Goal: Transaction & Acquisition: Book appointment/travel/reservation

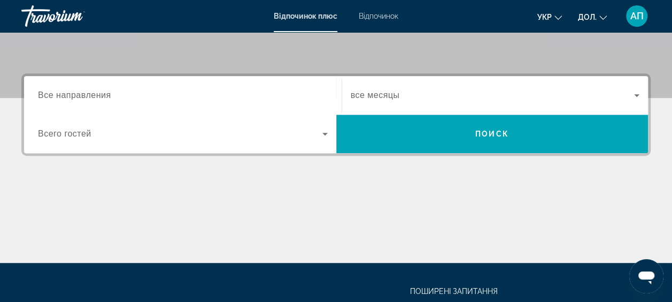
scroll to position [235, 0]
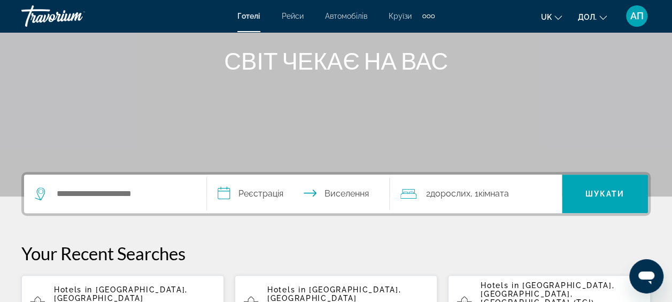
scroll to position [150, 0]
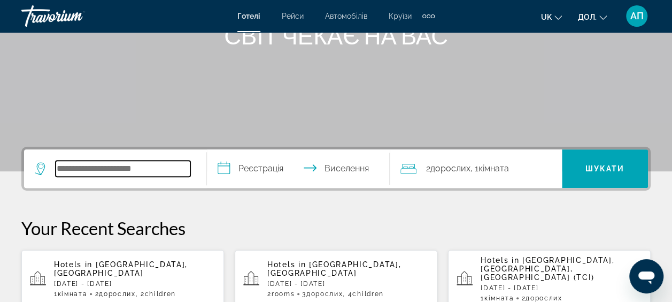
click at [87, 169] on input "Пошук місця розташування готелю" at bounding box center [123, 168] width 135 height 16
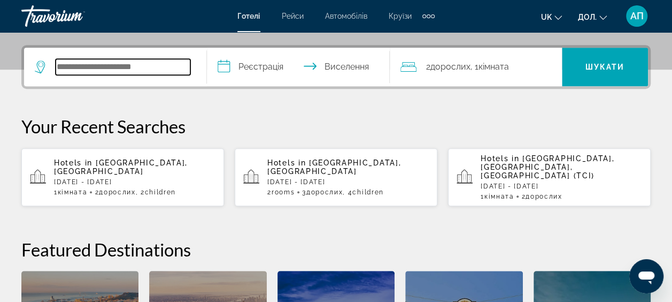
scroll to position [261, 0]
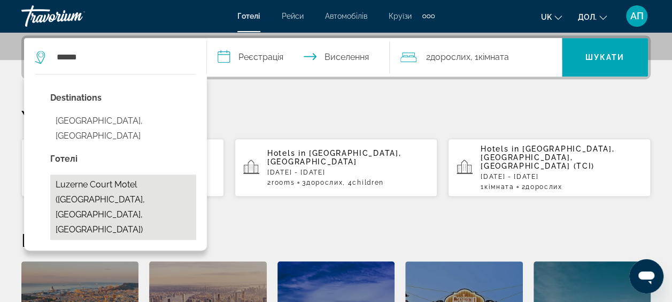
click at [79, 174] on button "Luzerne Court Motel ([GEOGRAPHIC_DATA], [GEOGRAPHIC_DATA], [GEOGRAPHIC_DATA])" at bounding box center [123, 206] width 146 height 65
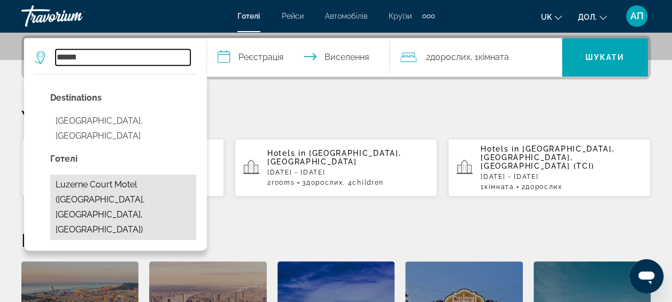
type input "**********"
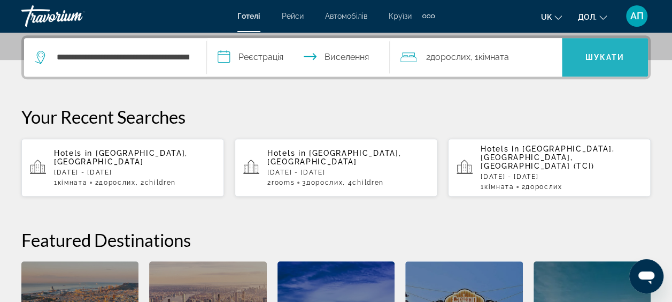
click at [608, 51] on span "Шукати" at bounding box center [605, 57] width 86 height 26
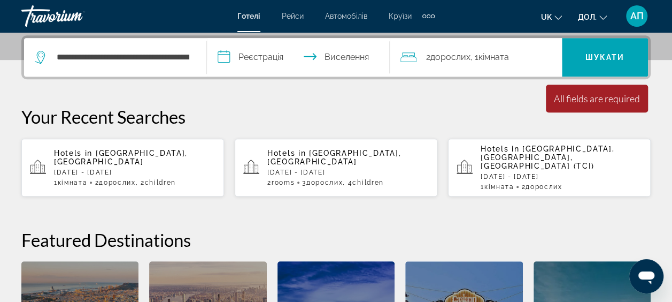
click at [244, 55] on input "**********" at bounding box center [300, 59] width 187 height 42
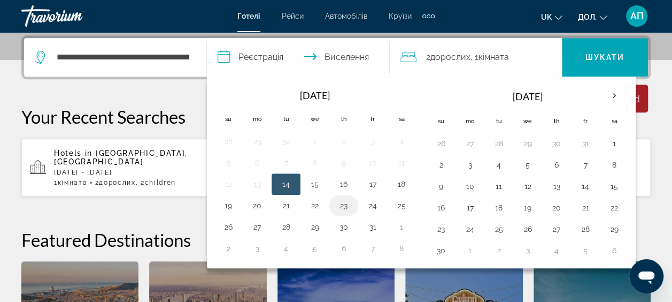
click at [342, 201] on button "23" at bounding box center [343, 205] width 17 height 15
click at [376, 202] on button "24" at bounding box center [372, 205] width 17 height 15
type input "**********"
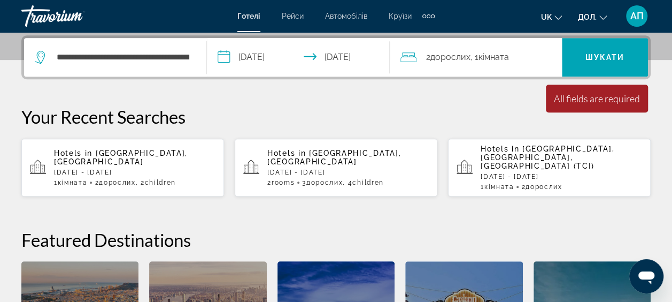
click at [499, 56] on span "Кімната" at bounding box center [494, 57] width 30 height 10
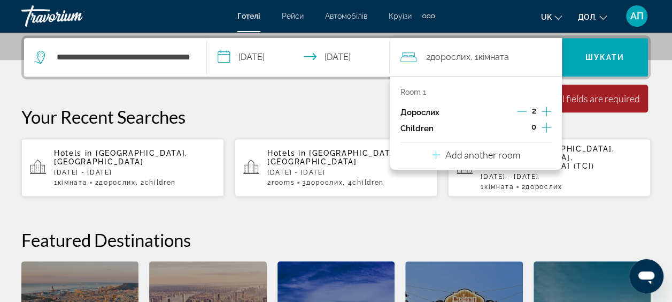
click at [546, 127] on icon "Increment children" at bounding box center [547, 127] width 10 height 13
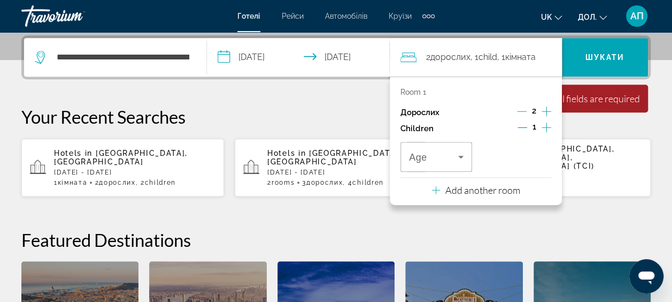
click at [546, 127] on icon "Increment children" at bounding box center [547, 127] width 10 height 13
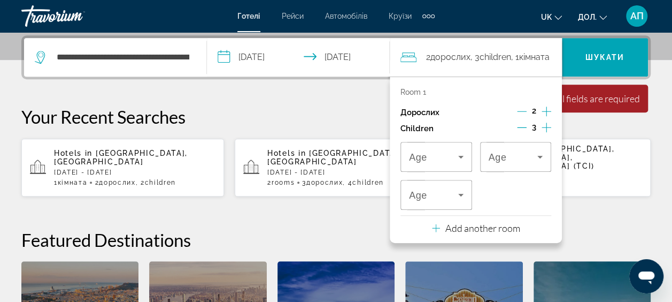
click at [546, 127] on icon "Increment children" at bounding box center [547, 127] width 10 height 13
click at [461, 156] on icon "Travelers: 2 adults, 4 children" at bounding box center [460, 157] width 5 height 3
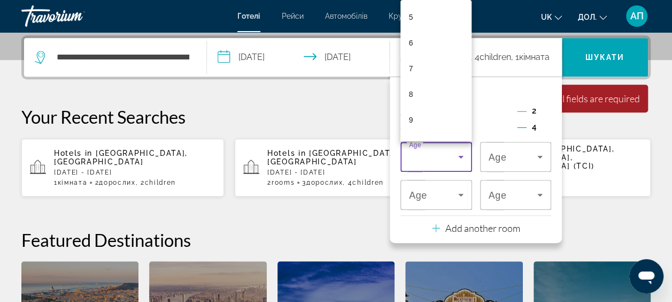
scroll to position [150, 0]
click at [411, 119] on span "10" at bounding box center [413, 124] width 9 height 13
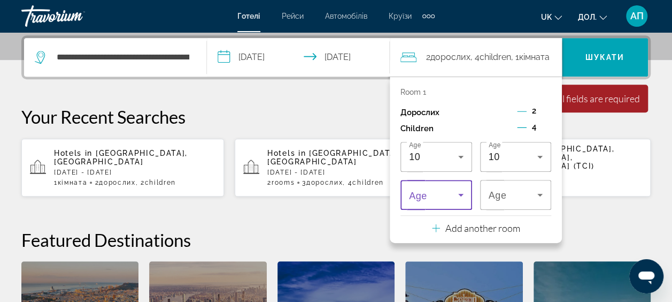
click at [461, 195] on icon "Travelers: 2 adults, 4 children" at bounding box center [461, 194] width 13 height 13
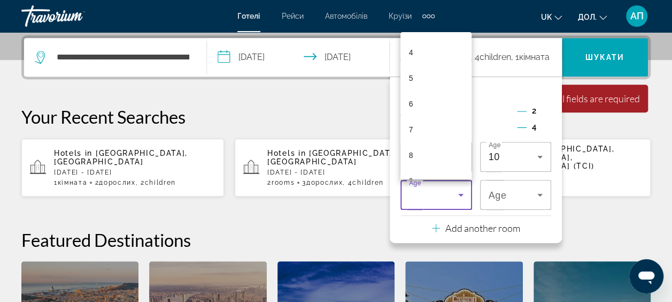
scroll to position [107, 0]
click at [455, 175] on mat-option "9" at bounding box center [437, 173] width 72 height 26
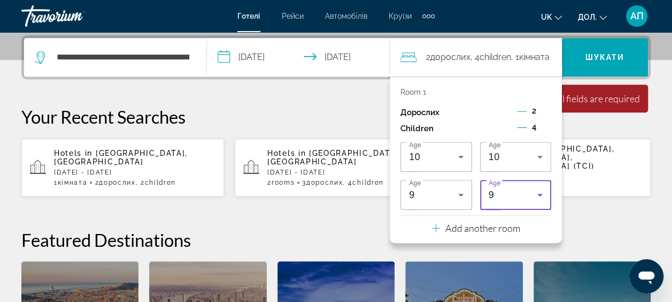
click at [541, 193] on icon "Travelers: 2 adults, 4 children" at bounding box center [540, 194] width 13 height 13
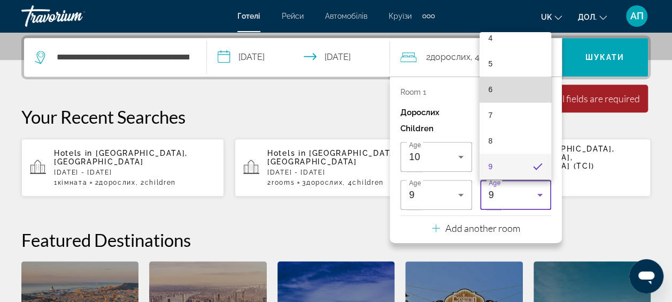
click at [516, 91] on mat-option "6" at bounding box center [516, 89] width 72 height 26
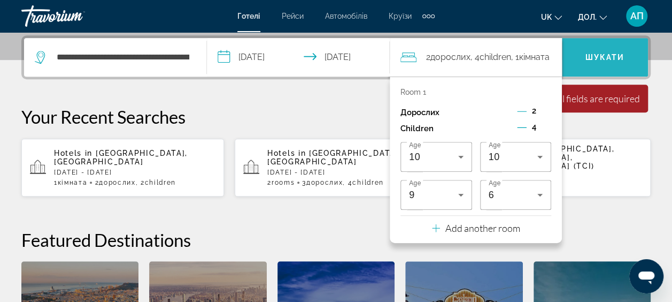
click at [606, 49] on span "Шукати" at bounding box center [605, 57] width 86 height 26
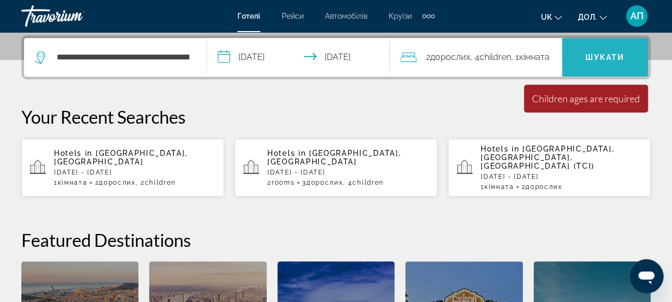
click at [606, 49] on span "Шукати" at bounding box center [605, 57] width 86 height 26
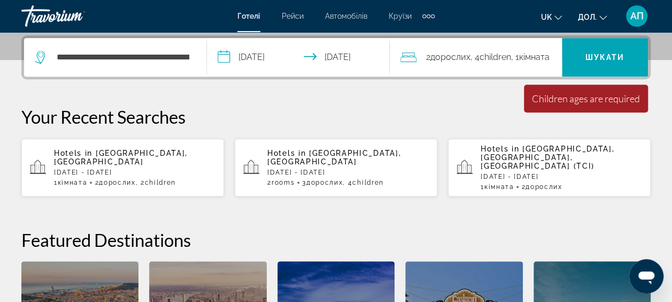
click at [478, 54] on font ", 4" at bounding box center [475, 57] width 9 height 10
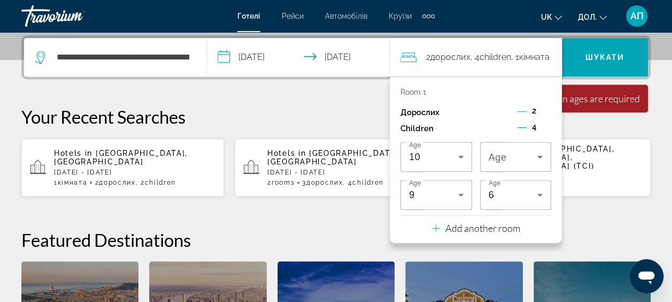
click at [436, 229] on icon "Travelers: 2 adults, 4 children" at bounding box center [436, 227] width 8 height 13
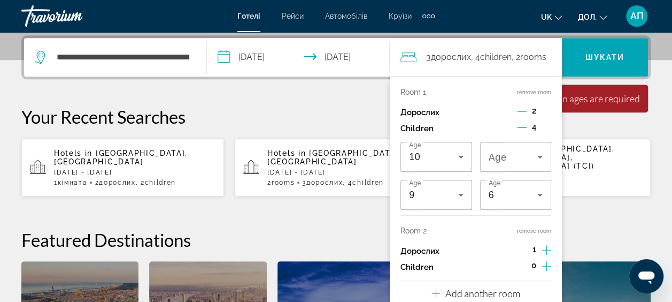
click at [533, 251] on span "1" at bounding box center [535, 249] width 4 height 9
click at [546, 249] on icon "Increment adults" at bounding box center [547, 249] width 10 height 13
click at [519, 248] on icon "Decrement adults" at bounding box center [522, 250] width 10 height 10
click at [625, 233] on h2 "Featured Destinations" at bounding box center [335, 239] width 629 height 21
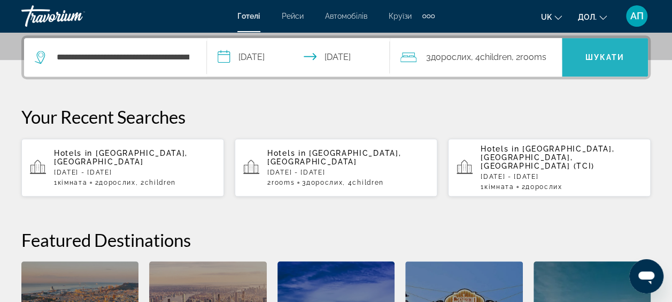
click at [604, 56] on span "Шукати" at bounding box center [606, 57] width 40 height 9
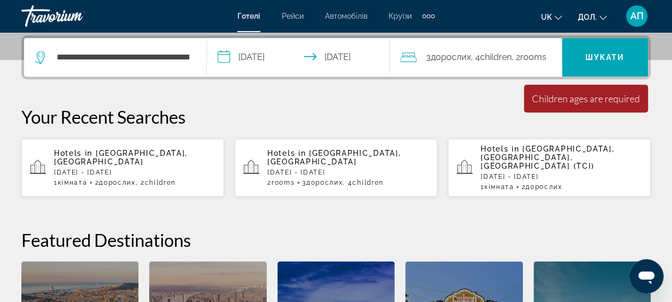
click at [511, 61] on span "Children" at bounding box center [496, 57] width 32 height 10
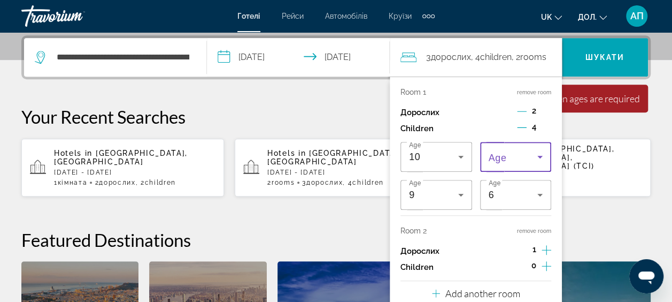
click at [539, 155] on icon "Travelers: 3 adults, 4 children" at bounding box center [540, 156] width 13 height 13
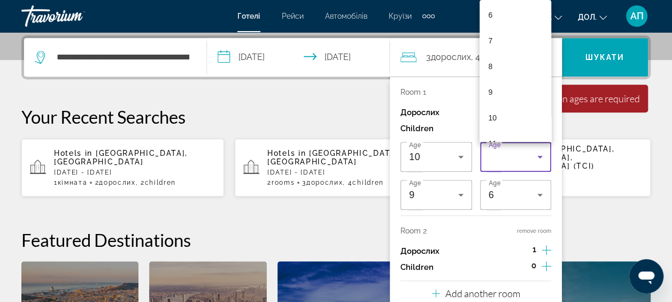
scroll to position [171, 0]
click at [497, 97] on mat-option "10" at bounding box center [516, 103] width 72 height 26
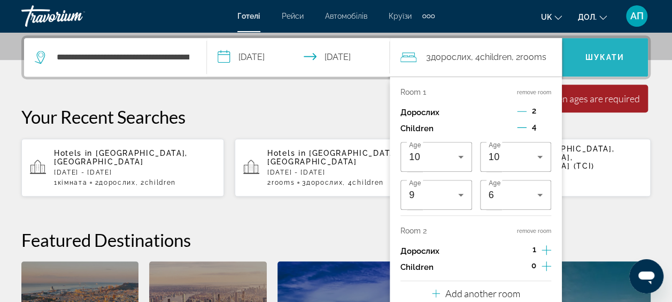
click at [612, 51] on span "Шукати" at bounding box center [605, 57] width 86 height 26
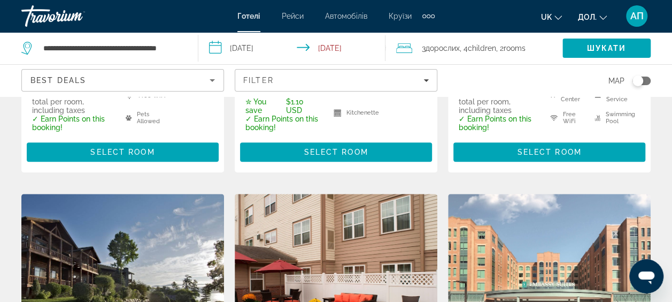
scroll to position [364, 0]
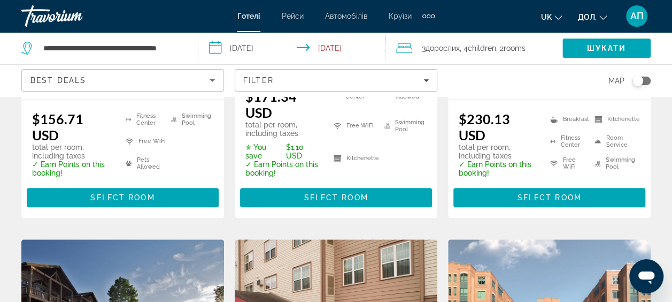
click at [249, 46] on input "**********" at bounding box center [294, 49] width 192 height 35
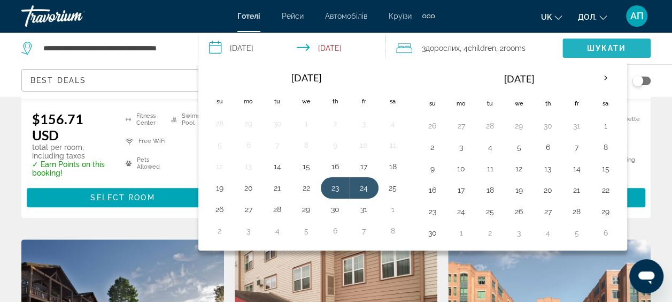
click at [613, 45] on span "Шукати" at bounding box center [607, 48] width 40 height 9
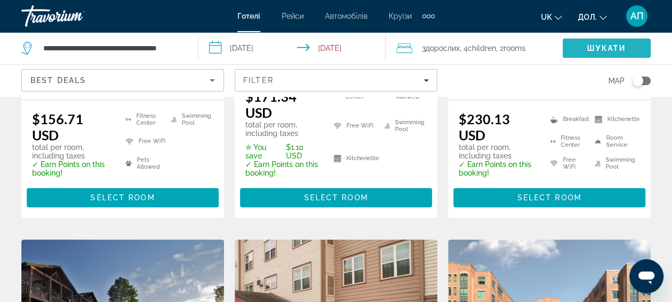
click at [613, 45] on span "Шукати" at bounding box center [607, 48] width 40 height 9
click at [349, 49] on input "**********" at bounding box center [294, 49] width 192 height 35
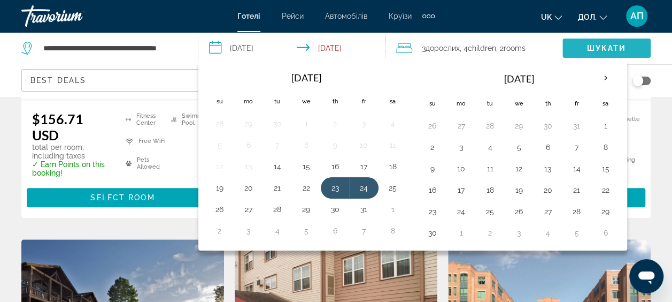
click at [613, 45] on span "Шукати" at bounding box center [607, 48] width 40 height 9
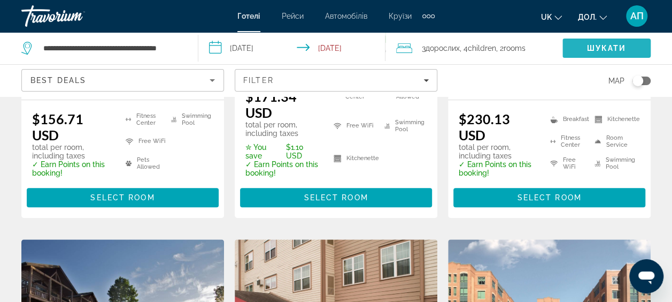
click at [613, 45] on span "Шукати" at bounding box center [607, 48] width 40 height 9
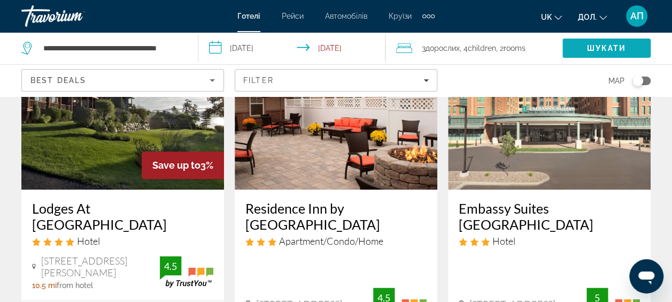
scroll to position [587, 0]
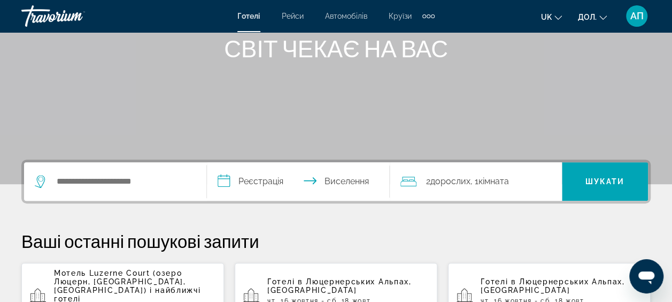
scroll to position [193, 0]
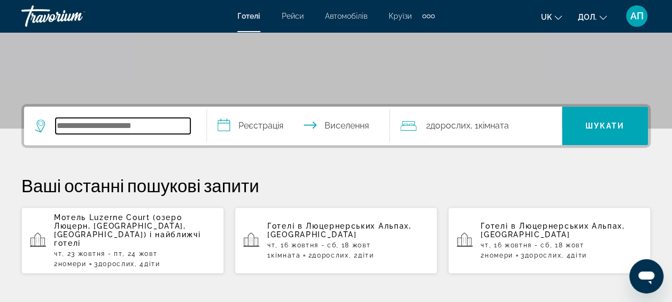
click at [91, 128] on input "Пошук місця розташування готелю" at bounding box center [123, 126] width 135 height 16
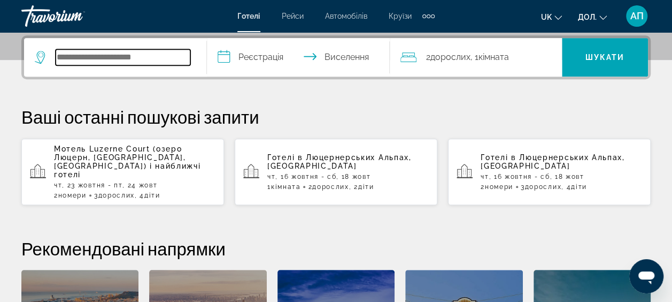
scroll to position [261, 0]
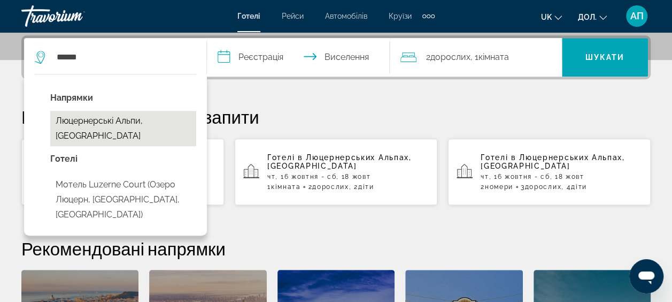
click at [97, 116] on button "Люцернерські Альпи, [GEOGRAPHIC_DATA]" at bounding box center [123, 128] width 146 height 35
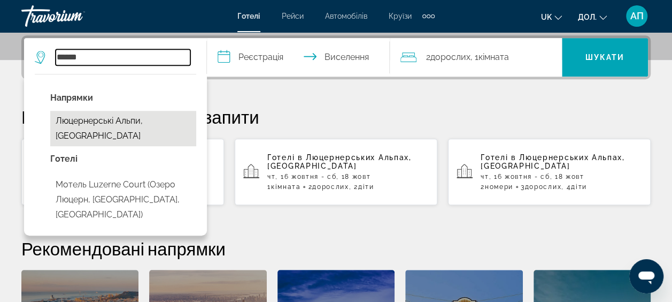
type input "**********"
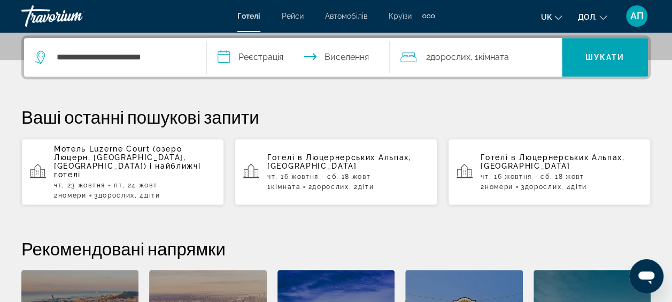
click at [241, 56] on input "**********" at bounding box center [300, 59] width 187 height 42
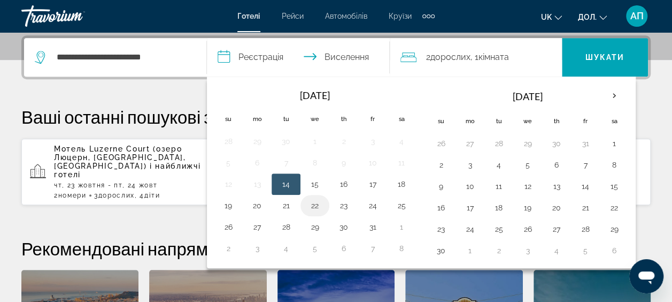
click at [313, 205] on button "22" at bounding box center [314, 205] width 17 height 15
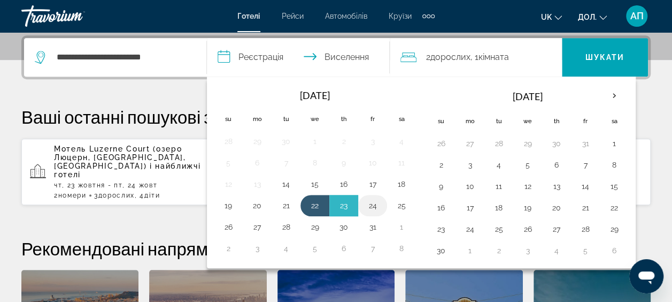
click at [373, 205] on button "24" at bounding box center [372, 205] width 17 height 15
type input "**********"
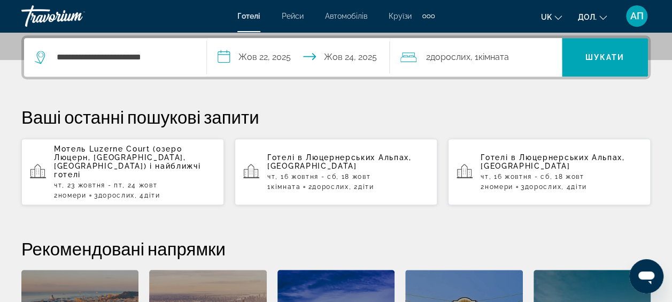
click at [435, 53] on span "Дорослих" at bounding box center [450, 57] width 40 height 10
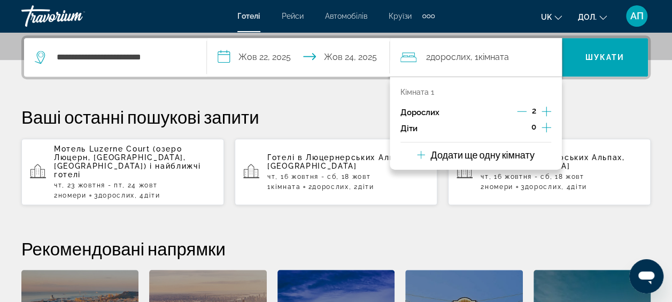
click at [546, 126] on icon "Збільшення кількості дітей" at bounding box center [547, 127] width 10 height 13
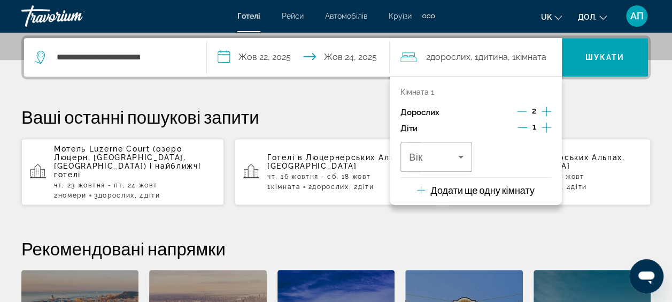
click at [546, 126] on icon "Збільшення кількості дітей" at bounding box center [547, 127] width 10 height 13
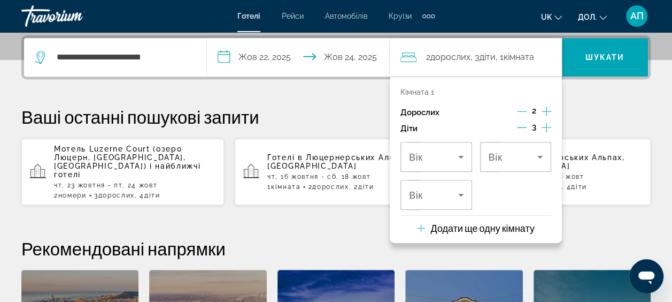
click at [546, 126] on icon "Збільшення кількості дітей" at bounding box center [547, 127] width 10 height 13
click at [459, 156] on icon "Мандрівники: 2 дорослих, 4 дітей" at bounding box center [460, 157] width 5 height 3
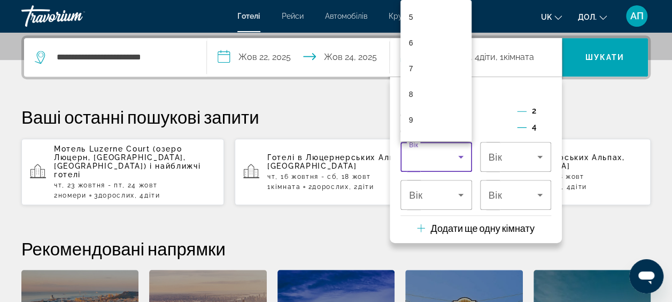
scroll to position [150, 0]
click at [441, 123] on mat-option "10" at bounding box center [437, 124] width 72 height 26
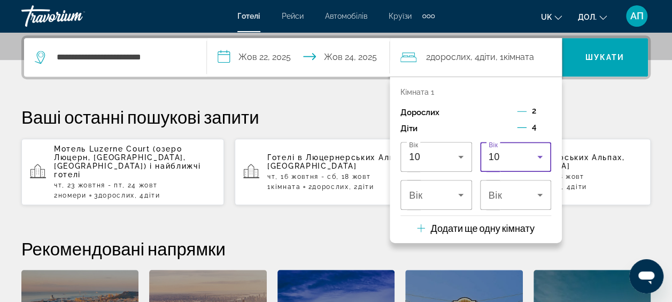
click at [505, 154] on div "10" at bounding box center [513, 156] width 49 height 13
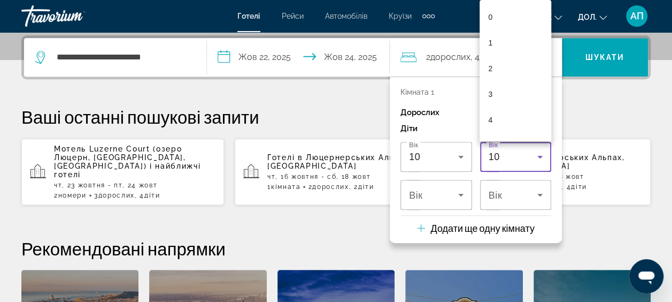
scroll to position [145, 0]
click at [533, 128] on mat-pseudo-checkbox "10 років" at bounding box center [538, 129] width 10 height 10
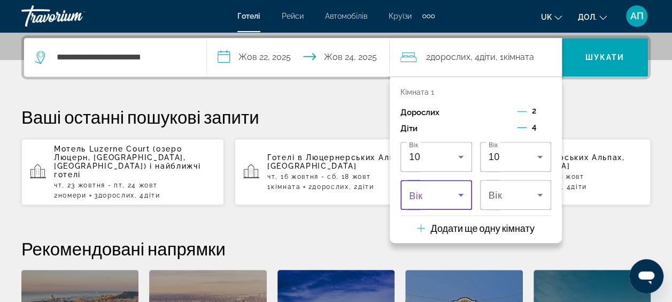
click at [458, 194] on icon "Мандрівники: 2 дорослих, 4 дітей" at bounding box center [461, 194] width 13 height 13
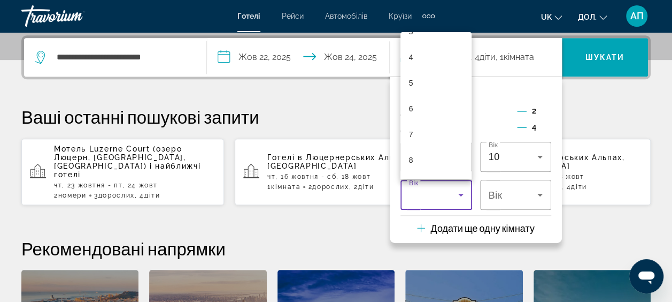
scroll to position [128, 0]
click at [436, 153] on mat-option "9" at bounding box center [437, 152] width 72 height 26
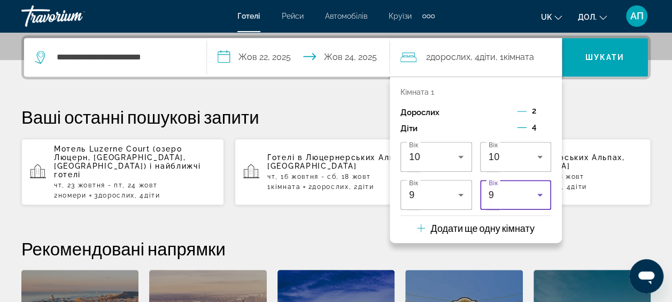
click at [536, 196] on icon "Мандрівники: 2 дорослих, 4 дітей" at bounding box center [540, 194] width 13 height 13
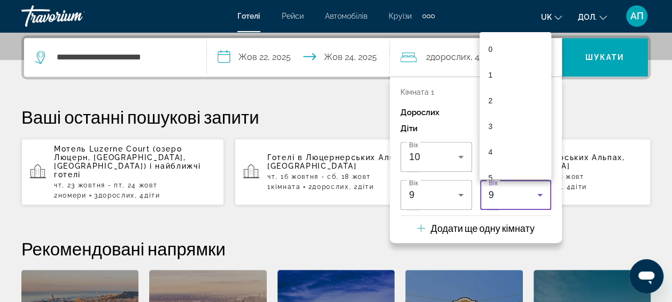
scroll to position [114, 0]
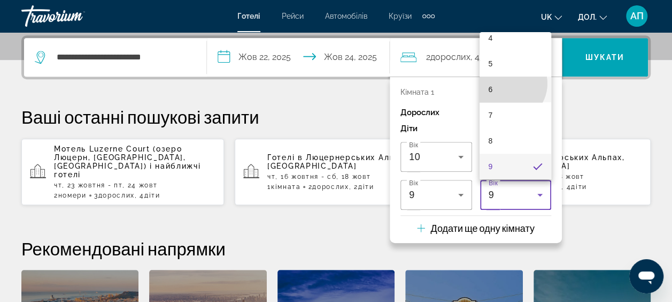
click at [507, 83] on mat-option "6" at bounding box center [516, 89] width 72 height 26
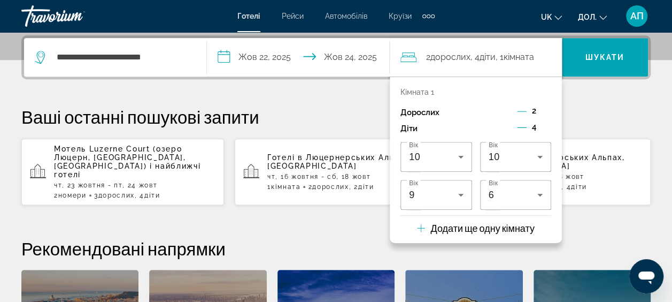
click at [420, 226] on icon "Мандрівники: 2 дорослих, 4 дітей" at bounding box center [421, 228] width 8 height 8
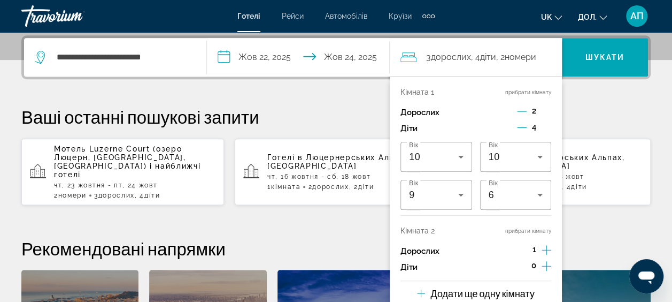
click at [547, 265] on icon "Збільшення кількості дітей" at bounding box center [547, 265] width 10 height 13
click at [523, 264] on icon "Зменшення кількості дітей" at bounding box center [523, 266] width 10 height 10
click at [521, 91] on button "прибрати кімнату" at bounding box center [528, 92] width 46 height 7
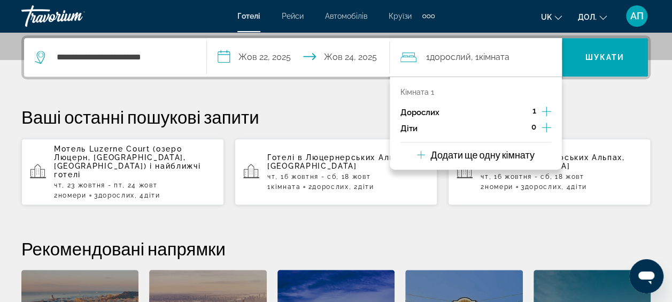
click at [548, 108] on icon "Збільшення дорослих" at bounding box center [547, 111] width 10 height 13
click at [495, 154] on p "Додати ще одну кімнату" at bounding box center [482, 155] width 104 height 12
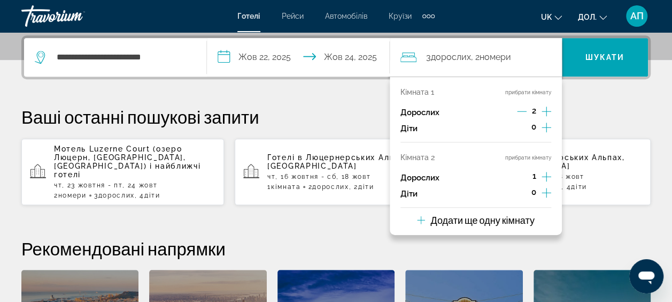
click at [545, 194] on icon "Збільшення кількості дітей" at bounding box center [547, 192] width 10 height 13
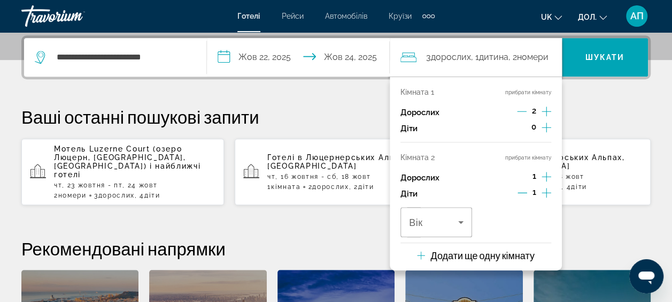
click at [545, 194] on icon "Збільшення кількості дітей" at bounding box center [547, 192] width 10 height 13
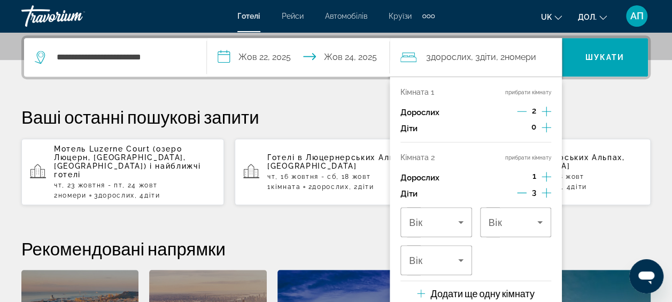
click at [545, 194] on icon "Збільшення кількості дітей" at bounding box center [547, 192] width 10 height 13
click at [522, 111] on icon "Зменшення чисельності дорослих" at bounding box center [522, 111] width 10 height 1
click at [545, 125] on icon "Збільшення кількості дітей" at bounding box center [547, 127] width 10 height 13
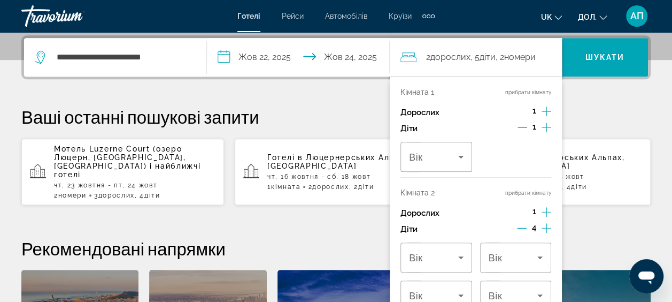
click at [545, 125] on icon "Збільшення кількості дітей" at bounding box center [547, 127] width 10 height 13
click at [520, 226] on icon "Зменшення кількості дітей" at bounding box center [522, 228] width 10 height 10
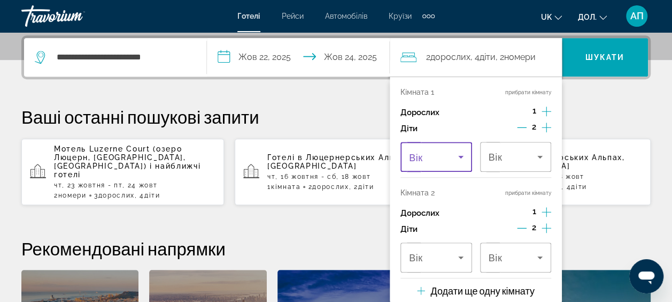
click at [461, 156] on icon "Мандрівники: 2 дорослих, 4 дітей" at bounding box center [460, 157] width 5 height 3
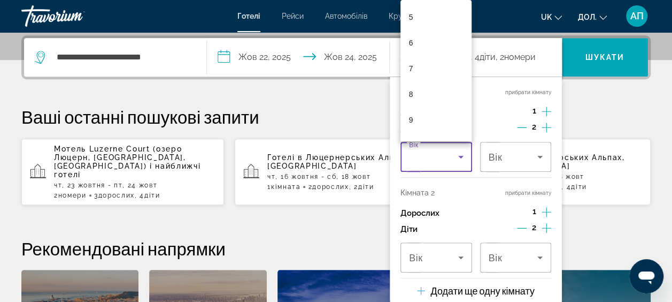
scroll to position [150, 0]
click at [422, 126] on mat-option "10" at bounding box center [437, 124] width 72 height 26
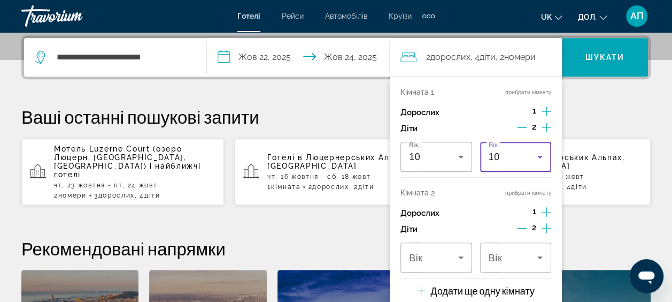
click at [537, 154] on icon "Мандрівники: 2 дорослих, 4 дітей" at bounding box center [540, 156] width 13 height 13
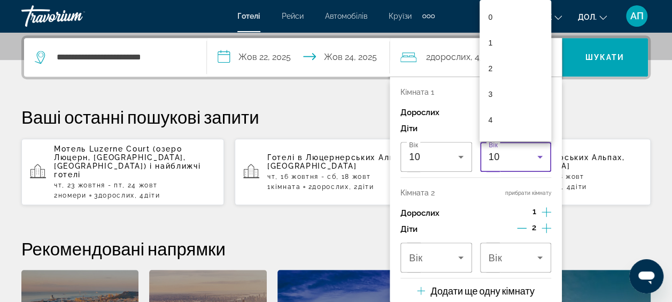
scroll to position [145, 0]
click at [533, 129] on mat-pseudo-checkbox "10 років" at bounding box center [538, 129] width 10 height 10
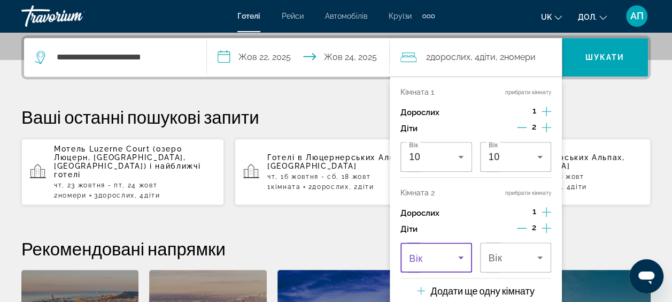
click at [459, 256] on icon "Мандрівники: 2 дорослих, 4 дітей" at bounding box center [460, 257] width 5 height 3
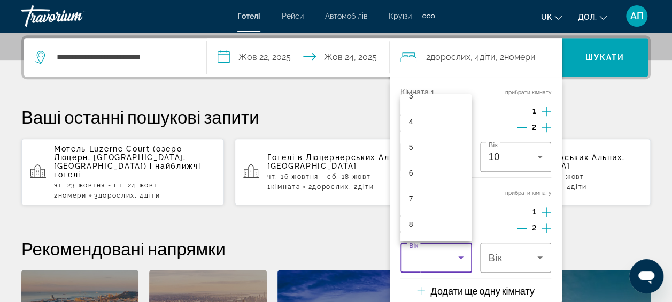
scroll to position [107, 0]
click at [442, 235] on mat-option "9" at bounding box center [437, 235] width 72 height 26
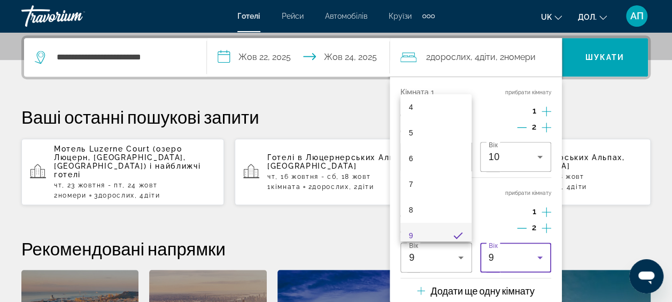
scroll to position [114, 0]
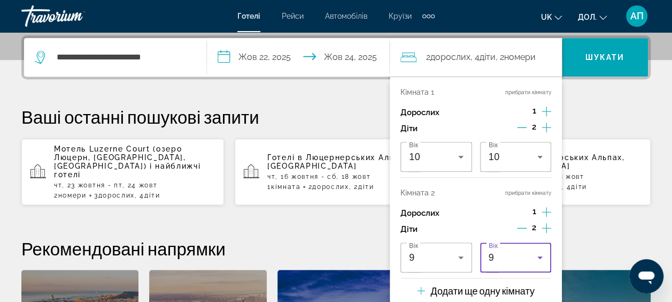
click at [544, 256] on icon "Мандрівники: 2 дорослих, 4 дітей" at bounding box center [540, 257] width 13 height 13
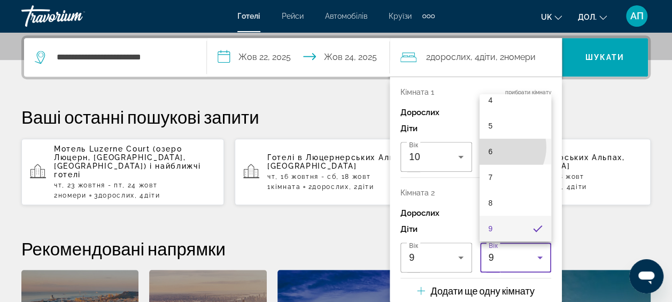
click at [496, 147] on mat-option "6" at bounding box center [516, 151] width 72 height 26
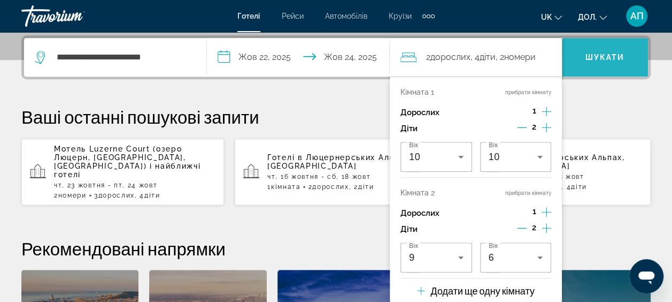
click at [603, 55] on span "Шукати" at bounding box center [606, 57] width 40 height 9
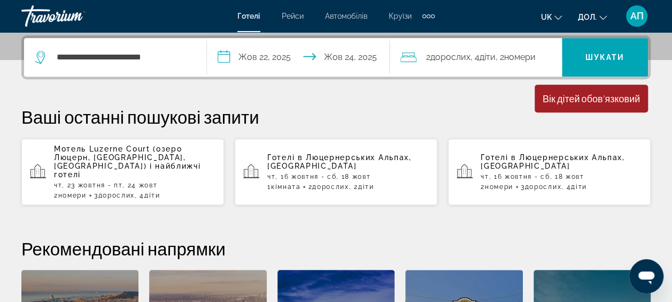
click at [425, 52] on div "2 Дорослий Дорослих , 4 Дитина Діти , 2 Кімната Номери" at bounding box center [481, 57] width 161 height 15
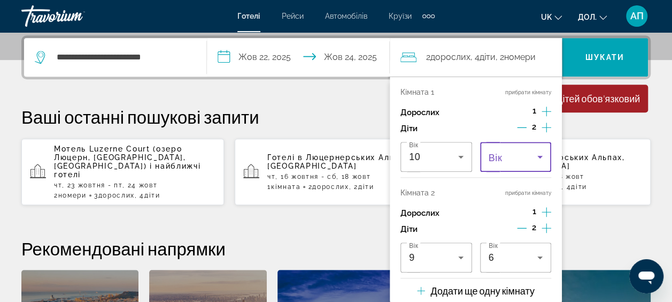
click at [541, 154] on icon "Мандрівники: 2 дорослих, 4 дітей" at bounding box center [540, 156] width 13 height 13
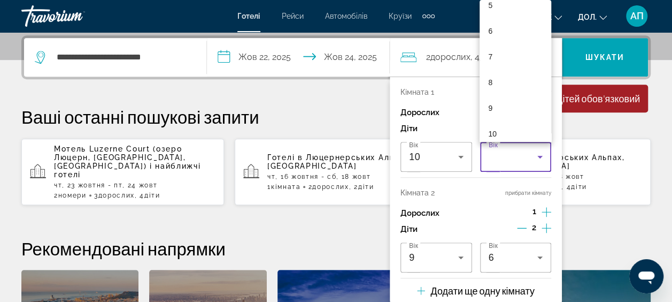
scroll to position [150, 0]
click at [507, 125] on mat-option "10" at bounding box center [516, 124] width 72 height 26
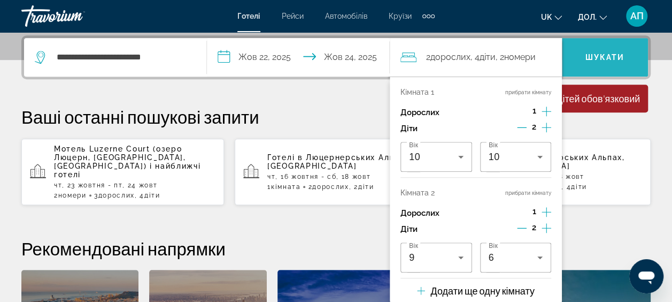
click at [610, 53] on span "Шукати" at bounding box center [606, 57] width 40 height 9
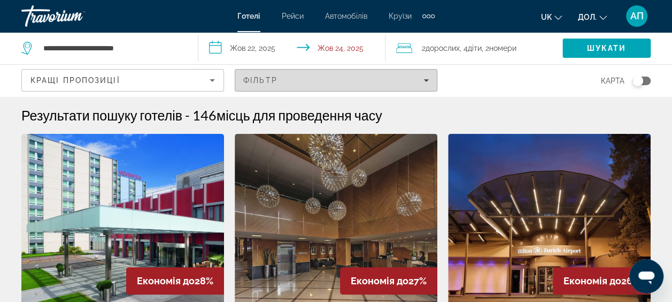
click at [426, 79] on icon "Фільтри" at bounding box center [426, 80] width 5 height 3
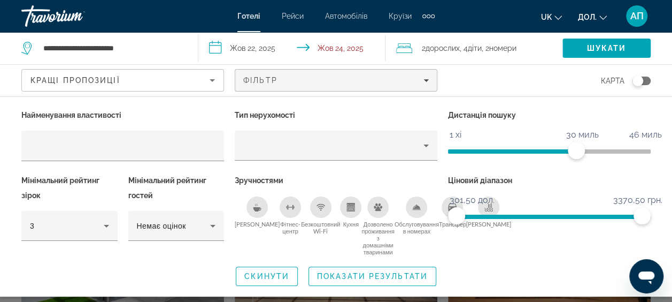
click at [253, 207] on icon "Сніданок" at bounding box center [257, 209] width 8 height 4
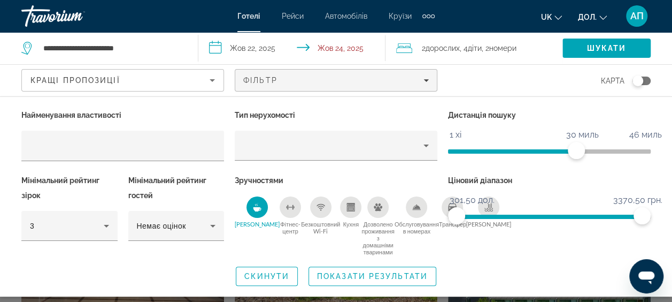
click at [310, 211] on div "Безкоштовний Wi-Fi" at bounding box center [320, 206] width 21 height 21
click at [340, 213] on div "Кухня" at bounding box center [350, 206] width 21 height 21
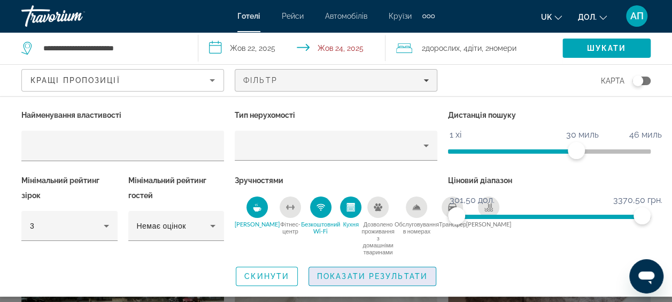
click at [358, 274] on span "Показати результати" at bounding box center [372, 276] width 111 height 9
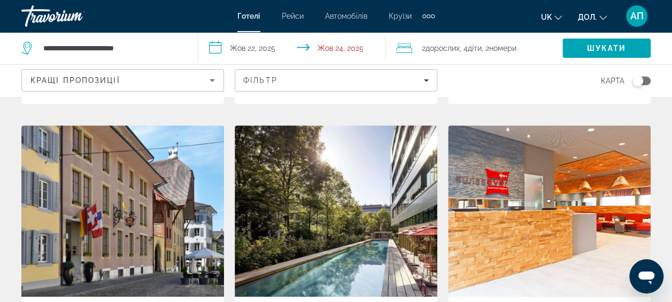
scroll to position [471, 0]
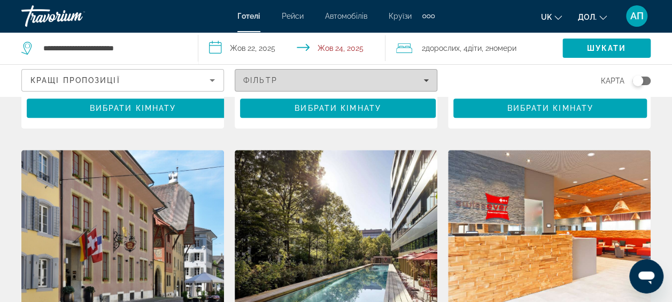
click at [427, 82] on icon "Фільтри" at bounding box center [426, 80] width 5 height 5
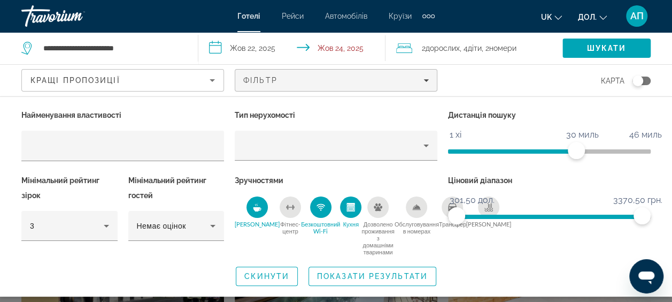
click at [247, 211] on div "Сніданок" at bounding box center [257, 206] width 21 height 21
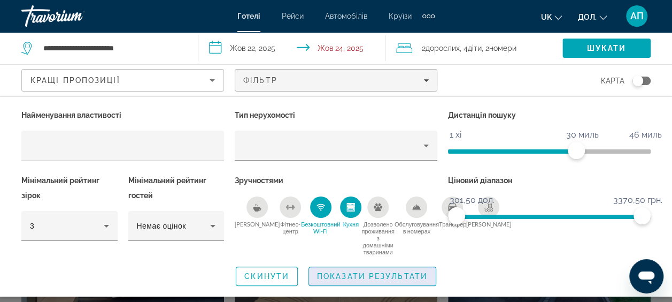
click at [358, 274] on span "Показати результати" at bounding box center [372, 276] width 111 height 9
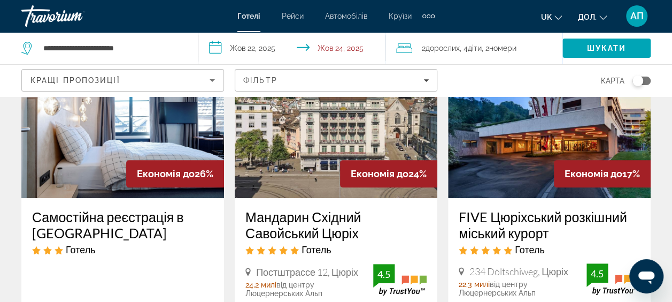
scroll to position [64, 0]
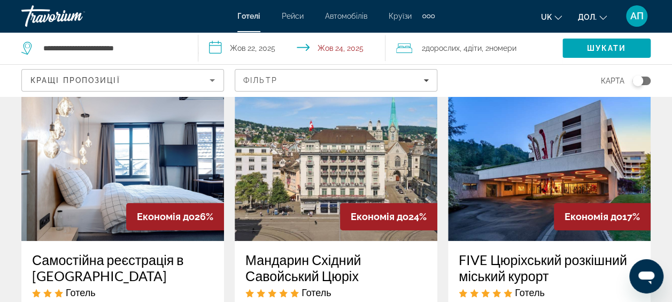
click at [105, 154] on img "Основний зміст" at bounding box center [122, 155] width 203 height 171
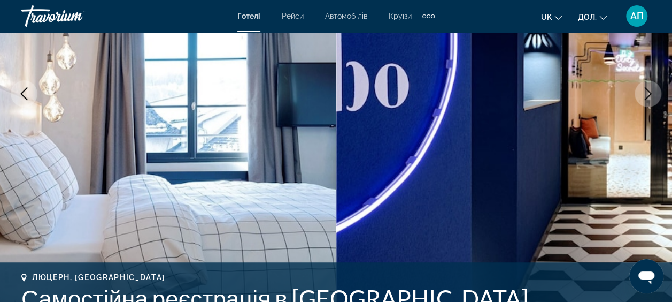
scroll to position [171, 0]
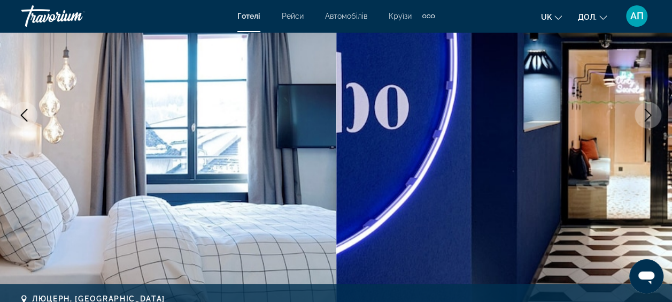
click at [653, 112] on icon "Наступне зображення" at bounding box center [648, 115] width 13 height 13
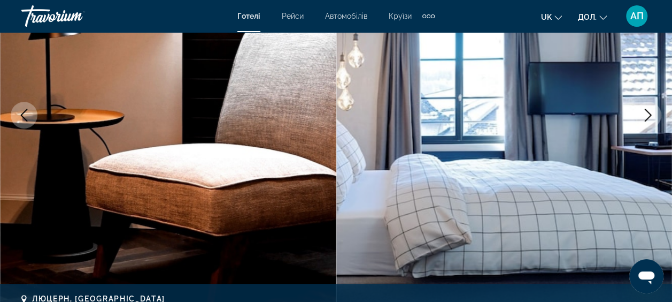
click at [653, 112] on icon "Наступне зображення" at bounding box center [648, 115] width 13 height 13
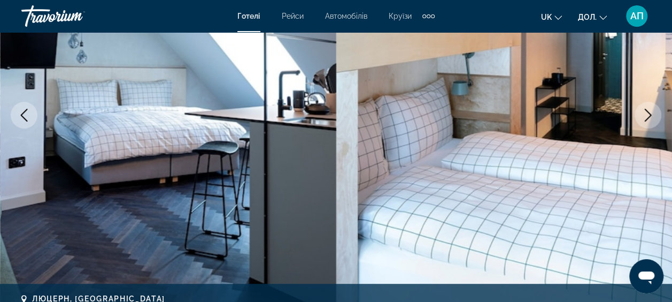
click at [653, 112] on icon "Наступне зображення" at bounding box center [648, 115] width 13 height 13
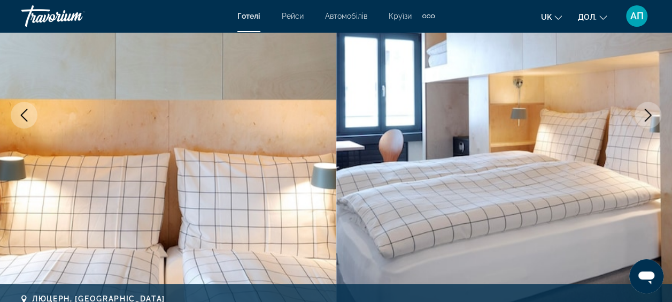
click at [653, 112] on icon "Наступне зображення" at bounding box center [648, 115] width 13 height 13
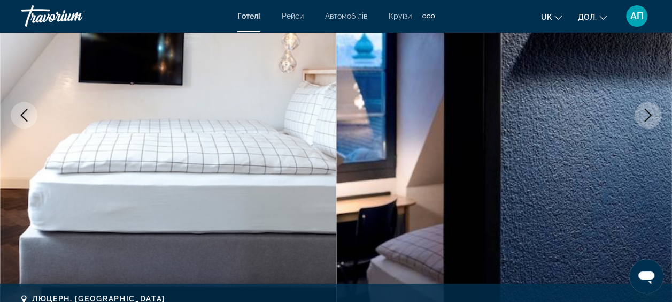
click at [653, 112] on icon "Наступне зображення" at bounding box center [648, 115] width 13 height 13
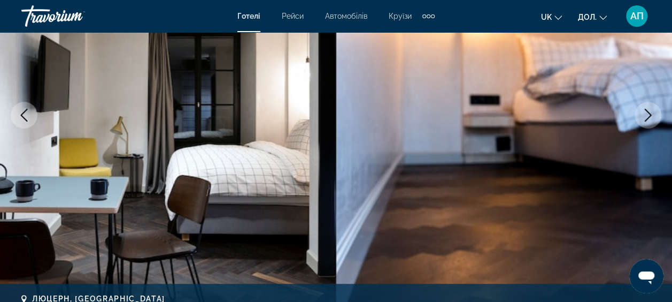
click at [653, 112] on icon "Наступне зображення" at bounding box center [648, 115] width 13 height 13
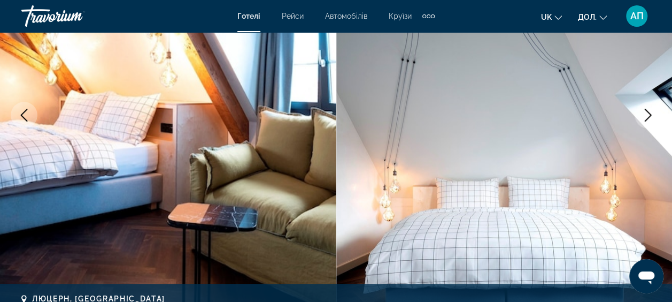
click at [653, 112] on icon "Наступне зображення" at bounding box center [648, 115] width 13 height 13
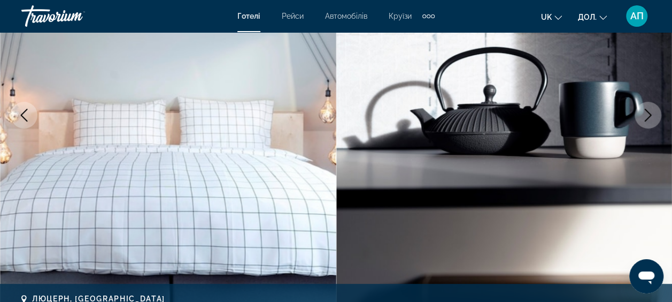
click at [653, 112] on icon "Наступне зображення" at bounding box center [648, 115] width 13 height 13
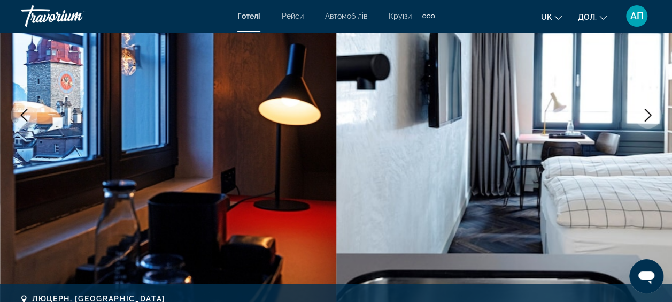
click at [653, 112] on icon "Наступне зображення" at bounding box center [648, 115] width 13 height 13
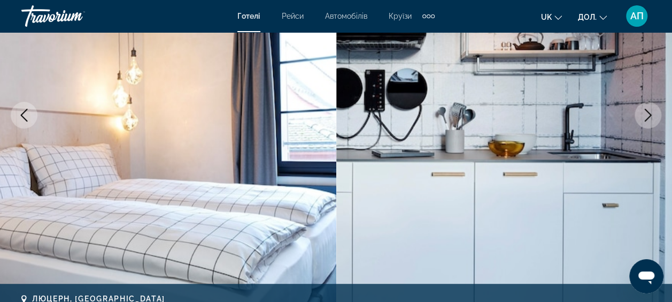
click at [653, 112] on icon "Наступне зображення" at bounding box center [648, 115] width 13 height 13
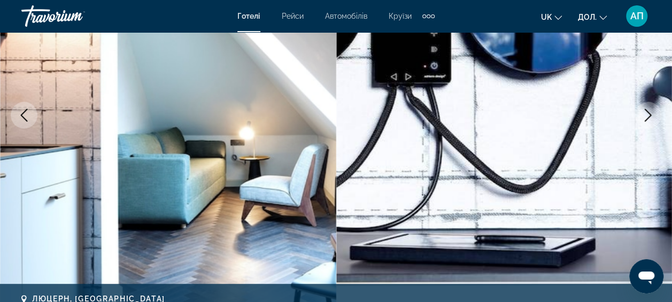
click at [25, 114] on icon "Попереднє зображення" at bounding box center [24, 115] width 13 height 13
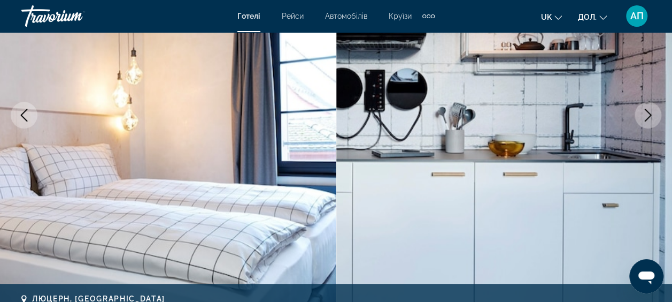
click at [644, 113] on icon "Наступне зображення" at bounding box center [648, 115] width 13 height 13
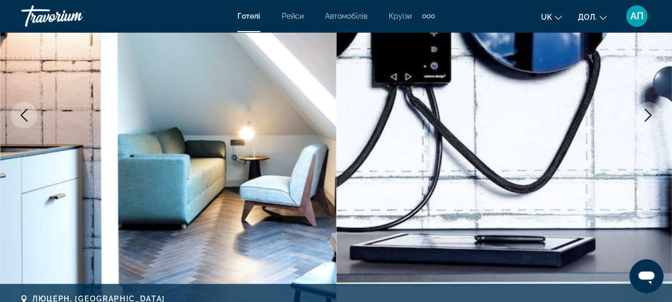
click at [644, 113] on icon "Наступне зображення" at bounding box center [648, 115] width 13 height 13
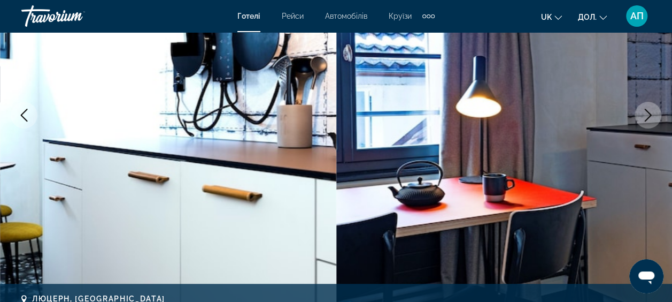
click at [644, 113] on icon "Наступне зображення" at bounding box center [648, 115] width 13 height 13
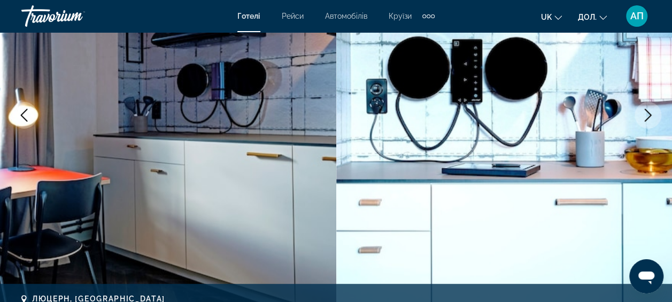
click at [644, 113] on icon "Наступне зображення" at bounding box center [648, 115] width 13 height 13
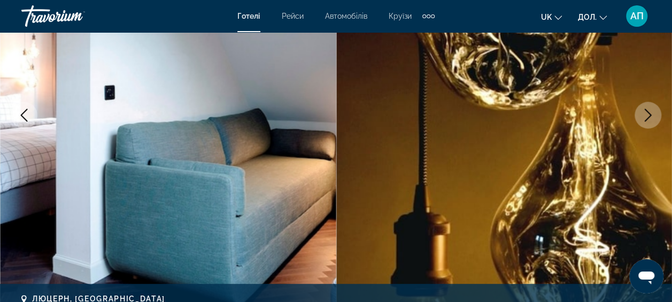
click at [644, 113] on icon "Наступне зображення" at bounding box center [648, 115] width 13 height 13
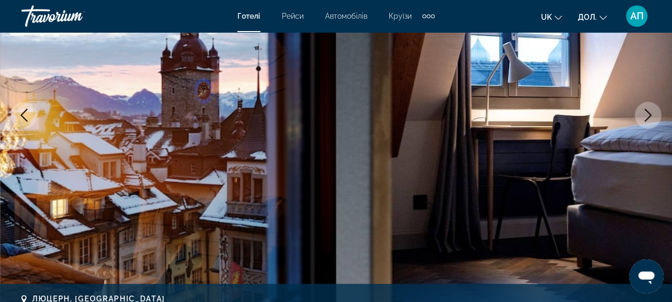
click at [644, 113] on icon "Наступне зображення" at bounding box center [648, 115] width 13 height 13
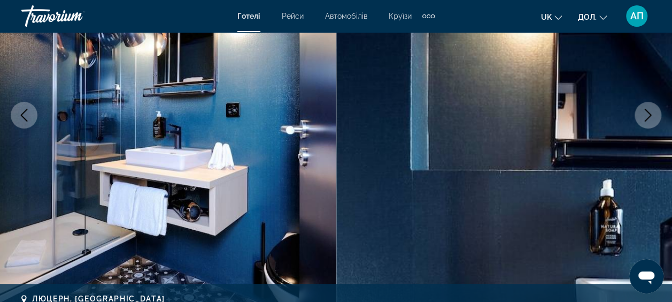
click at [644, 113] on icon "Наступне зображення" at bounding box center [648, 115] width 13 height 13
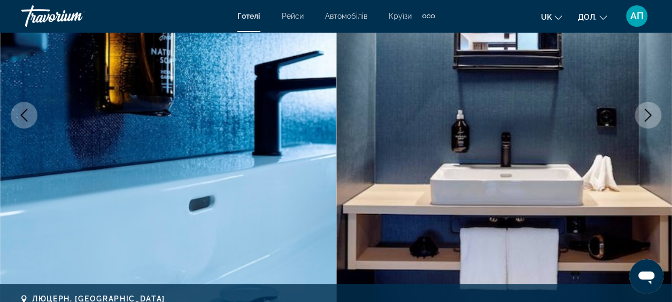
click at [644, 113] on icon "Наступне зображення" at bounding box center [648, 115] width 13 height 13
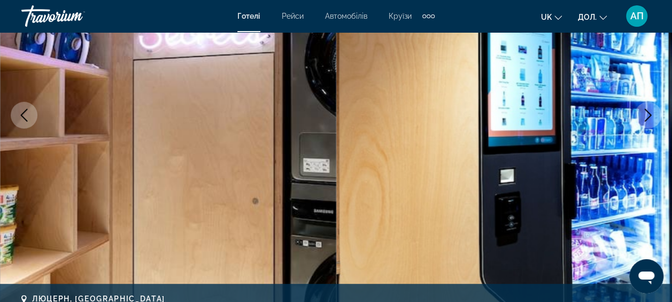
click at [644, 113] on icon "Наступне зображення" at bounding box center [648, 115] width 13 height 13
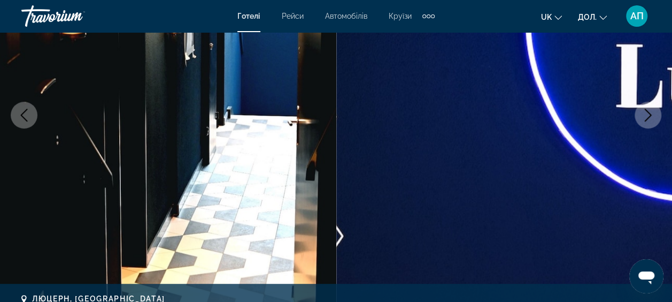
click at [644, 113] on icon "Наступне зображення" at bounding box center [648, 115] width 13 height 13
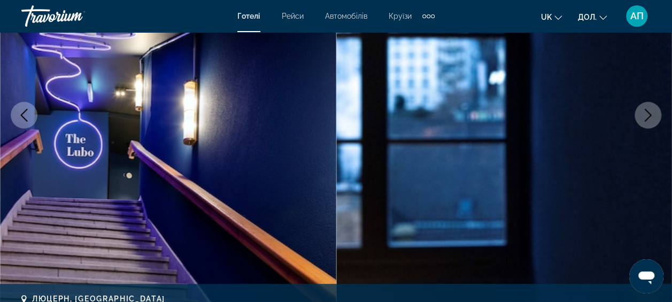
click at [644, 113] on icon "Наступне зображення" at bounding box center [648, 115] width 13 height 13
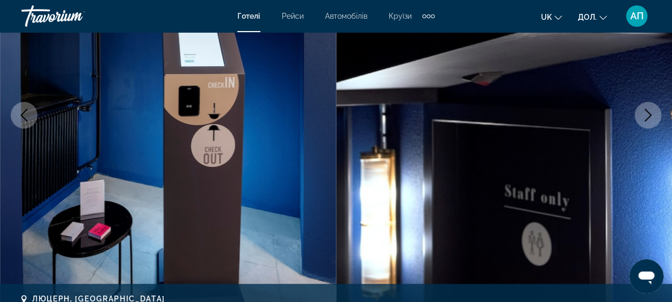
click at [644, 113] on icon "Наступне зображення" at bounding box center [648, 115] width 13 height 13
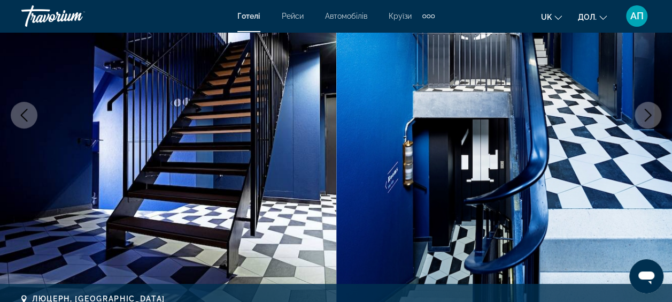
click at [644, 113] on icon "Наступне зображення" at bounding box center [648, 115] width 13 height 13
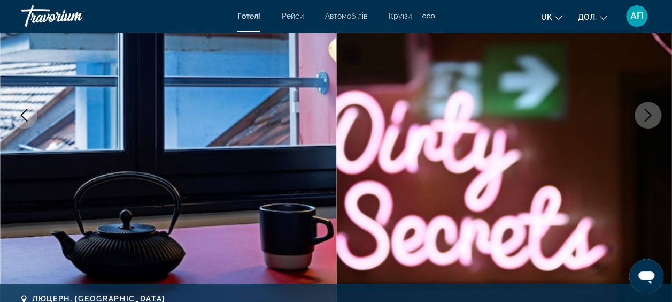
click at [644, 113] on icon "Наступне зображення" at bounding box center [648, 115] width 13 height 13
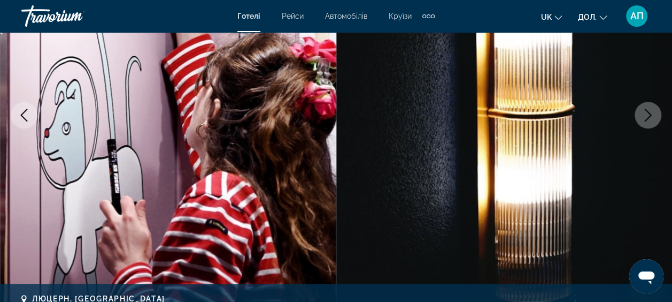
click at [644, 113] on icon "Наступне зображення" at bounding box center [648, 115] width 13 height 13
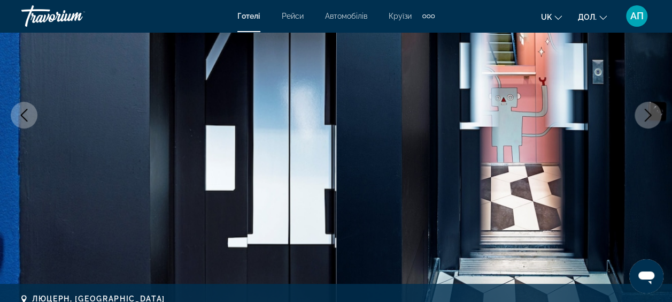
click at [644, 113] on icon "Наступне зображення" at bounding box center [648, 115] width 13 height 13
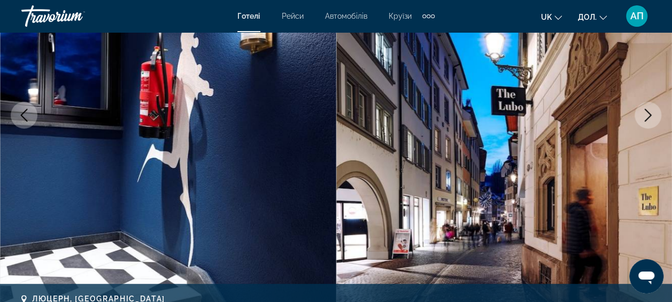
click at [644, 113] on icon "Наступне зображення" at bounding box center [648, 115] width 13 height 13
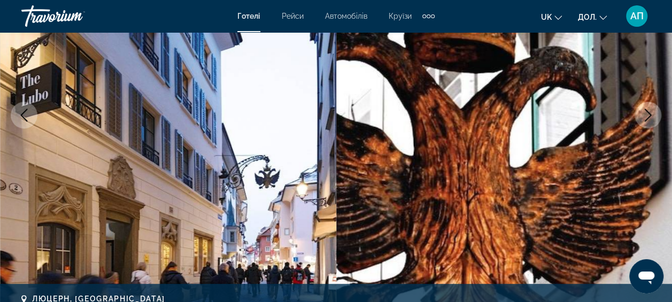
click at [644, 113] on icon "Наступне зображення" at bounding box center [648, 115] width 13 height 13
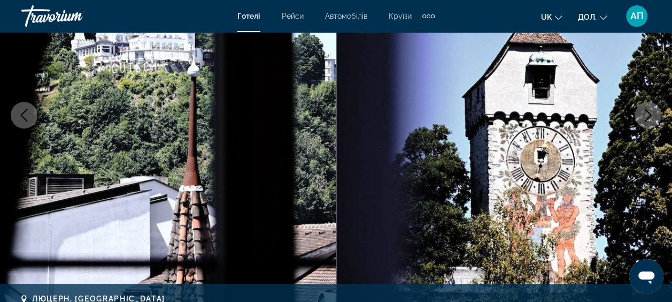
click at [644, 113] on icon "Наступне зображення" at bounding box center [648, 115] width 13 height 13
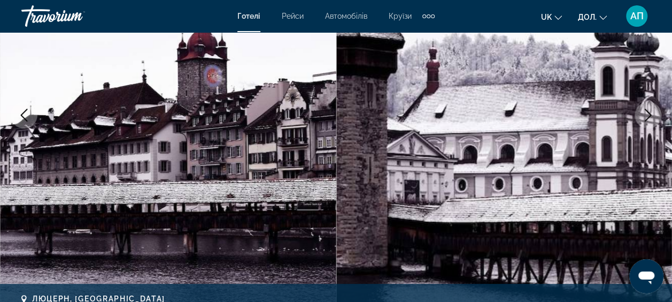
click at [644, 113] on icon "Наступне зображення" at bounding box center [648, 115] width 13 height 13
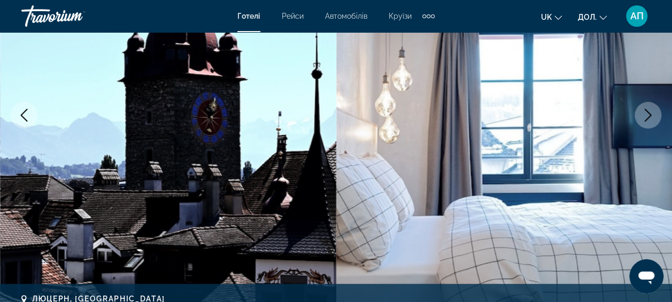
click at [644, 113] on icon "Наступне зображення" at bounding box center [648, 115] width 13 height 13
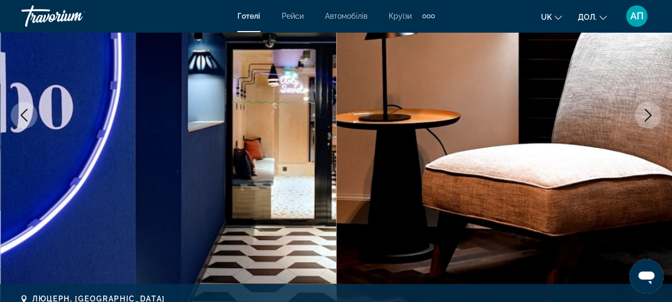
click at [644, 113] on icon "Наступне зображення" at bounding box center [648, 115] width 13 height 13
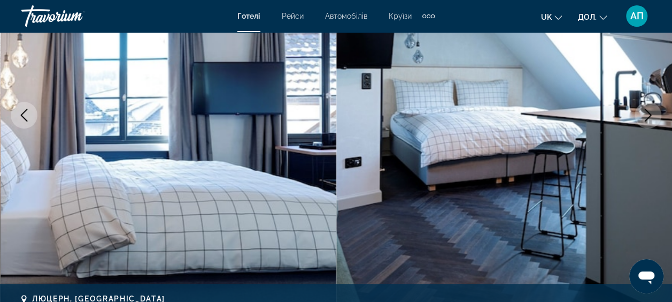
click at [644, 113] on icon "Наступне зображення" at bounding box center [648, 115] width 13 height 13
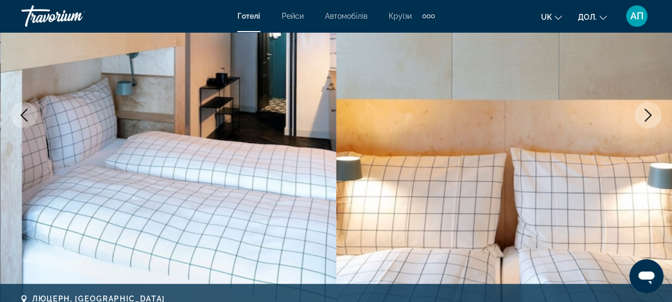
click at [644, 113] on icon "Наступне зображення" at bounding box center [648, 115] width 13 height 13
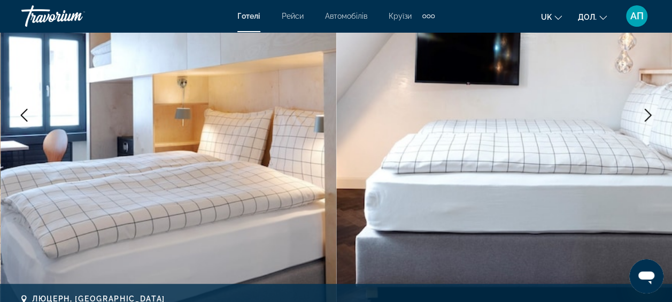
click at [644, 113] on icon "Наступне зображення" at bounding box center [648, 115] width 13 height 13
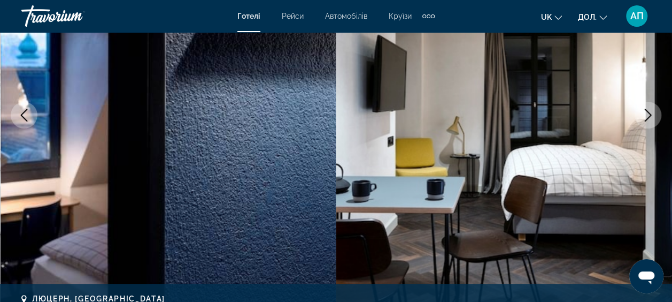
click at [644, 113] on icon "Наступне зображення" at bounding box center [648, 115] width 13 height 13
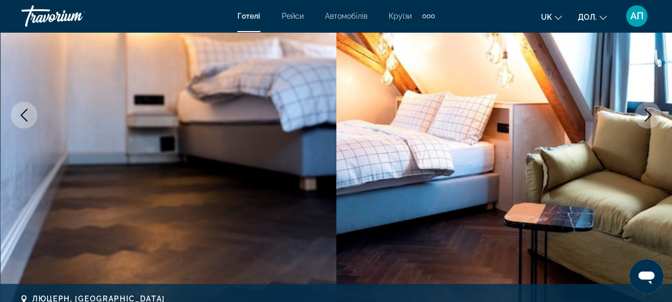
click at [644, 113] on icon "Наступне зображення" at bounding box center [648, 115] width 13 height 13
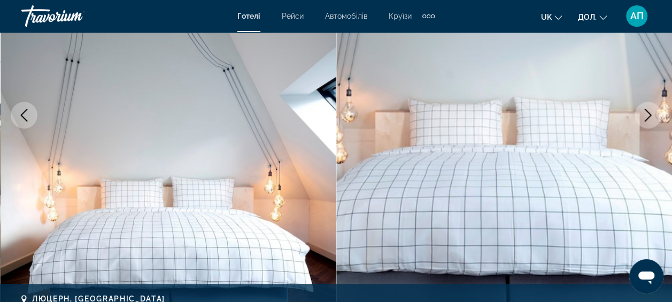
click at [644, 113] on icon "Наступне зображення" at bounding box center [648, 115] width 13 height 13
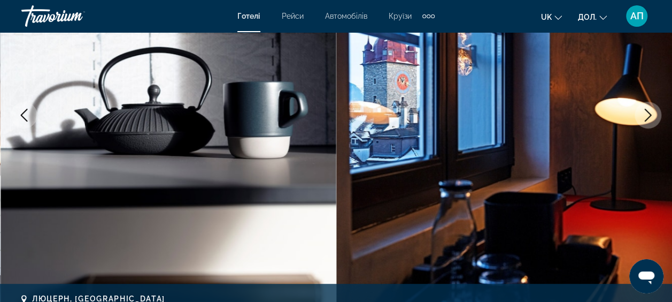
click at [644, 113] on icon "Наступне зображення" at bounding box center [648, 115] width 13 height 13
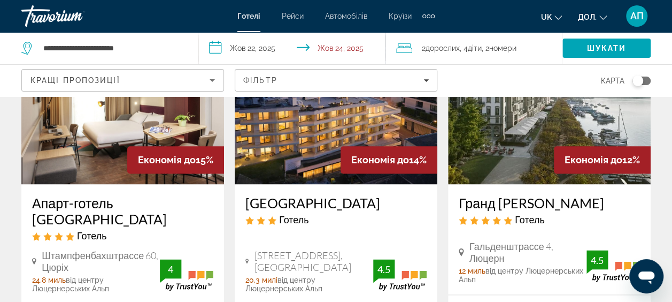
scroll to position [620, 0]
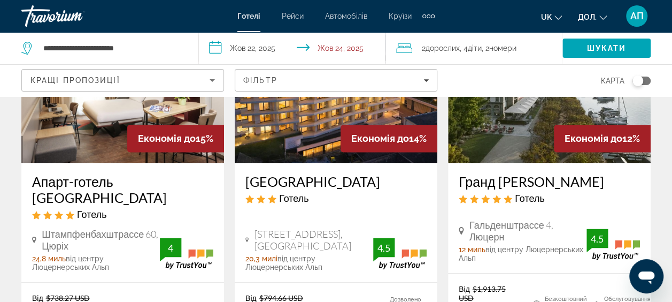
click at [295, 124] on img "Основний зміст" at bounding box center [336, 76] width 203 height 171
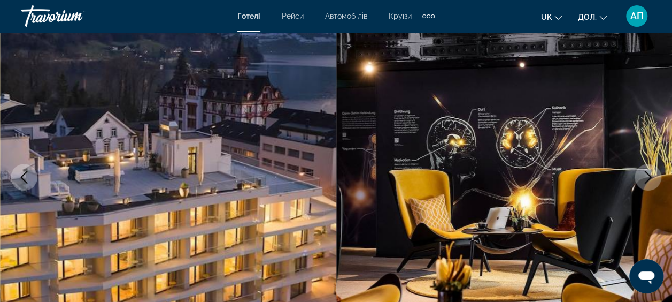
scroll to position [107, 0]
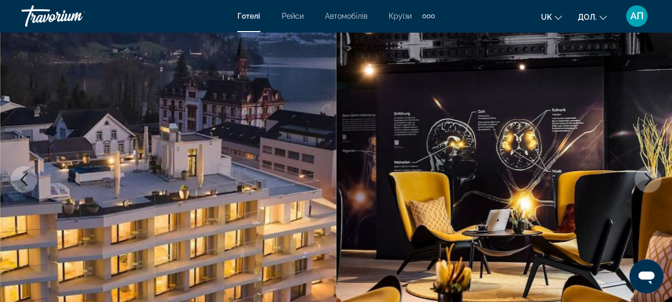
click at [649, 176] on icon "Наступне зображення" at bounding box center [648, 179] width 7 height 13
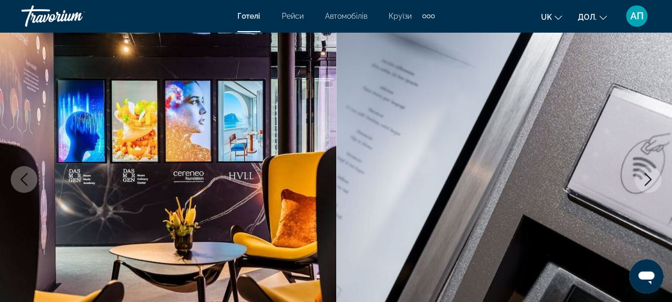
click at [649, 176] on icon "Наступне зображення" at bounding box center [648, 179] width 7 height 13
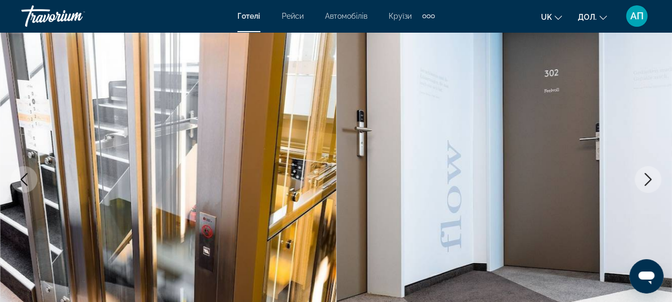
click at [649, 176] on icon "Наступне зображення" at bounding box center [648, 179] width 7 height 13
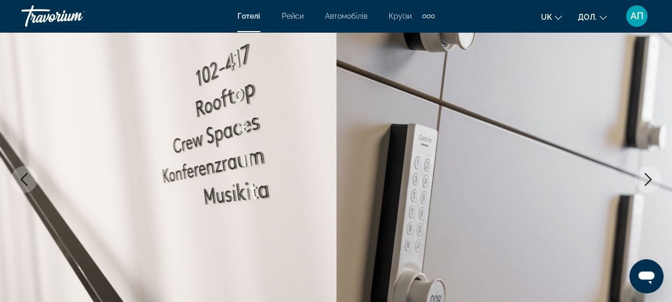
click at [649, 176] on icon "Наступне зображення" at bounding box center [648, 179] width 7 height 13
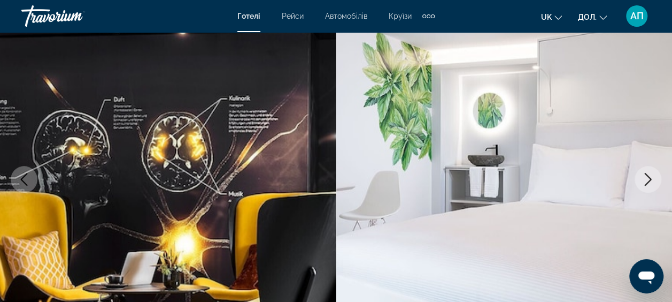
click at [649, 176] on icon "Наступне зображення" at bounding box center [648, 179] width 7 height 13
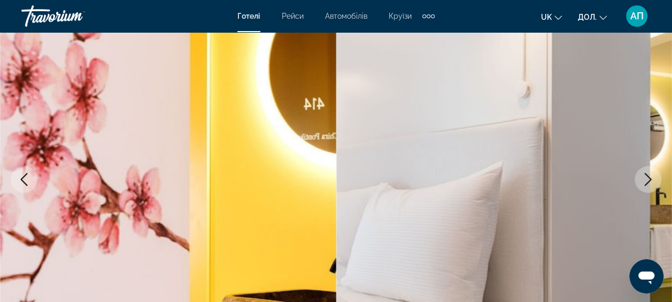
click at [649, 176] on icon "Наступне зображення" at bounding box center [648, 179] width 7 height 13
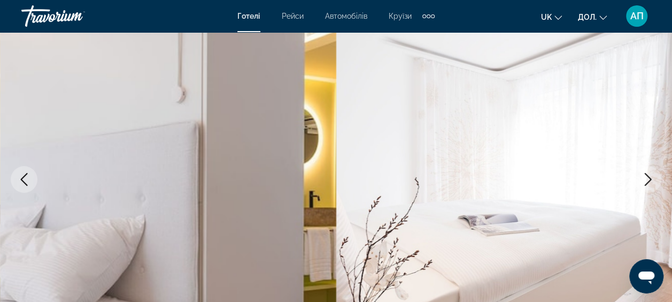
click at [649, 176] on icon "Наступне зображення" at bounding box center [648, 179] width 7 height 13
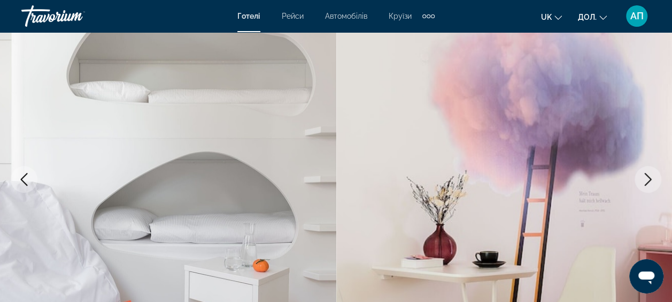
click at [649, 176] on icon "Наступне зображення" at bounding box center [648, 179] width 7 height 13
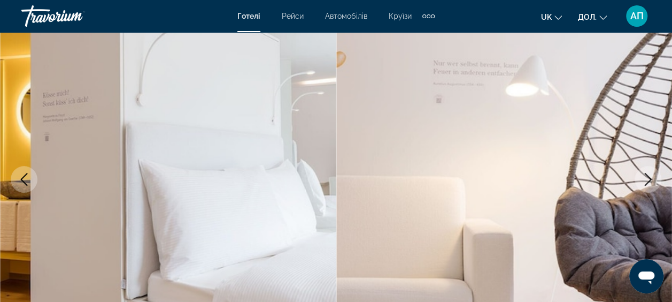
click at [25, 179] on icon "Попереднє зображення" at bounding box center [24, 179] width 13 height 13
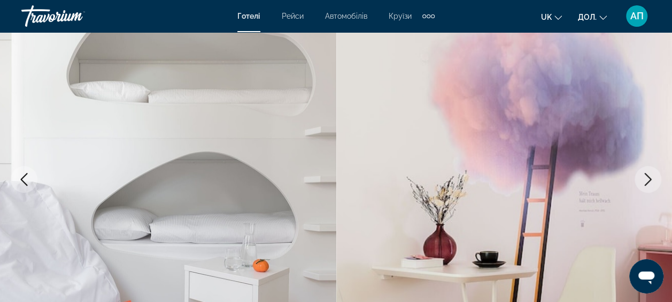
click at [648, 178] on icon "Наступне зображення" at bounding box center [648, 179] width 13 height 13
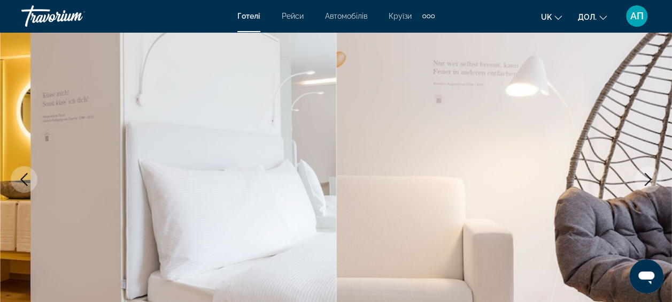
click at [648, 178] on icon "Наступне зображення" at bounding box center [648, 179] width 13 height 13
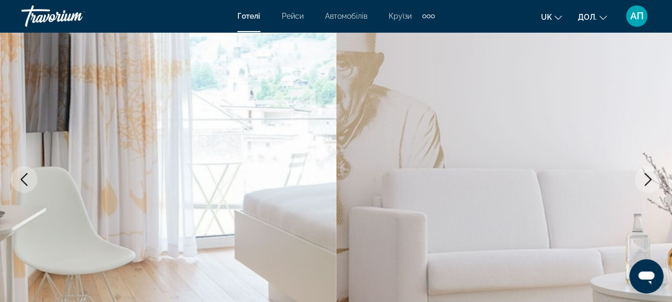
click at [648, 178] on icon "Наступне зображення" at bounding box center [648, 179] width 13 height 13
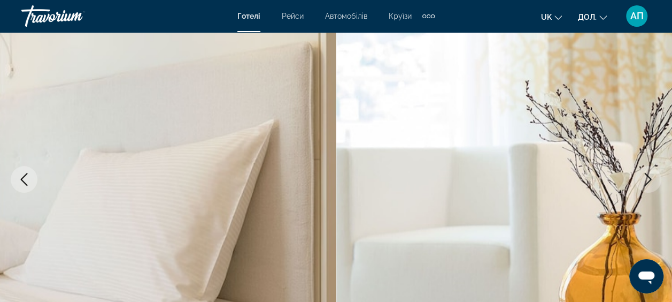
click at [648, 178] on icon "Наступне зображення" at bounding box center [648, 179] width 13 height 13
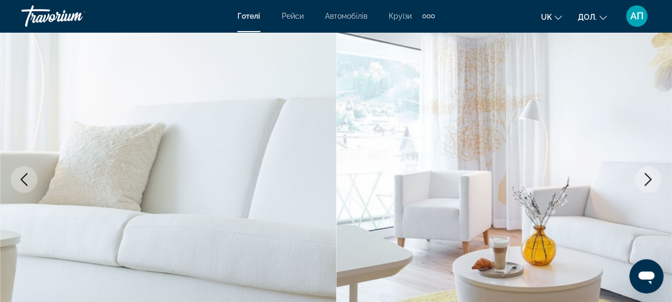
click at [648, 178] on icon "Наступне зображення" at bounding box center [648, 179] width 13 height 13
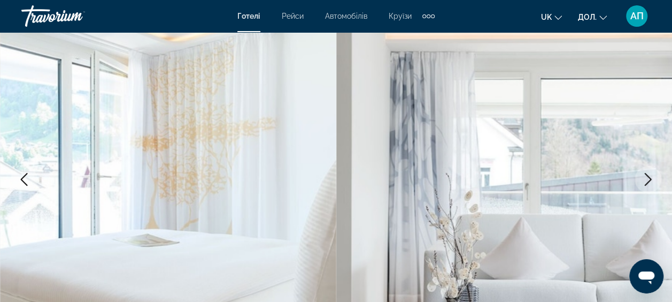
click at [648, 178] on icon "Наступне зображення" at bounding box center [648, 179] width 13 height 13
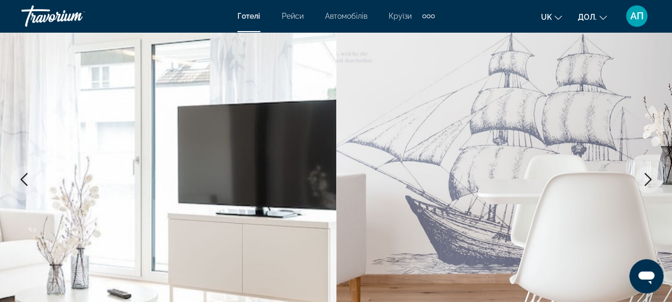
click at [648, 178] on icon "Наступне зображення" at bounding box center [648, 179] width 13 height 13
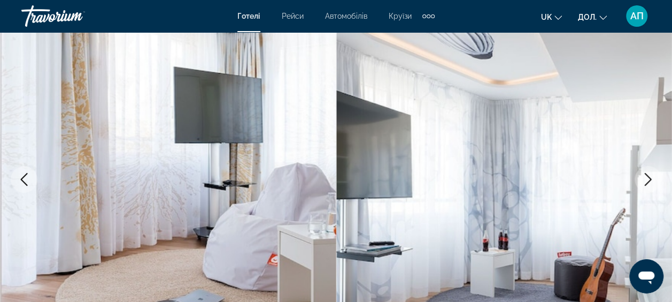
click at [648, 178] on icon "Наступне зображення" at bounding box center [648, 179] width 13 height 13
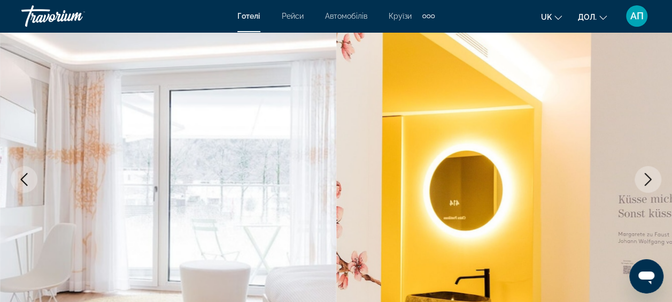
click at [648, 178] on icon "Наступне зображення" at bounding box center [648, 179] width 13 height 13
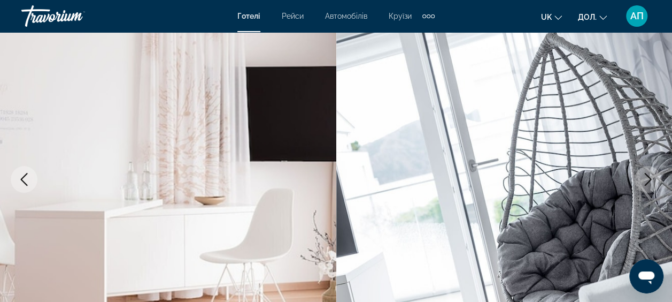
click at [648, 178] on icon "Наступне зображення" at bounding box center [648, 179] width 13 height 13
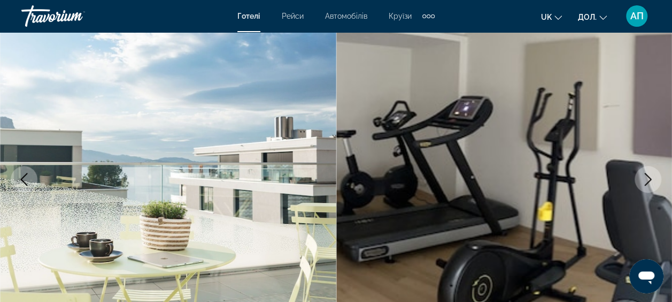
click at [648, 178] on icon "Наступне зображення" at bounding box center [648, 179] width 13 height 13
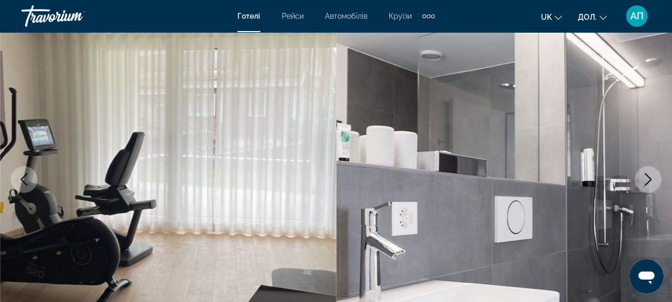
click at [648, 178] on icon "Наступне зображення" at bounding box center [648, 179] width 13 height 13
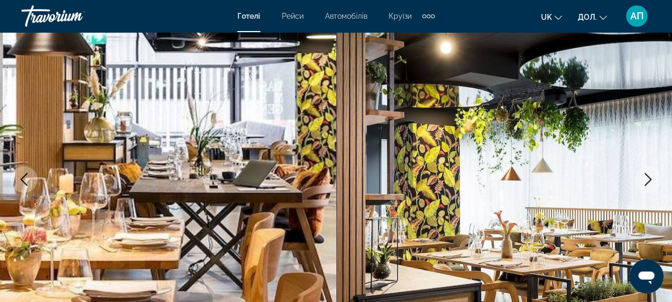
click at [648, 178] on icon "Наступне зображення" at bounding box center [648, 179] width 13 height 13
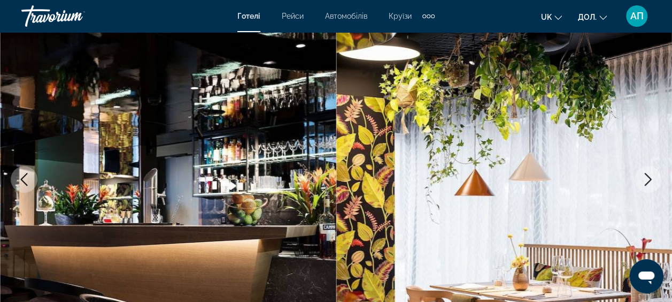
click at [648, 178] on icon "Наступне зображення" at bounding box center [648, 179] width 13 height 13
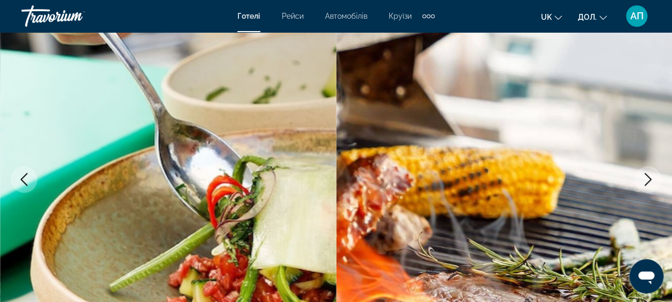
click at [648, 178] on icon "Наступне зображення" at bounding box center [648, 179] width 13 height 13
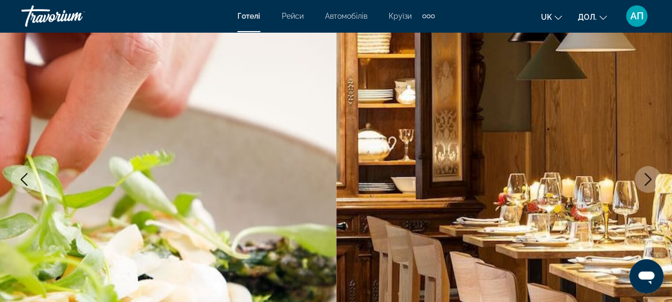
click at [648, 178] on icon "Наступне зображення" at bounding box center [648, 179] width 13 height 13
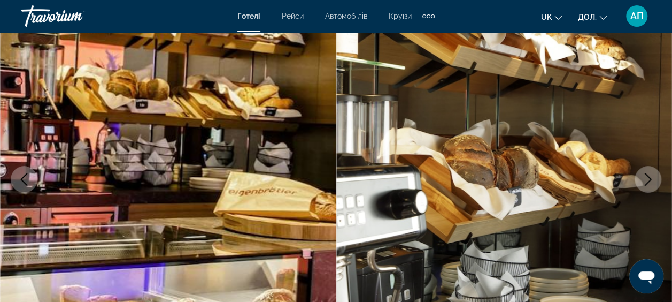
click at [648, 178] on icon "Наступне зображення" at bounding box center [648, 179] width 13 height 13
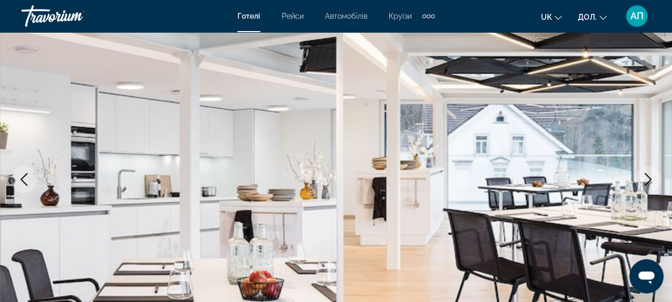
click at [648, 178] on icon "Наступне зображення" at bounding box center [648, 179] width 13 height 13
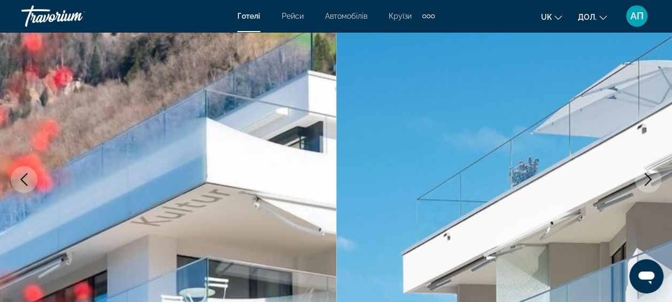
click at [648, 178] on icon "Наступне зображення" at bounding box center [648, 179] width 13 height 13
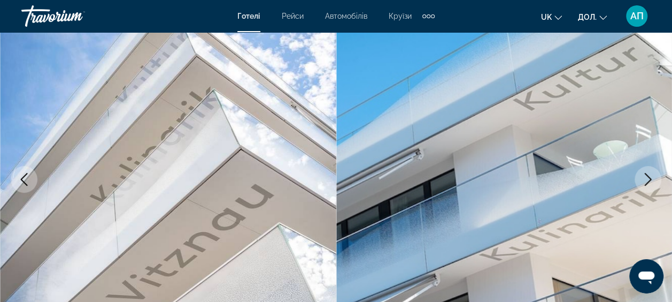
click at [648, 178] on icon "Наступне зображення" at bounding box center [648, 179] width 13 height 13
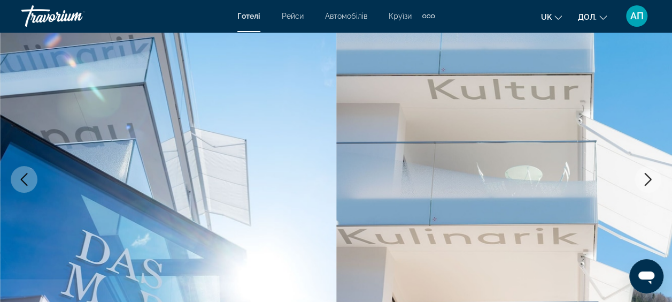
click at [648, 178] on icon "Наступне зображення" at bounding box center [648, 179] width 13 height 13
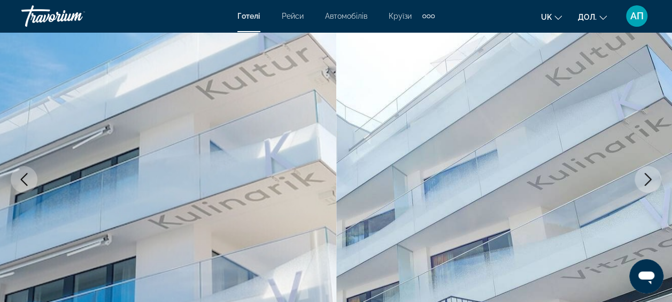
click at [648, 178] on icon "Наступне зображення" at bounding box center [648, 179] width 13 height 13
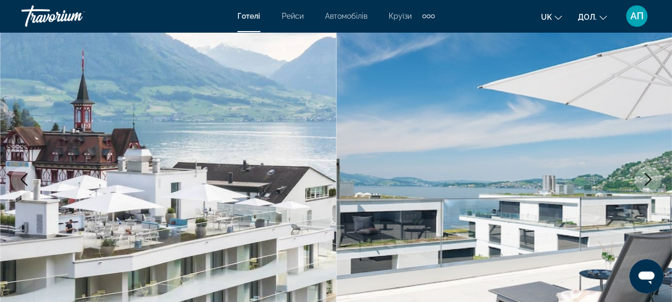
click at [648, 178] on icon "Наступне зображення" at bounding box center [648, 179] width 13 height 13
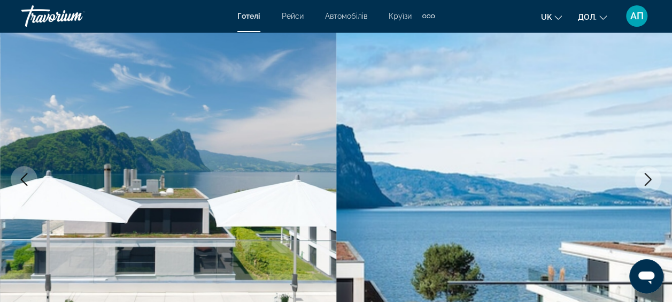
click at [648, 178] on icon "Наступне зображення" at bounding box center [648, 179] width 13 height 13
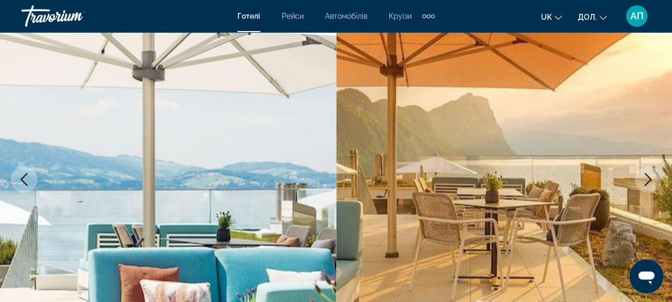
click at [648, 178] on icon "Наступне зображення" at bounding box center [648, 179] width 13 height 13
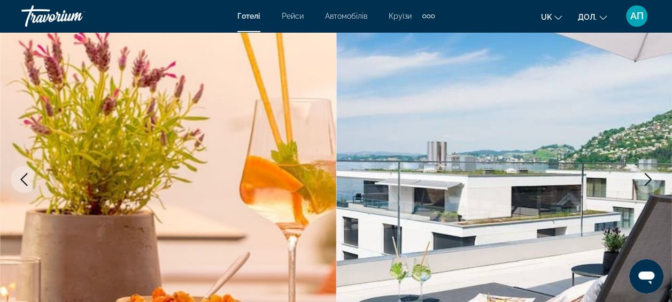
click at [648, 178] on icon "Наступне зображення" at bounding box center [648, 179] width 13 height 13
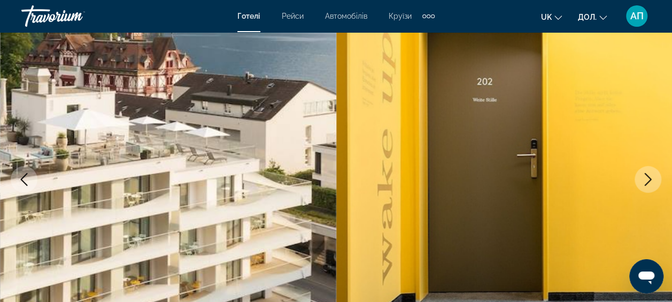
click at [648, 178] on icon "Наступне зображення" at bounding box center [648, 179] width 13 height 13
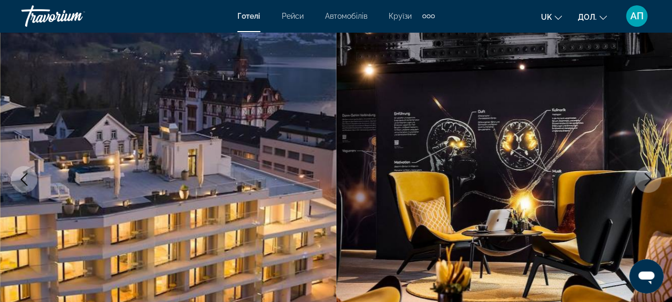
click at [648, 178] on icon "Наступне зображення" at bounding box center [648, 179] width 13 height 13
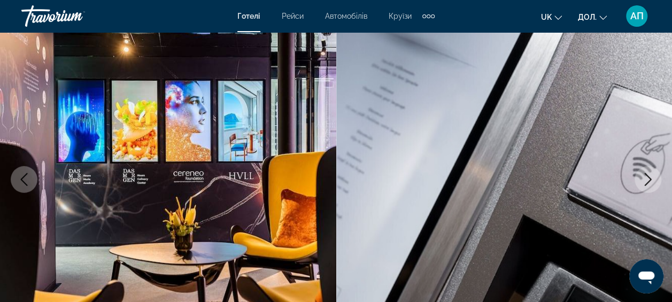
click at [648, 178] on icon "Наступне зображення" at bounding box center [648, 179] width 13 height 13
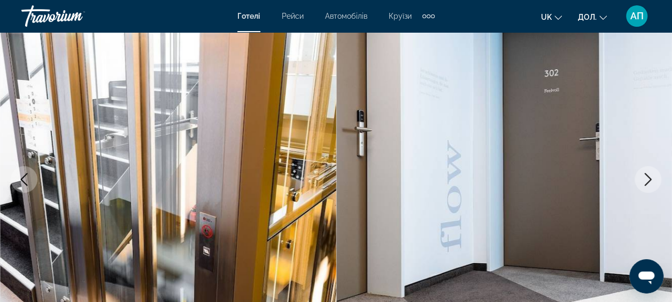
click at [648, 178] on icon "Наступне зображення" at bounding box center [648, 179] width 13 height 13
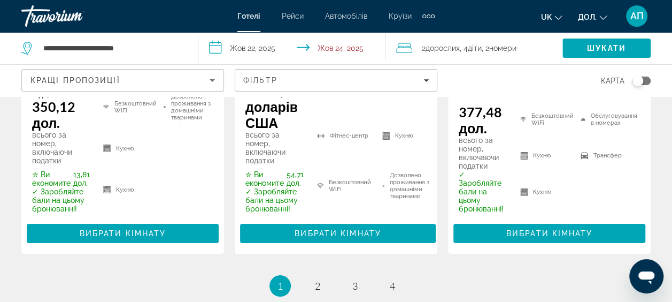
scroll to position [1797, 0]
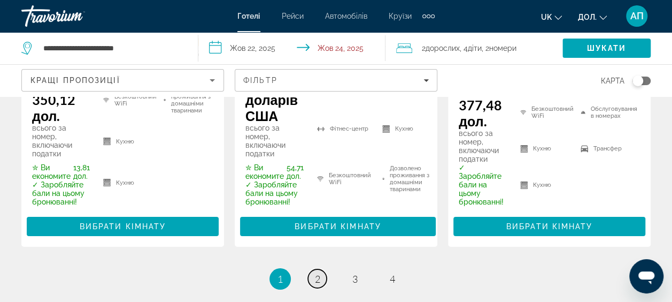
click at [318, 274] on span "2" at bounding box center [317, 279] width 5 height 12
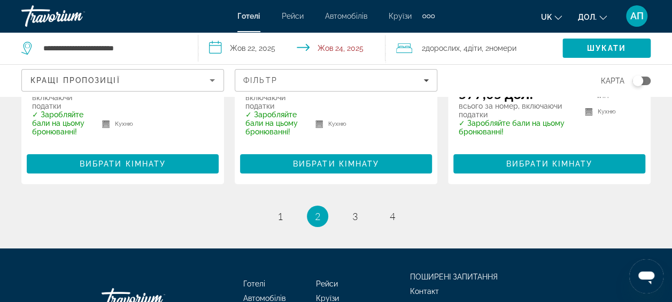
scroll to position [1839, 0]
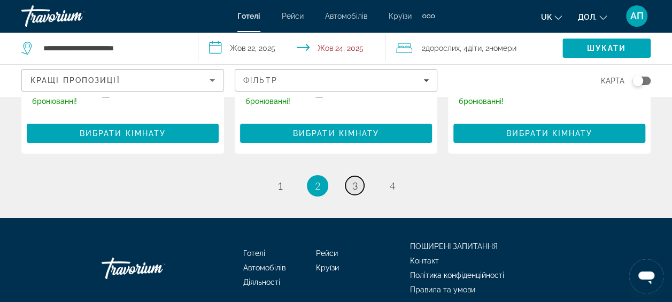
click at [355, 180] on span "3" at bounding box center [354, 186] width 5 height 12
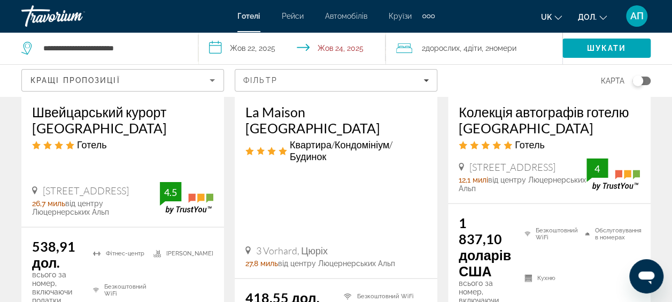
scroll to position [1155, 0]
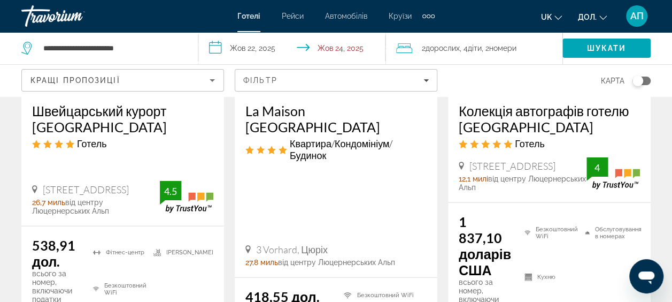
click at [79, 106] on h3 "Швейцарський курорт Holiday Park" at bounding box center [122, 119] width 181 height 32
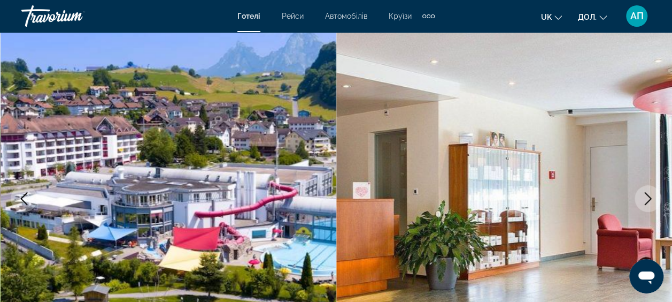
scroll to position [107, 0]
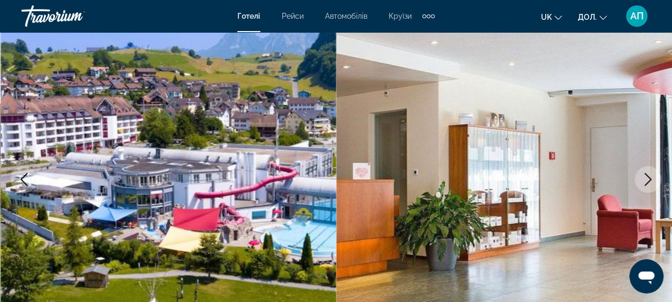
click at [647, 174] on icon "Наступне зображення" at bounding box center [648, 179] width 13 height 13
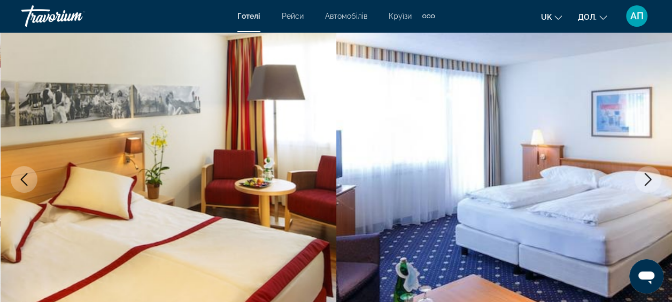
click at [647, 174] on icon "Наступне зображення" at bounding box center [648, 179] width 13 height 13
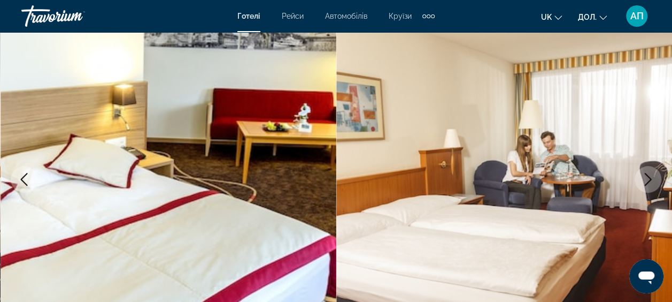
click at [647, 174] on icon "Наступне зображення" at bounding box center [648, 179] width 13 height 13
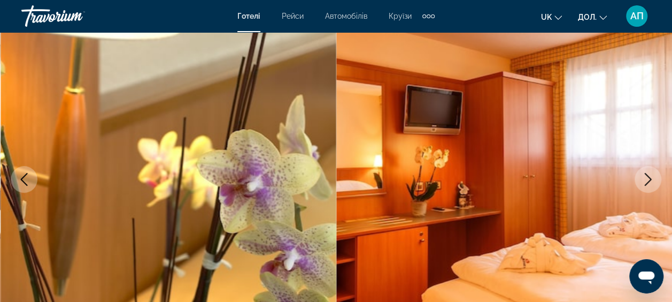
click at [647, 174] on icon "Наступне зображення" at bounding box center [648, 179] width 13 height 13
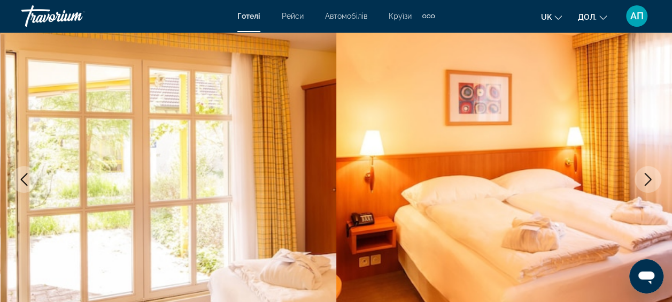
click at [647, 174] on icon "Наступне зображення" at bounding box center [648, 179] width 13 height 13
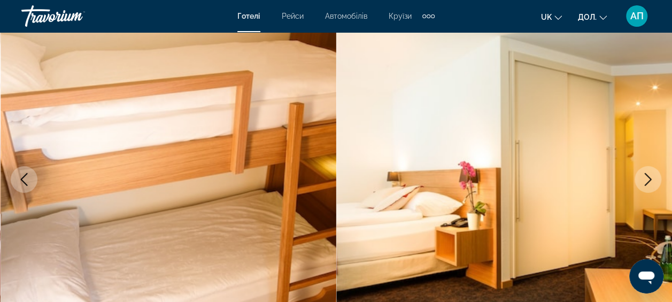
click at [647, 174] on icon "Наступне зображення" at bounding box center [648, 179] width 13 height 13
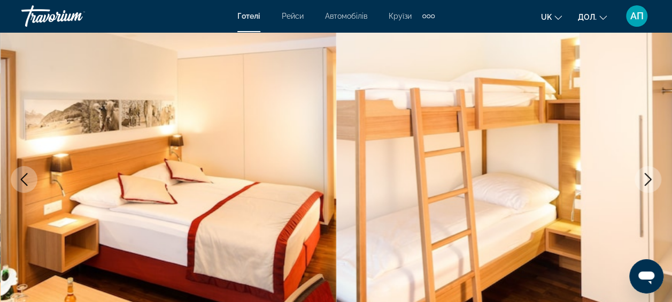
click at [647, 174] on icon "Наступне зображення" at bounding box center [648, 179] width 13 height 13
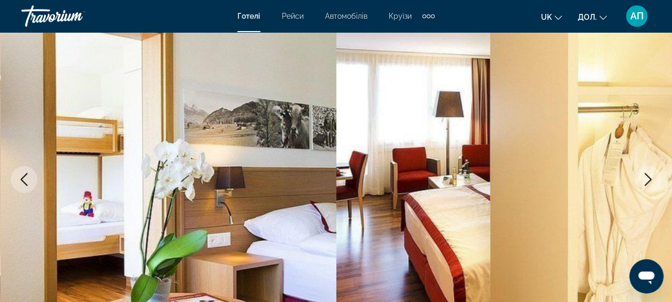
click at [647, 174] on icon "Наступне зображення" at bounding box center [648, 179] width 13 height 13
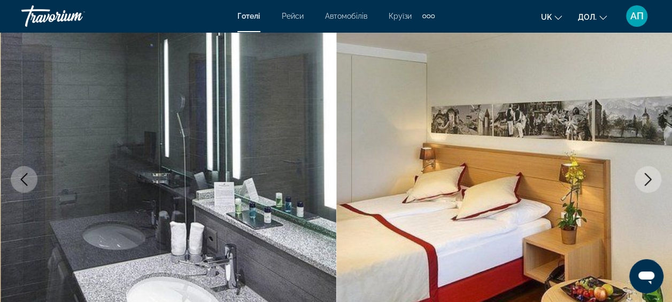
click at [647, 174] on icon "Наступне зображення" at bounding box center [648, 179] width 13 height 13
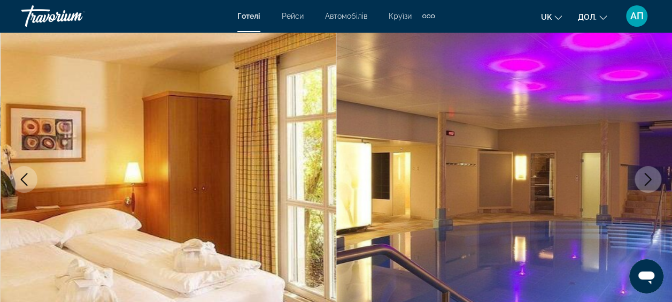
click at [647, 174] on icon "Наступне зображення" at bounding box center [648, 179] width 13 height 13
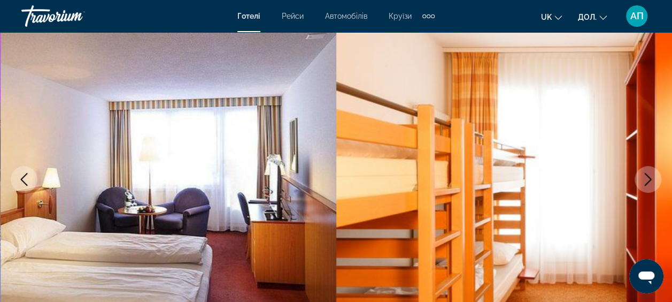
click at [647, 174] on icon "Наступне зображення" at bounding box center [648, 179] width 13 height 13
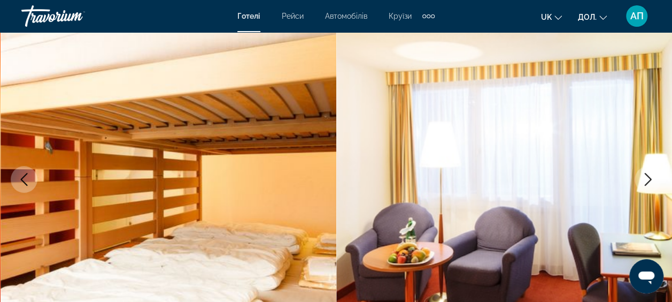
click at [647, 174] on icon "Наступне зображення" at bounding box center [648, 179] width 13 height 13
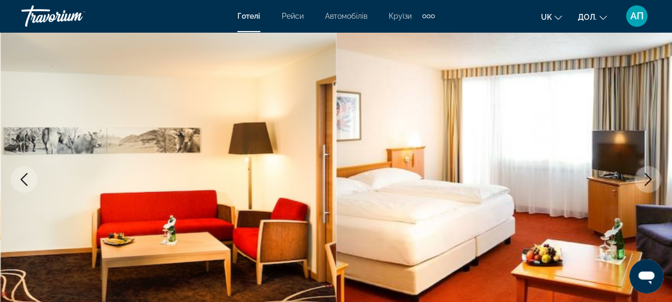
click at [647, 174] on icon "Наступне зображення" at bounding box center [648, 179] width 13 height 13
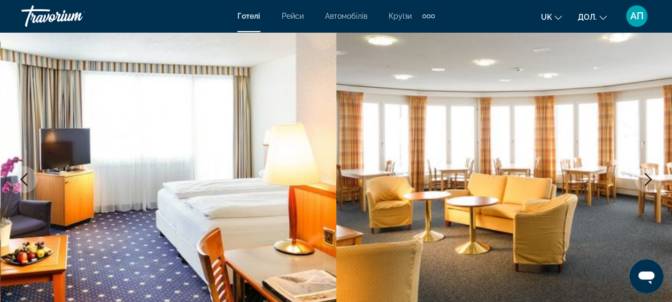
click at [647, 174] on icon "Наступне зображення" at bounding box center [648, 179] width 13 height 13
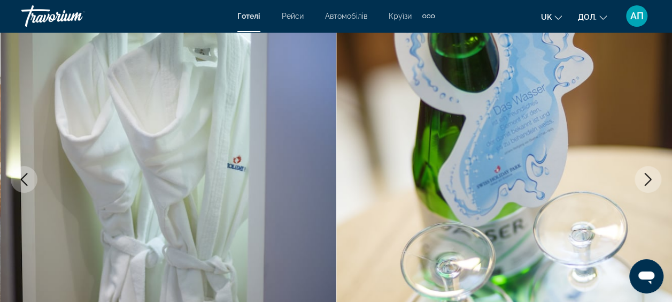
click at [647, 174] on icon "Наступне зображення" at bounding box center [648, 179] width 13 height 13
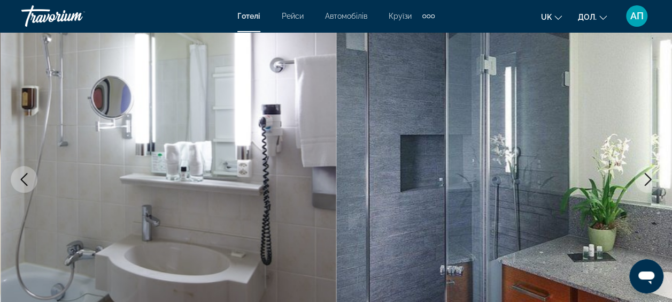
click at [647, 174] on icon "Наступне зображення" at bounding box center [648, 179] width 13 height 13
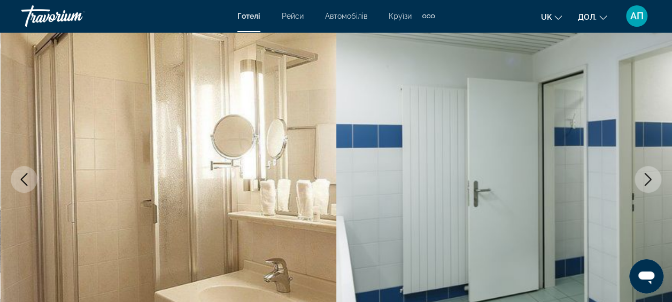
click at [647, 174] on icon "Наступне зображення" at bounding box center [648, 179] width 13 height 13
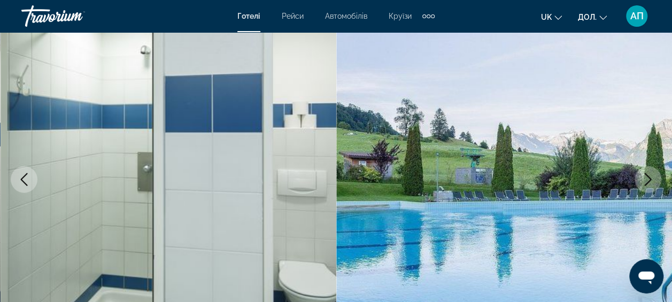
click at [647, 174] on icon "Наступне зображення" at bounding box center [648, 179] width 13 height 13
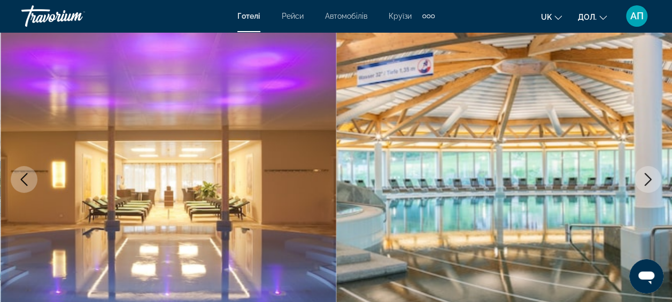
click at [19, 178] on icon "Попереднє зображення" at bounding box center [24, 179] width 13 height 13
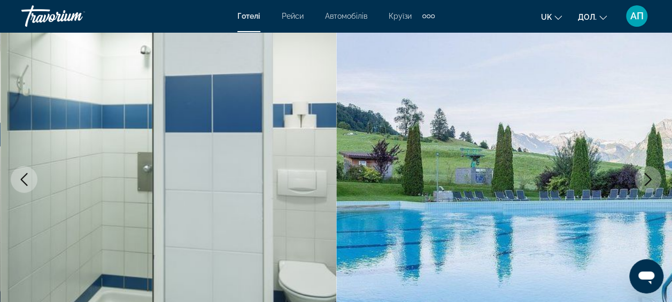
click at [650, 180] on icon "Наступне зображення" at bounding box center [648, 179] width 7 height 13
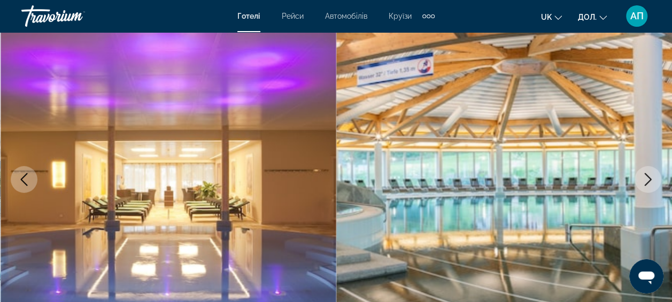
click at [650, 180] on icon "Наступне зображення" at bounding box center [648, 179] width 7 height 13
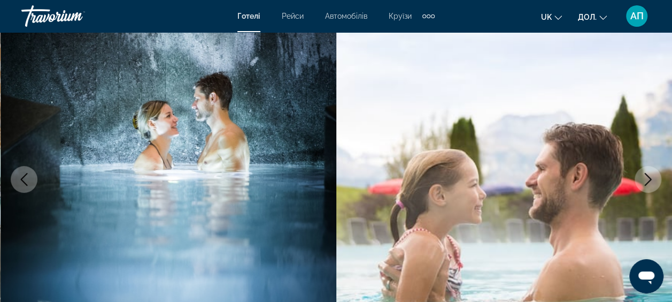
click at [650, 180] on icon "Наступне зображення" at bounding box center [648, 179] width 7 height 13
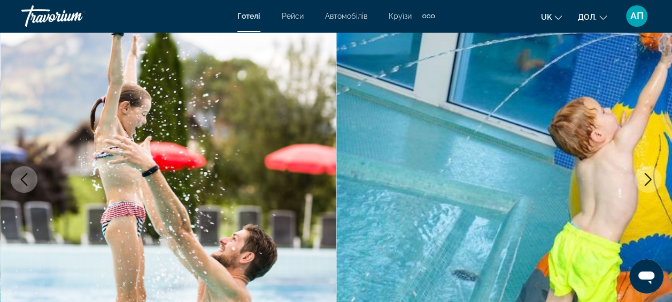
click at [650, 180] on icon "Наступне зображення" at bounding box center [648, 179] width 7 height 13
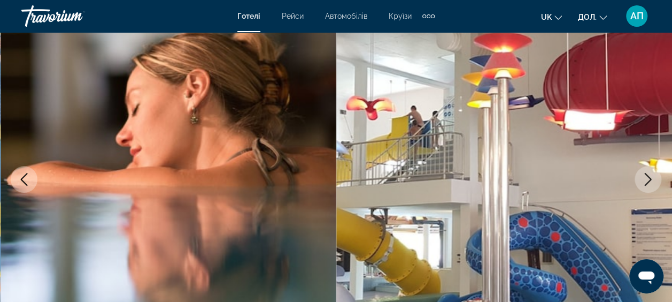
click at [650, 180] on icon "Наступне зображення" at bounding box center [648, 179] width 7 height 13
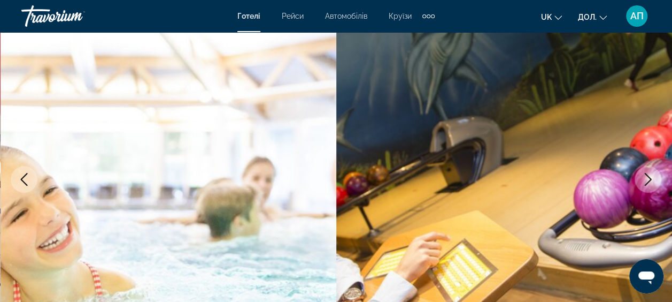
click at [650, 180] on icon "Наступне зображення" at bounding box center [648, 179] width 7 height 13
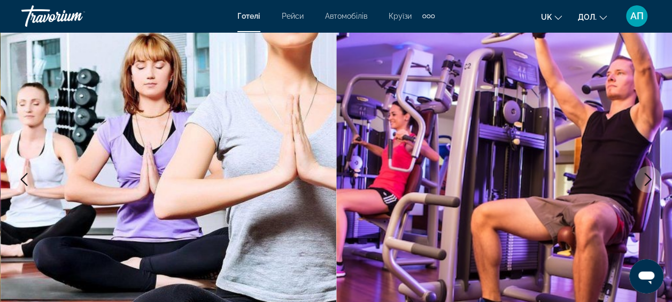
click at [650, 180] on icon "Наступне зображення" at bounding box center [648, 179] width 7 height 13
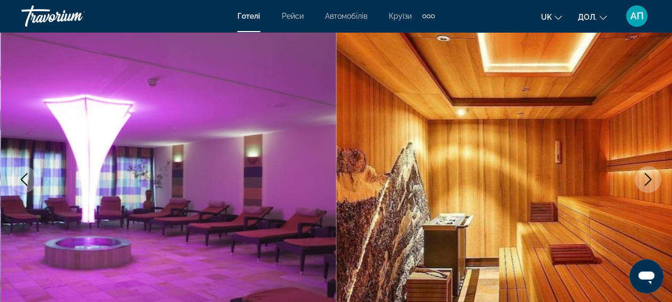
click at [650, 180] on icon "Наступне зображення" at bounding box center [648, 179] width 7 height 13
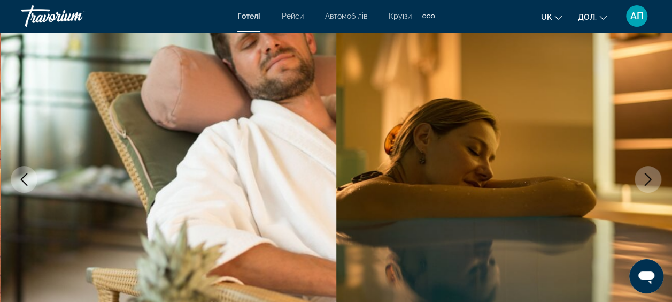
click at [650, 180] on icon "Наступне зображення" at bounding box center [648, 179] width 7 height 13
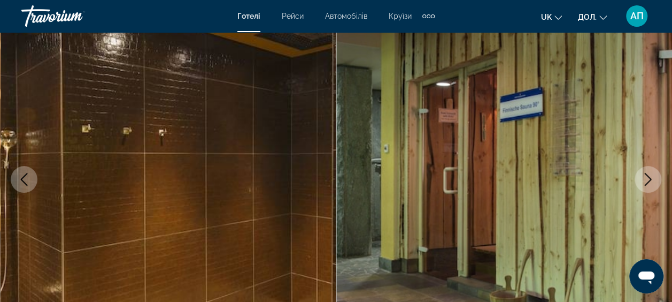
click at [650, 180] on icon "Наступне зображення" at bounding box center [648, 179] width 7 height 13
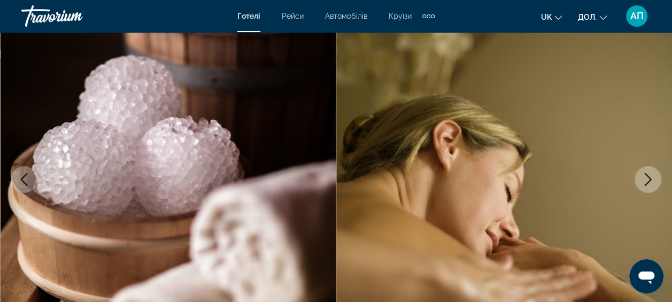
click at [650, 180] on icon "Наступне зображення" at bounding box center [648, 179] width 7 height 13
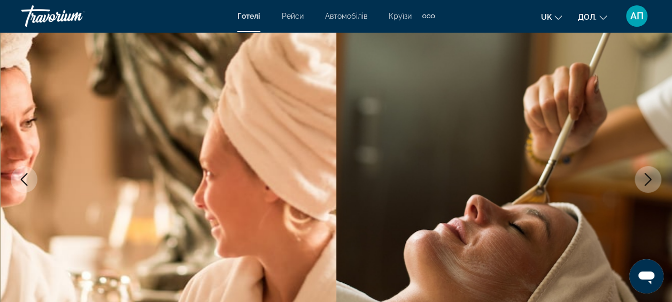
click at [650, 180] on icon "Наступне зображення" at bounding box center [648, 179] width 7 height 13
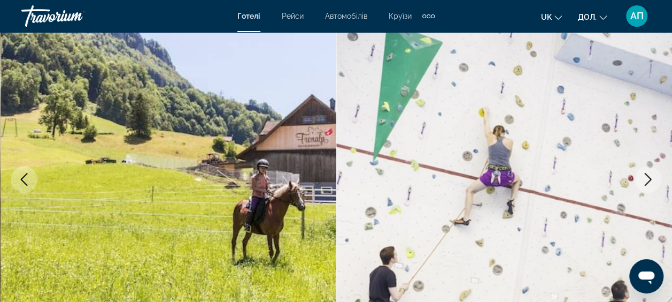
click at [650, 180] on icon "Наступне зображення" at bounding box center [648, 179] width 7 height 13
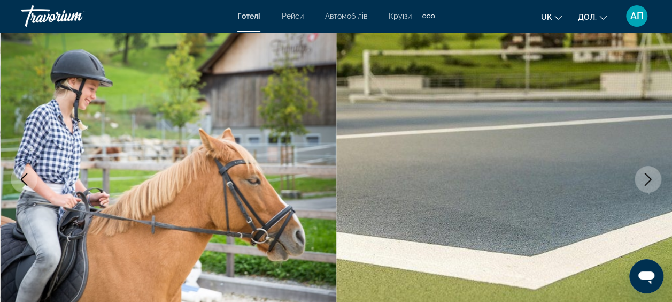
click at [25, 179] on icon "Попереднє зображення" at bounding box center [24, 179] width 13 height 13
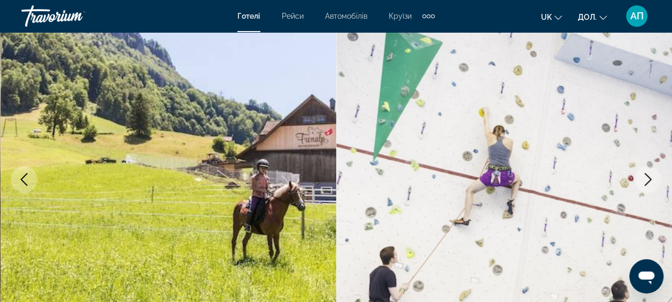
click at [649, 176] on icon "Наступне зображення" at bounding box center [648, 179] width 13 height 13
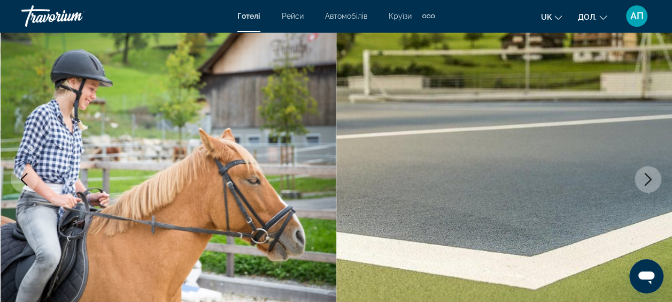
click at [649, 176] on icon "Наступне зображення" at bounding box center [648, 179] width 13 height 13
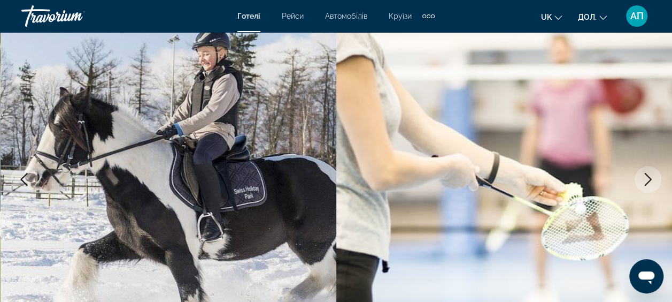
click at [26, 177] on icon "Попереднє зображення" at bounding box center [24, 179] width 13 height 13
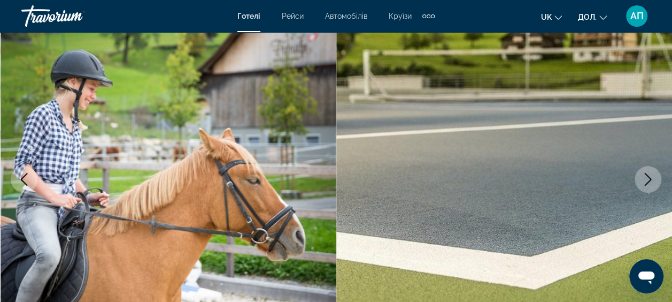
click at [649, 180] on icon "Наступне зображення" at bounding box center [648, 179] width 7 height 13
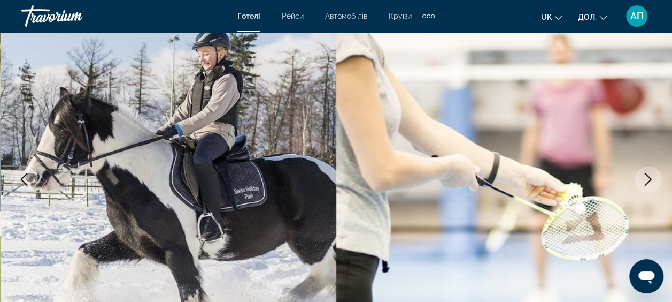
click at [649, 180] on icon "Наступне зображення" at bounding box center [648, 179] width 7 height 13
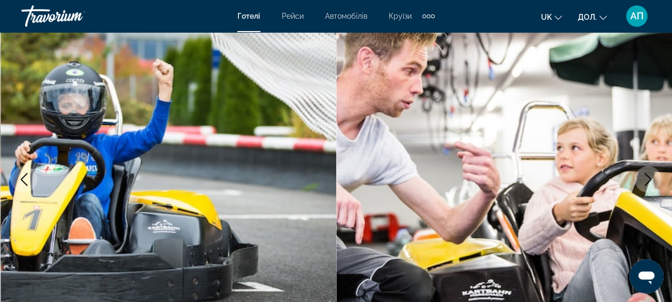
click at [649, 180] on icon "Наступне зображення" at bounding box center [648, 179] width 7 height 13
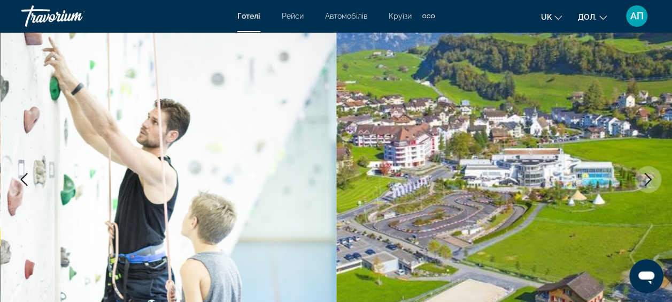
click at [649, 180] on icon "Наступне зображення" at bounding box center [648, 179] width 7 height 13
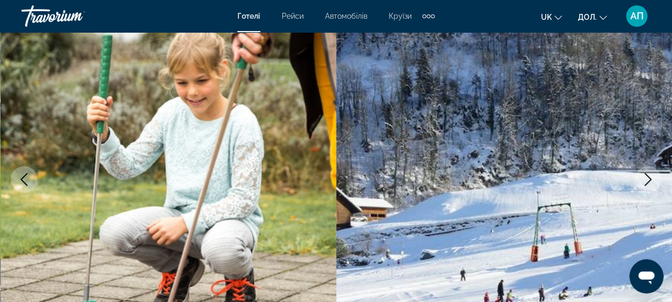
click at [649, 180] on icon "Наступне зображення" at bounding box center [648, 179] width 7 height 13
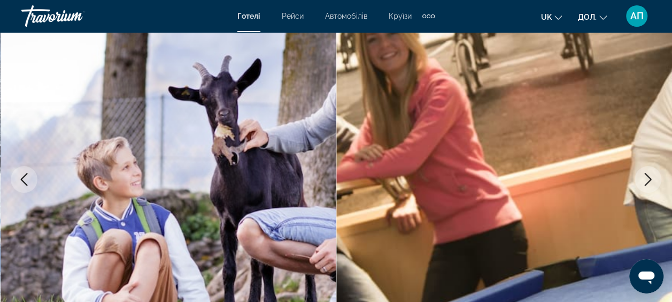
click at [649, 180] on icon "Наступне зображення" at bounding box center [648, 179] width 7 height 13
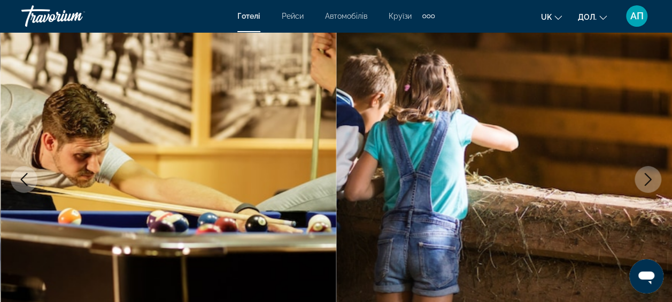
click at [649, 180] on icon "Наступне зображення" at bounding box center [648, 179] width 7 height 13
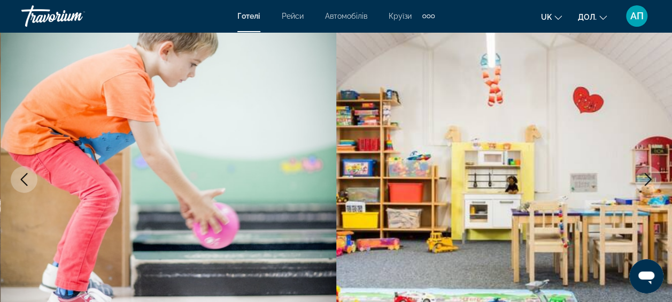
click at [649, 180] on icon "Наступне зображення" at bounding box center [648, 179] width 7 height 13
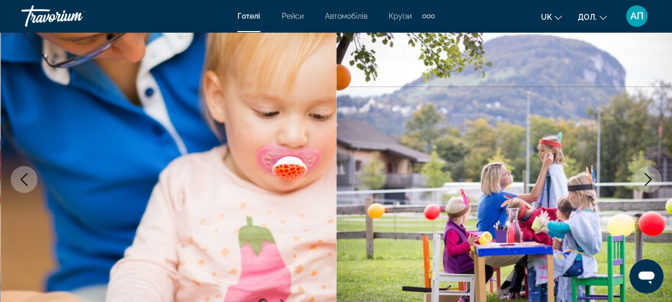
click at [649, 180] on icon "Наступне зображення" at bounding box center [648, 179] width 7 height 13
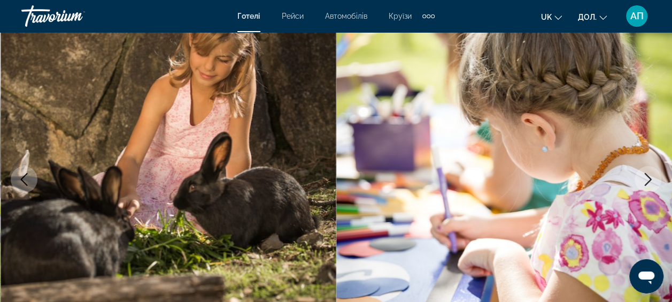
click at [649, 180] on icon "Наступне зображення" at bounding box center [648, 179] width 7 height 13
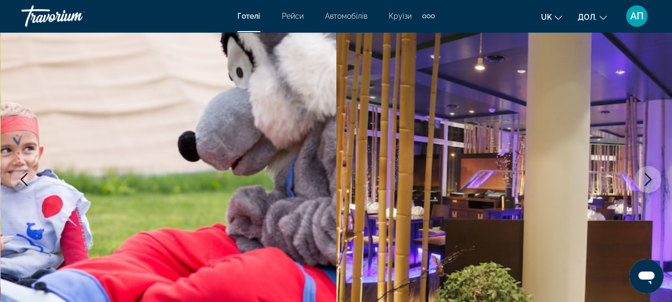
click at [649, 180] on icon "Наступне зображення" at bounding box center [648, 179] width 7 height 13
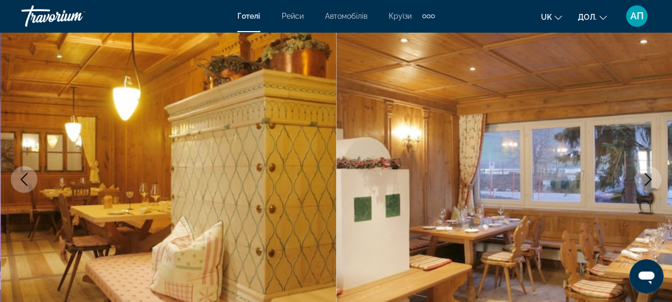
click at [649, 180] on icon "Наступне зображення" at bounding box center [648, 179] width 7 height 13
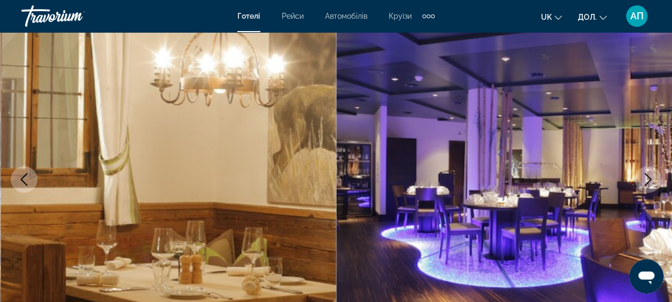
click at [649, 180] on icon "Наступне зображення" at bounding box center [648, 179] width 7 height 13
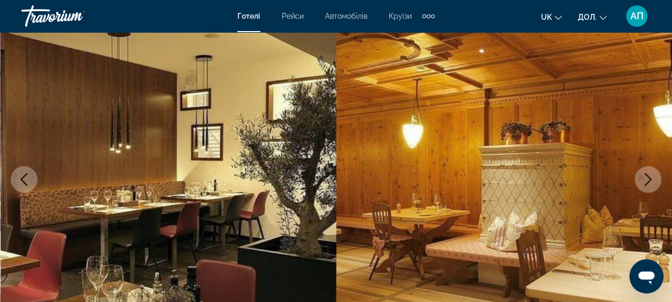
click at [649, 180] on icon "Наступне зображення" at bounding box center [648, 179] width 7 height 13
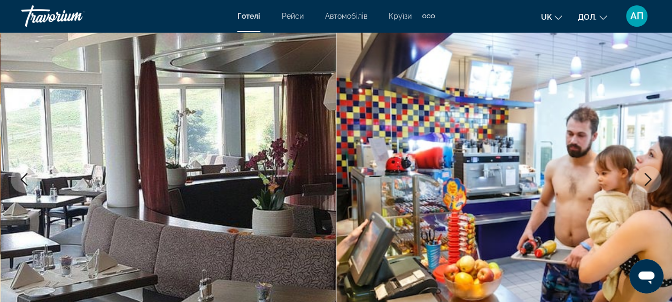
click at [649, 180] on icon "Наступне зображення" at bounding box center [648, 179] width 7 height 13
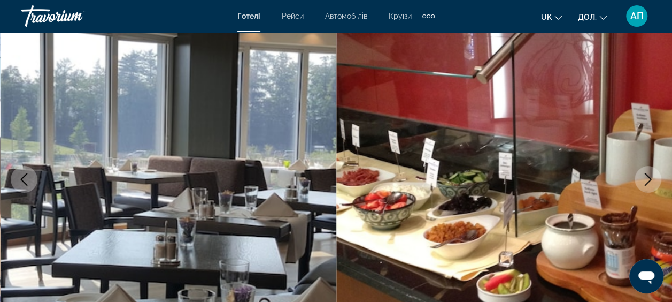
click at [649, 180] on icon "Наступне зображення" at bounding box center [648, 179] width 7 height 13
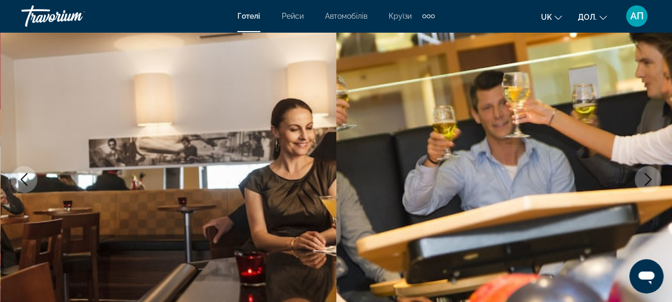
click at [649, 180] on icon "Наступне зображення" at bounding box center [648, 179] width 7 height 13
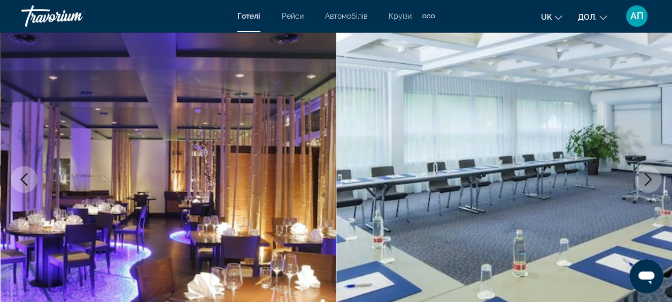
click at [649, 180] on icon "Наступне зображення" at bounding box center [648, 179] width 7 height 13
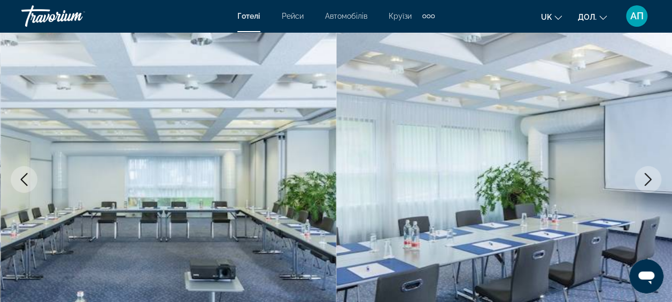
click at [649, 180] on icon "Наступне зображення" at bounding box center [648, 179] width 7 height 13
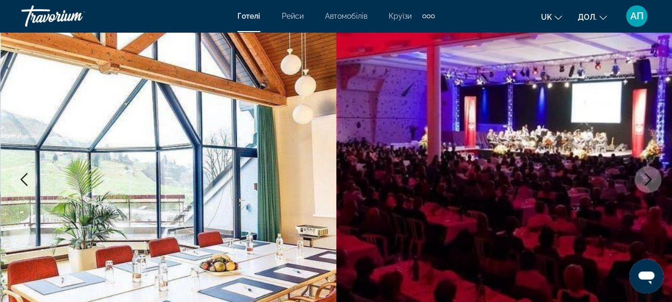
click at [649, 180] on icon "Наступне зображення" at bounding box center [648, 179] width 7 height 13
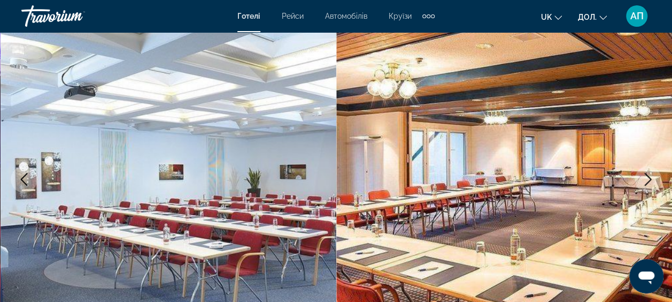
click at [649, 180] on icon "Наступне зображення" at bounding box center [648, 179] width 7 height 13
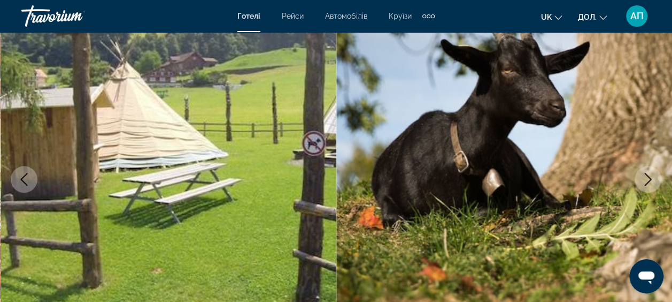
click at [649, 180] on icon "Наступне зображення" at bounding box center [648, 179] width 7 height 13
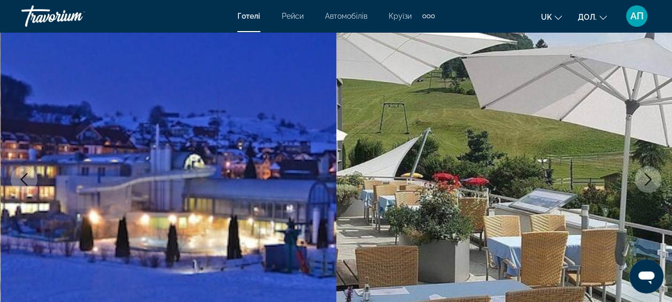
click at [649, 180] on icon "Наступне зображення" at bounding box center [648, 179] width 7 height 13
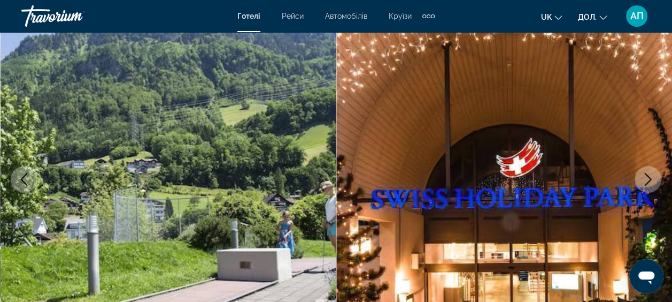
click at [649, 180] on icon "Наступне зображення" at bounding box center [648, 179] width 7 height 13
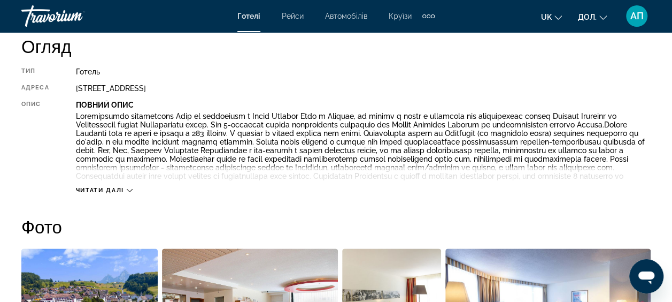
scroll to position [560, 0]
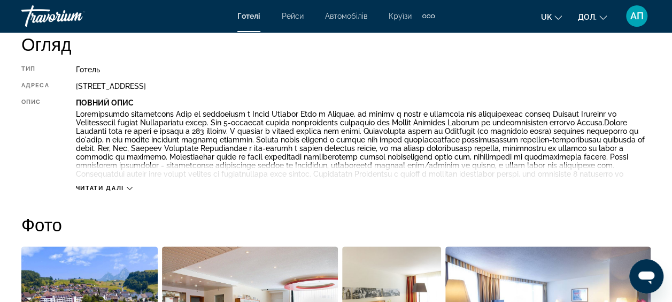
click at [130, 187] on icon "Основний зміст" at bounding box center [130, 188] width 6 height 6
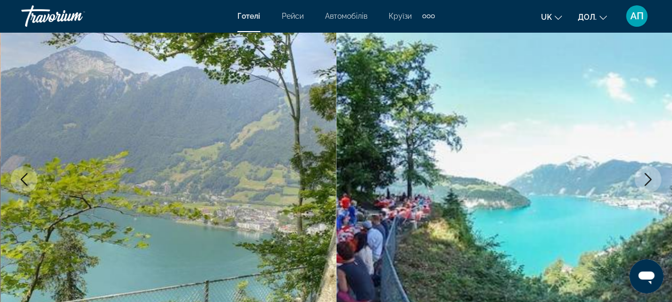
scroll to position [0, 0]
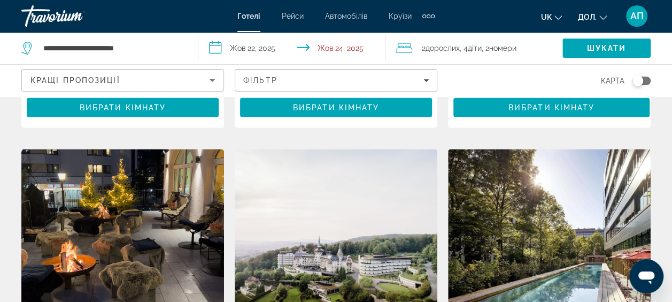
scroll to position [1414, 0]
click at [85, 215] on img "Основний зміст" at bounding box center [122, 234] width 203 height 171
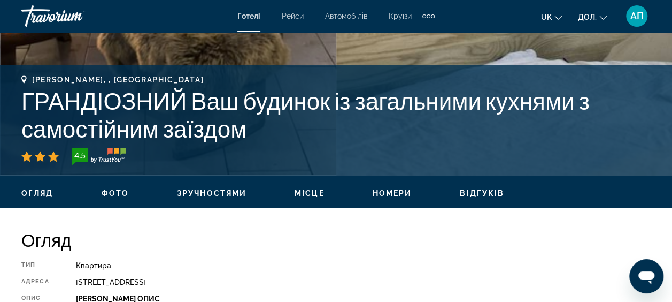
scroll to position [361, 0]
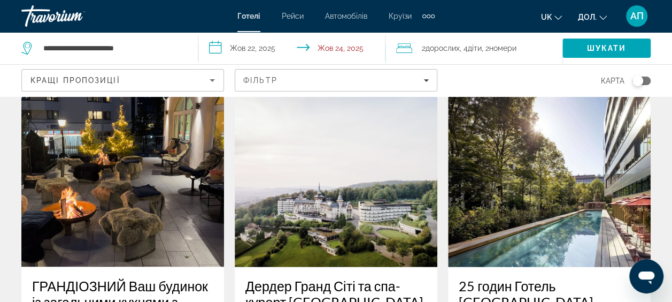
scroll to position [1468, 0]
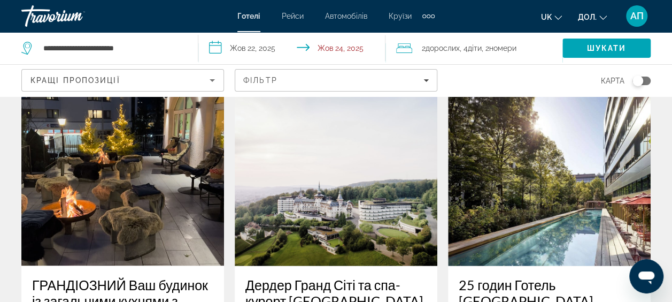
click at [589, 178] on img "Основний зміст" at bounding box center [549, 180] width 203 height 171
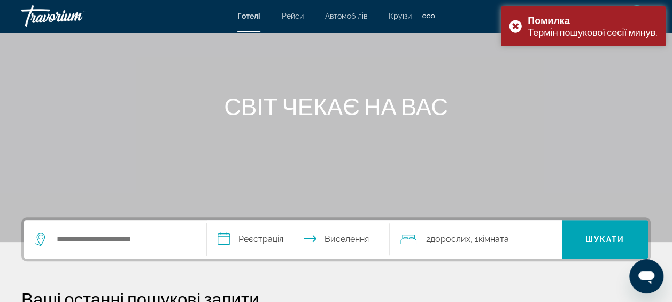
scroll to position [79, 0]
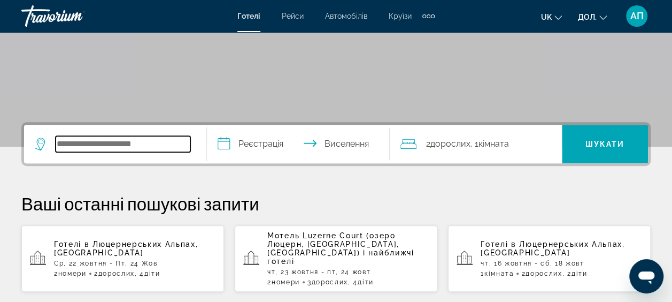
click at [94, 149] on input "Пошук місця розташування готелю" at bounding box center [123, 144] width 135 height 16
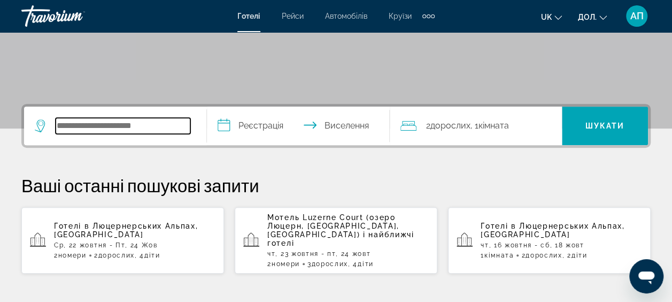
scroll to position [261, 0]
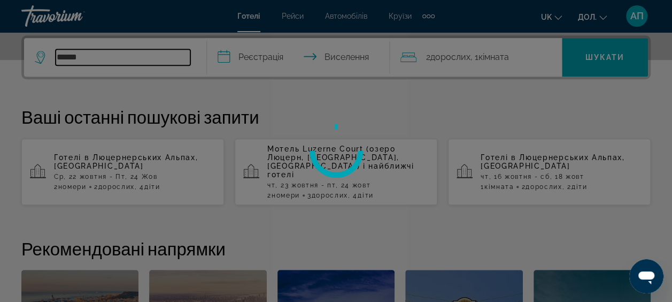
type input "******"
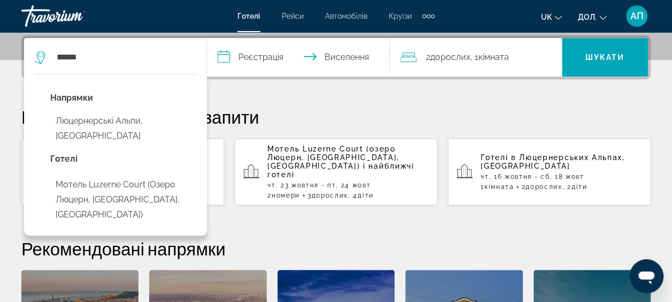
click at [239, 53] on input "**********" at bounding box center [300, 59] width 187 height 42
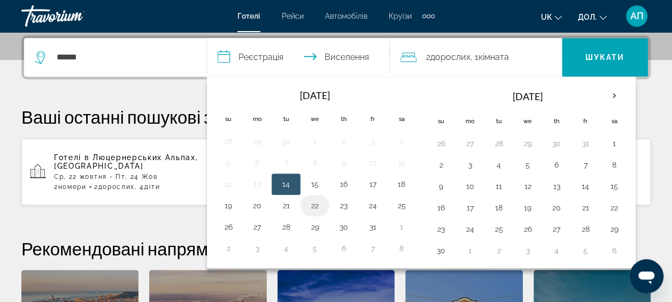
click at [311, 200] on button "22" at bounding box center [314, 205] width 17 height 15
click at [372, 206] on button "24" at bounding box center [372, 205] width 17 height 15
type input "**********"
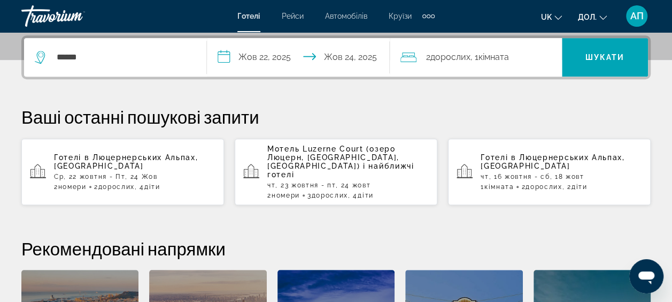
click at [493, 55] on span "Кімната" at bounding box center [494, 57] width 30 height 10
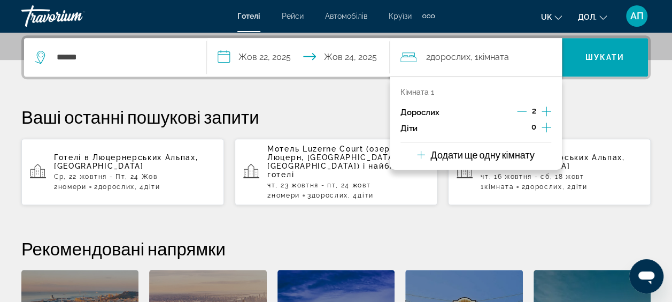
click at [509, 157] on p "Додати ще одну кімнату" at bounding box center [482, 155] width 104 height 12
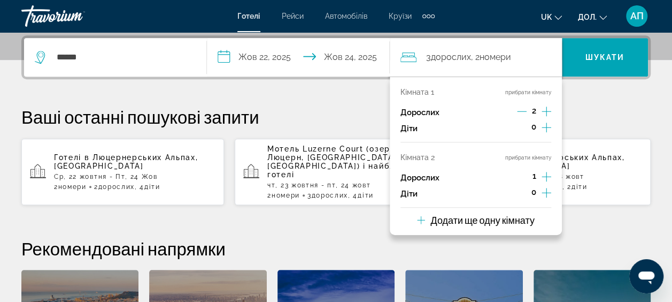
click at [522, 113] on icon "Зменшення чисельності дорослих" at bounding box center [522, 111] width 10 height 10
click at [548, 128] on icon "Збільшення кількості дітей" at bounding box center [547, 127] width 10 height 13
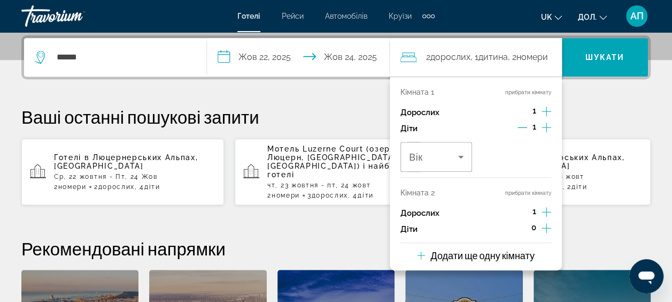
click at [549, 130] on icon "Збільшення кількості дітей" at bounding box center [547, 127] width 10 height 13
click at [546, 229] on icon "Збільшення кількості дітей" at bounding box center [547, 227] width 10 height 13
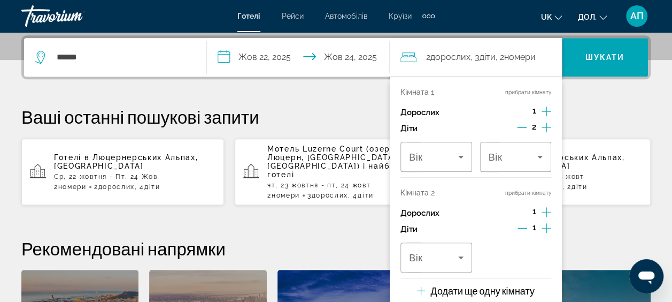
click at [545, 230] on icon "Збільшення кількості дітей" at bounding box center [547, 227] width 10 height 13
click at [460, 156] on icon "Мандрівники: 2 дорослих, 4 дітей" at bounding box center [460, 157] width 5 height 3
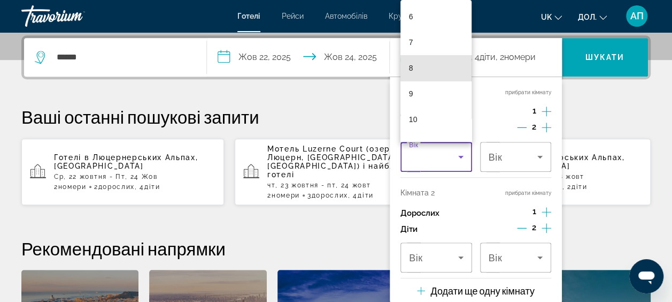
scroll to position [202, 0]
click at [422, 70] on mat-option "10" at bounding box center [437, 72] width 72 height 26
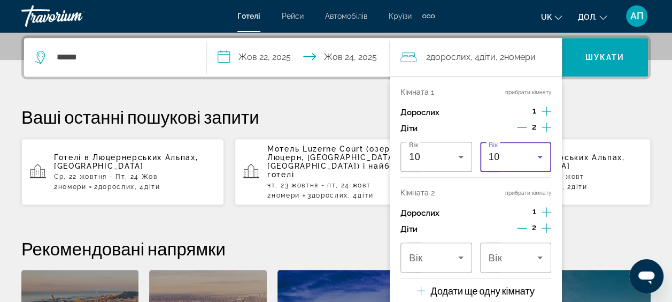
click at [535, 157] on icon "Мандрівники: 2 дорослих, 4 дітей" at bounding box center [540, 156] width 13 height 13
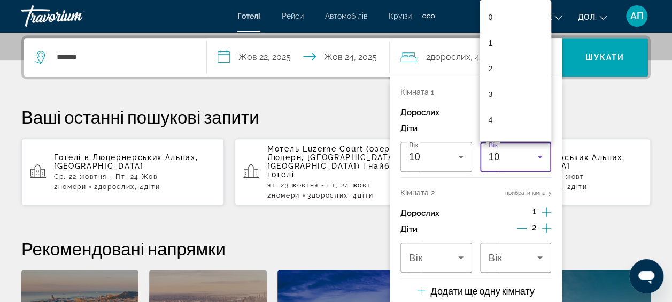
scroll to position [145, 0]
click at [518, 129] on mat-option "10" at bounding box center [516, 129] width 72 height 26
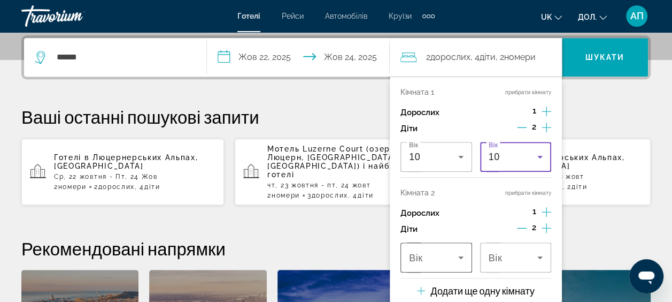
click at [458, 256] on icon "Мандрівники: 2 дорослих, 4 дітей" at bounding box center [460, 257] width 5 height 3
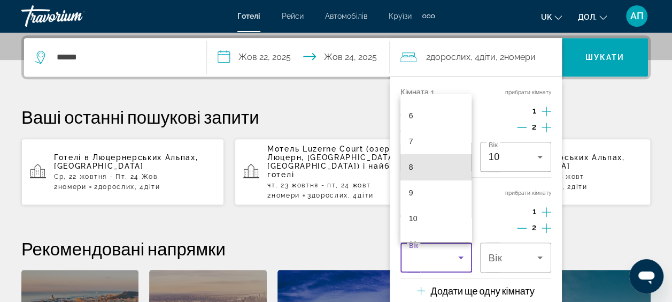
scroll to position [181, 0]
click at [426, 164] on mat-option "9" at bounding box center [437, 162] width 72 height 26
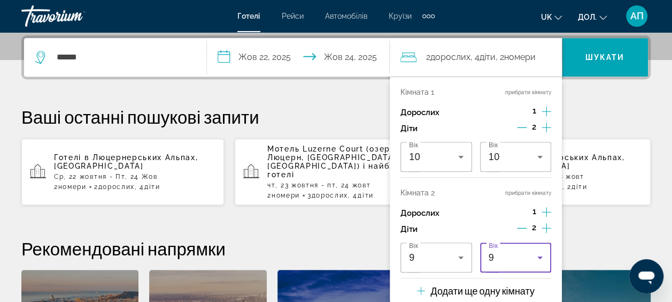
click at [534, 260] on icon "Мандрівники: 2 дорослих, 4 дітей" at bounding box center [540, 257] width 13 height 13
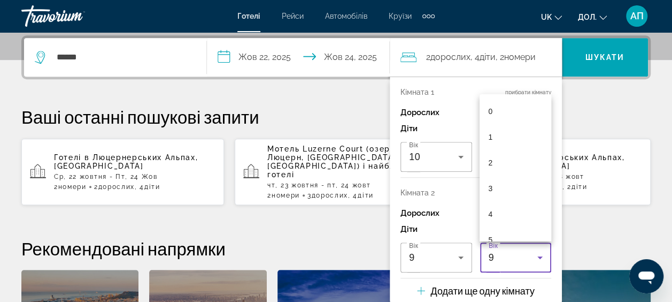
scroll to position [114, 0]
click at [510, 149] on mat-option "6" at bounding box center [516, 151] width 72 height 26
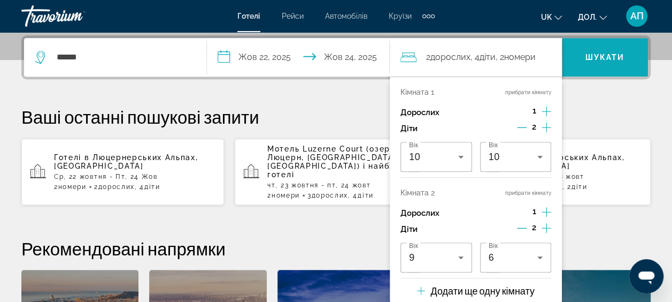
click at [604, 55] on span "Шукати" at bounding box center [606, 57] width 40 height 9
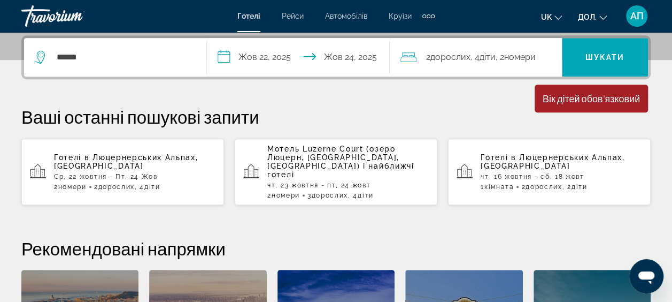
click at [489, 48] on div "2 Adult Дорослих , 4 Дитина Діти , 2 Кімната Номери" at bounding box center [481, 57] width 161 height 39
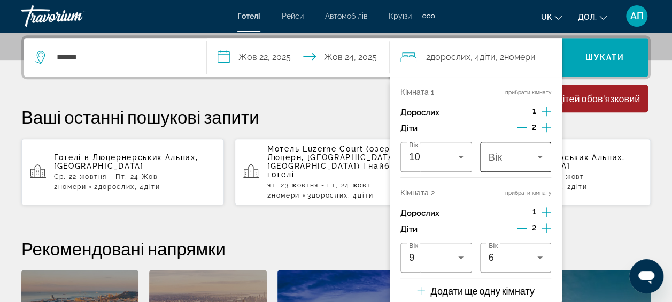
click at [540, 156] on icon "Мандрівники: 2 дорослих, 4 дітей" at bounding box center [539, 157] width 5 height 3
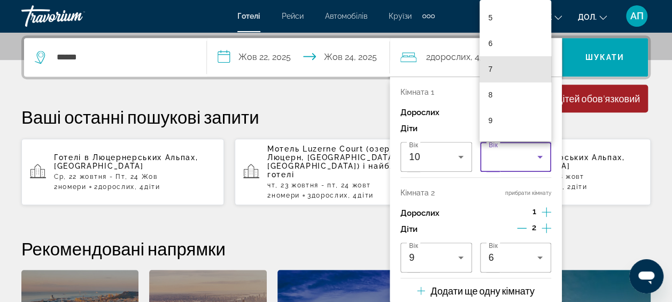
scroll to position [151, 0]
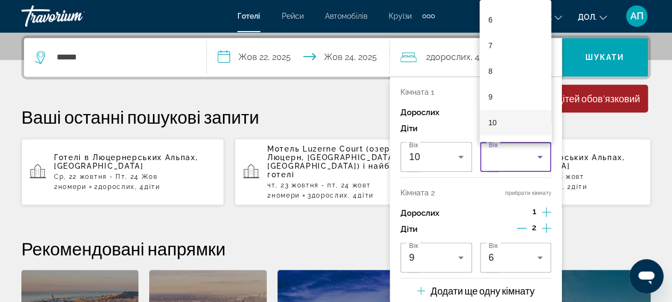
click at [507, 120] on mat-option "10" at bounding box center [516, 123] width 72 height 26
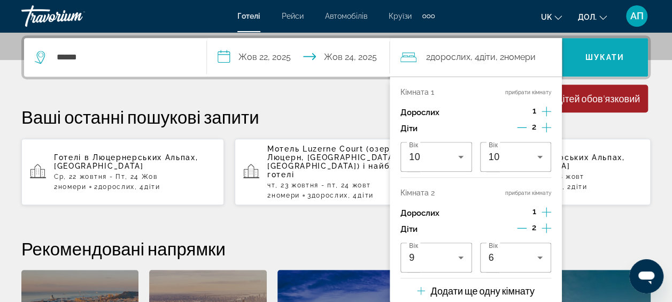
click at [603, 51] on span "Шукати" at bounding box center [605, 57] width 86 height 26
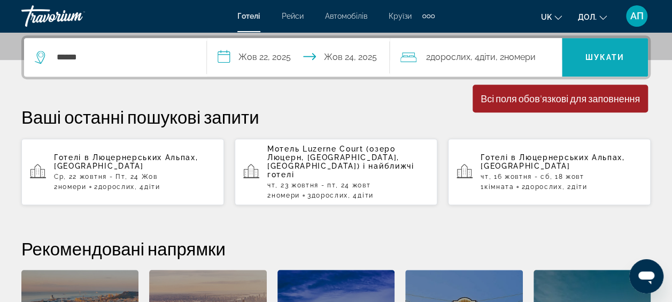
click at [617, 53] on span "Шукати" at bounding box center [606, 57] width 40 height 9
click at [523, 52] on span "Номери" at bounding box center [520, 57] width 32 height 10
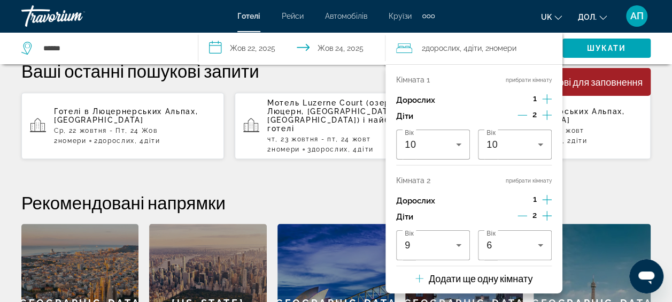
scroll to position [299, 0]
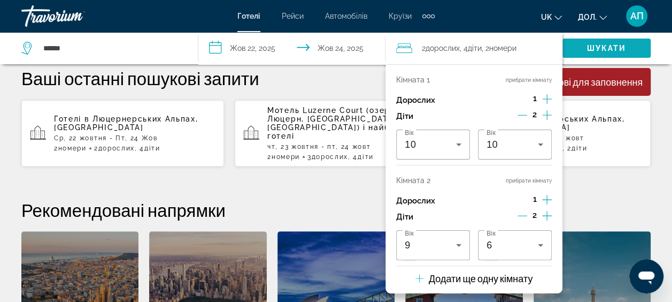
click at [619, 44] on span "Шукати" at bounding box center [607, 48] width 40 height 9
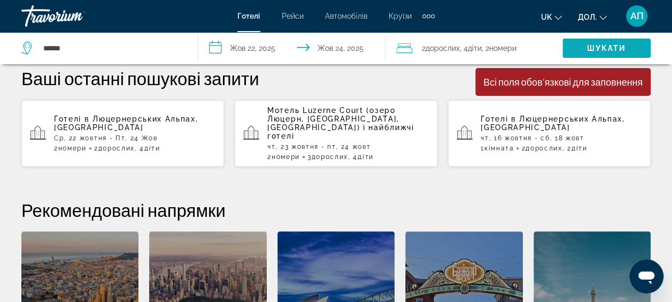
click at [609, 50] on span "Шукати" at bounding box center [607, 48] width 40 height 9
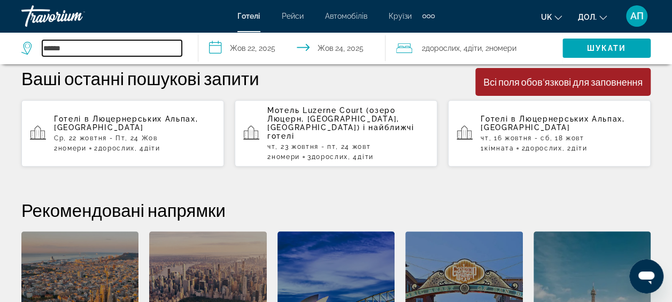
click at [116, 47] on input "******" at bounding box center [112, 48] width 140 height 16
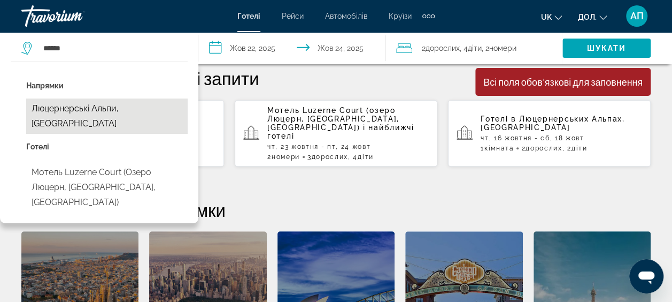
click at [101, 109] on button "Люцернерські Альпи, [GEOGRAPHIC_DATA]" at bounding box center [106, 115] width 161 height 35
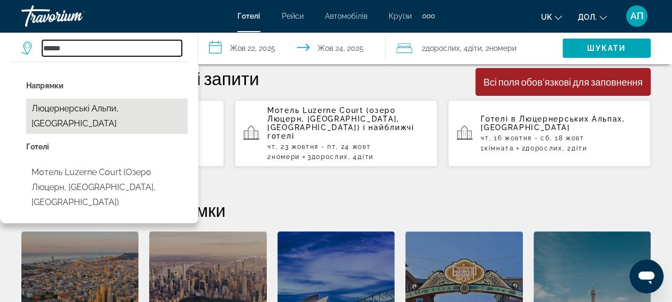
type input "**********"
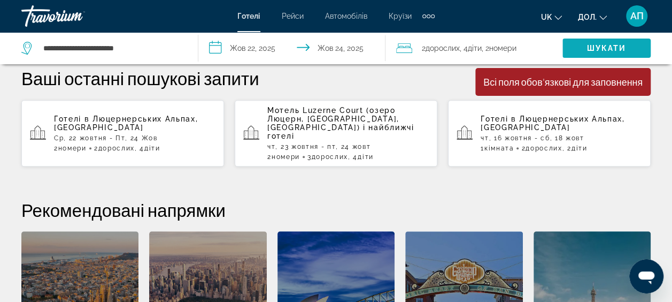
click at [607, 46] on span "Шукати" at bounding box center [607, 48] width 40 height 9
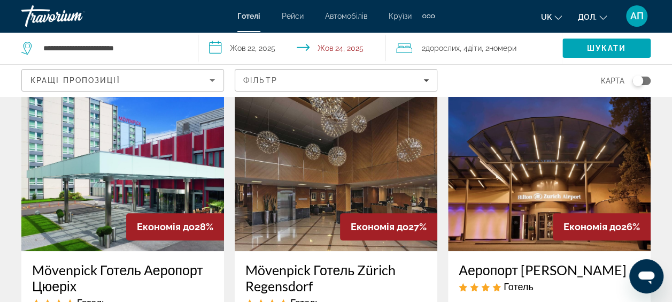
scroll to position [60, 0]
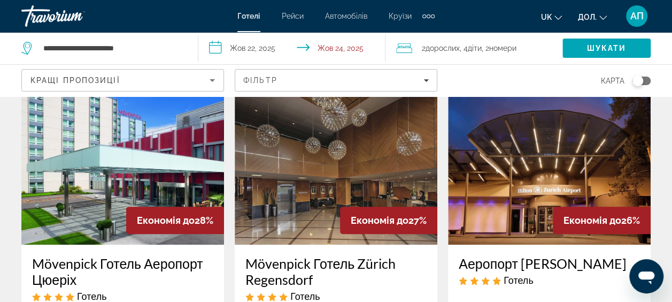
click at [357, 160] on img "Основний зміст" at bounding box center [336, 158] width 203 height 171
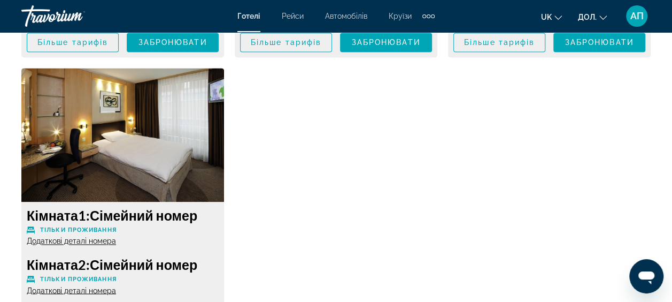
scroll to position [2741, 0]
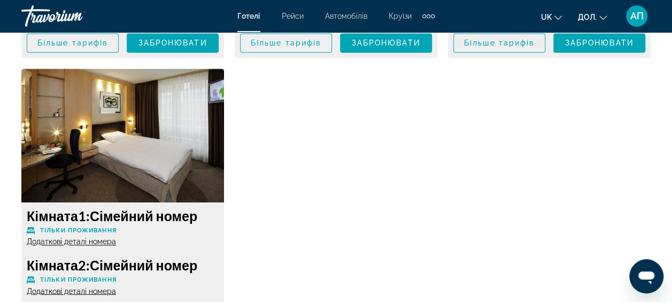
click at [143, 135] on img "Основний зміст" at bounding box center [122, 135] width 203 height 134
click at [168, 144] on img "Основний зміст" at bounding box center [122, 135] width 203 height 134
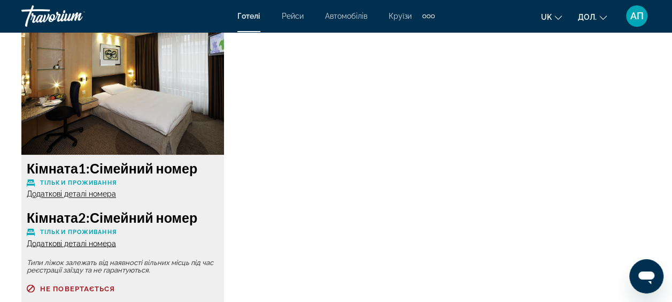
scroll to position [2787, 0]
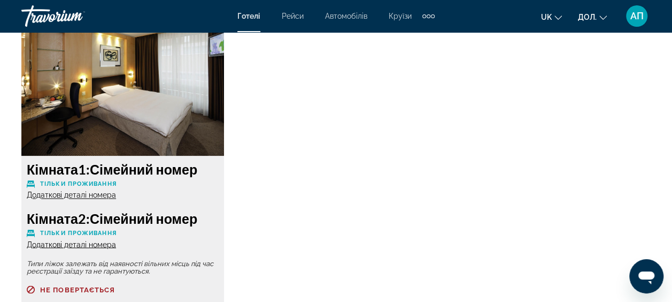
click at [68, 194] on span "Додаткові деталі номера" at bounding box center [71, 194] width 89 height 9
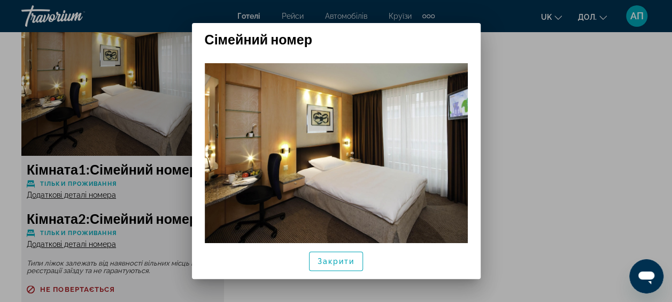
click at [433, 156] on img at bounding box center [336, 161] width 263 height 197
click at [417, 174] on img at bounding box center [336, 161] width 263 height 197
click at [409, 174] on img at bounding box center [336, 161] width 263 height 197
click at [399, 174] on img at bounding box center [336, 161] width 263 height 197
click at [407, 186] on img at bounding box center [336, 161] width 263 height 197
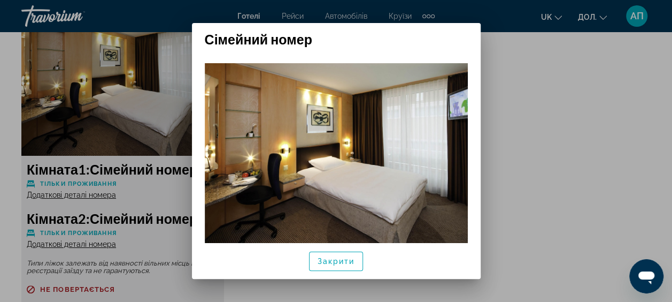
click at [573, 194] on div at bounding box center [336, 151] width 672 height 302
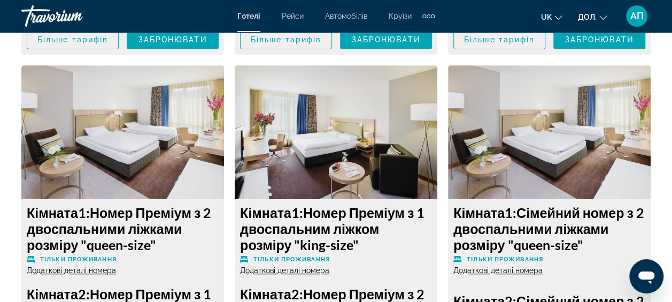
scroll to position [2202, 0]
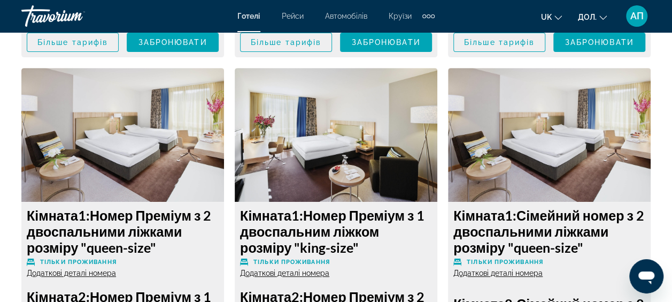
click at [573, 134] on img "Основний зміст" at bounding box center [549, 135] width 203 height 134
click at [595, 143] on img "Основний зміст" at bounding box center [549, 135] width 203 height 134
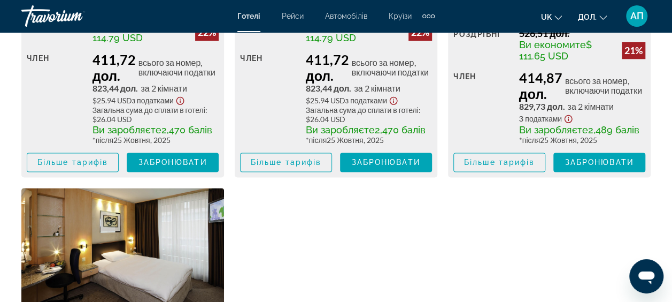
scroll to position [2624, 0]
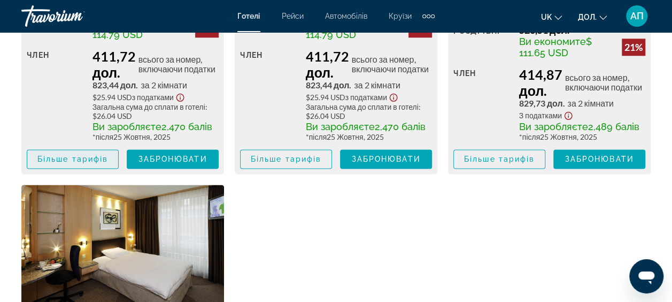
click at [81, 163] on span "Більше тарифів" at bounding box center [72, 159] width 71 height 9
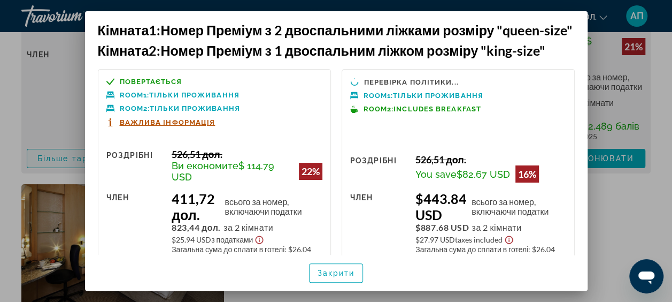
scroll to position [0, 0]
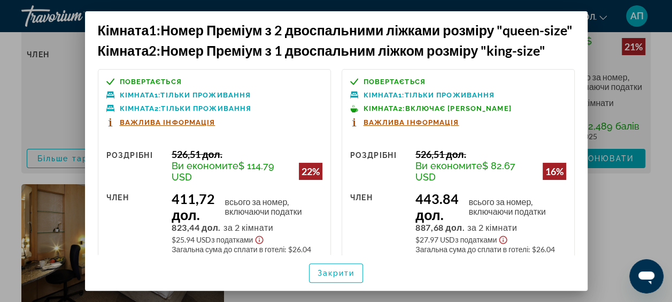
click at [620, 202] on div at bounding box center [336, 151] width 672 height 302
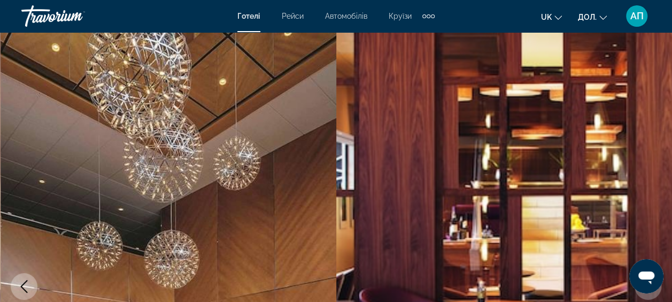
scroll to position [2624, 0]
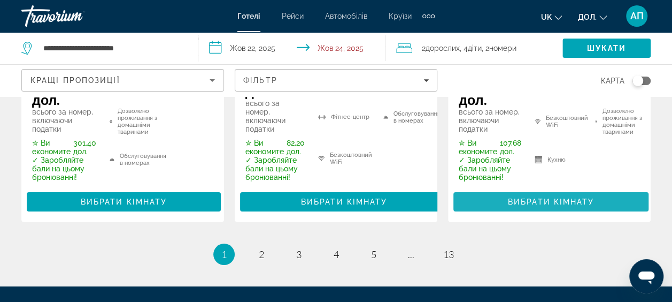
scroll to position [1828, 0]
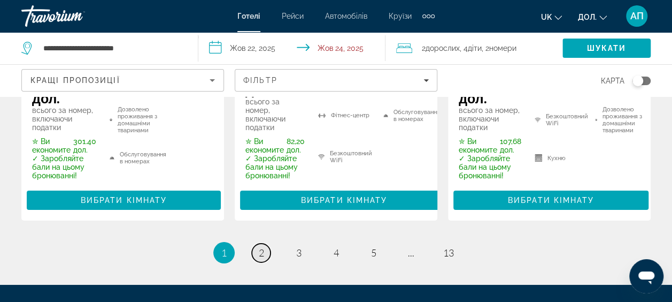
click at [260, 247] on span "2" at bounding box center [261, 253] width 5 height 12
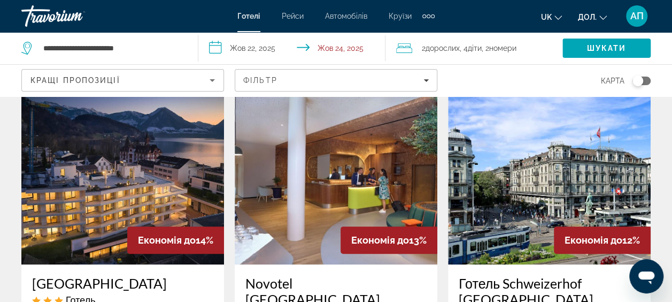
scroll to position [36, 0]
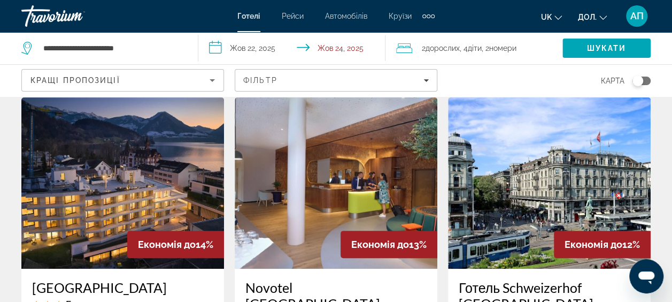
click at [75, 206] on img "Основний зміст" at bounding box center [122, 182] width 203 height 171
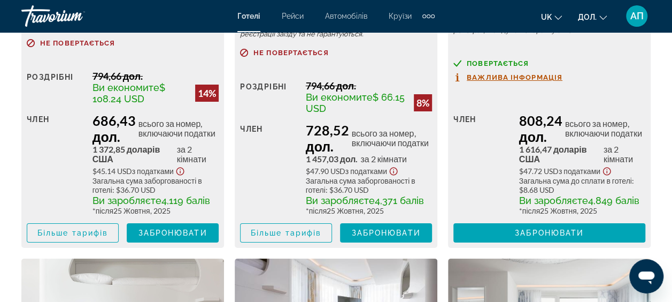
scroll to position [1934, 0]
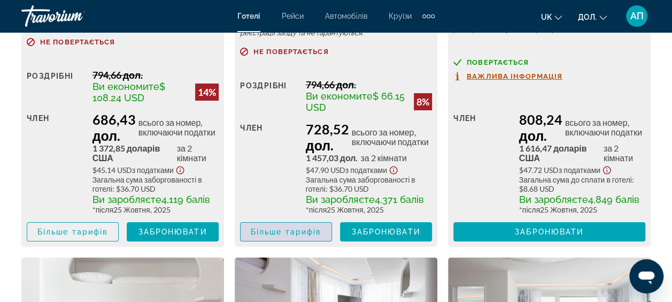
click at [276, 239] on span "Основний зміст" at bounding box center [286, 232] width 91 height 26
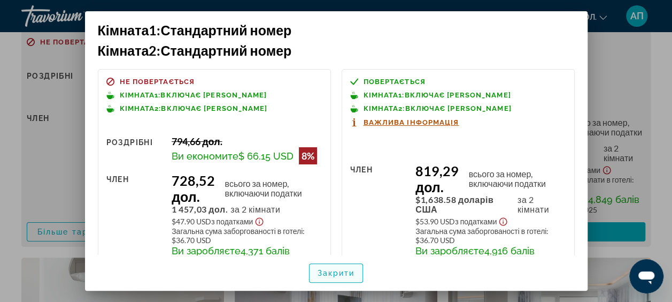
click at [329, 273] on span "Закрити" at bounding box center [336, 272] width 37 height 9
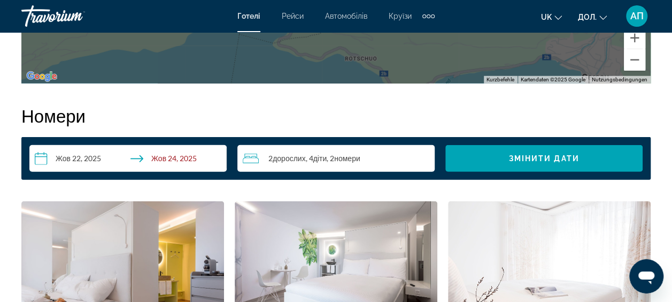
scroll to position [1486, 0]
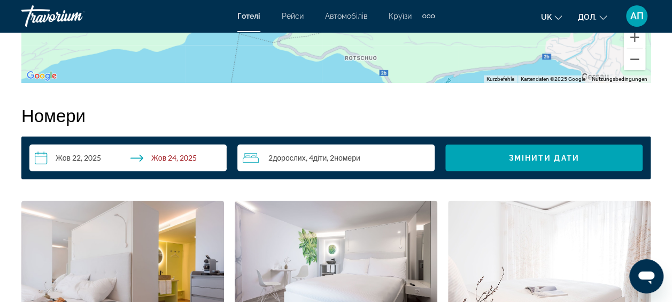
click at [367, 157] on div "2 Adult Дорослих , 4 Child Діти , 2 Room Номери" at bounding box center [339, 157] width 192 height 13
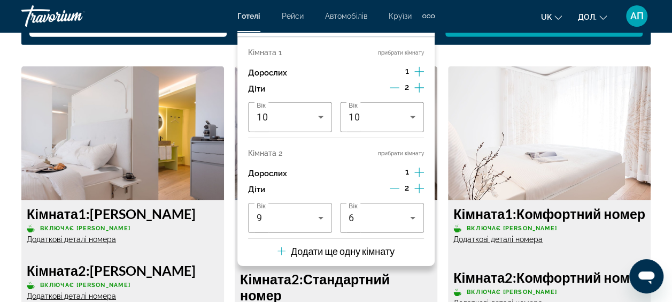
scroll to position [1619, 0]
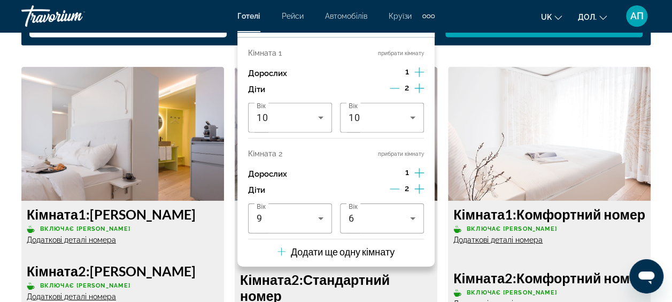
click at [422, 87] on icon "Збільшення кількості дітей" at bounding box center [419, 88] width 10 height 13
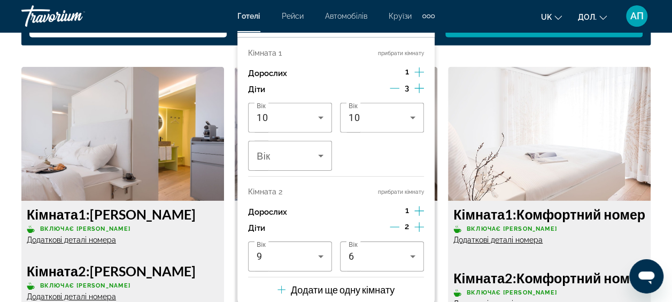
click at [417, 92] on icon "Збільшення кількості дітей" at bounding box center [419, 88] width 10 height 13
click at [420, 72] on icon "Збільшення дорослих" at bounding box center [419, 72] width 10 height 13
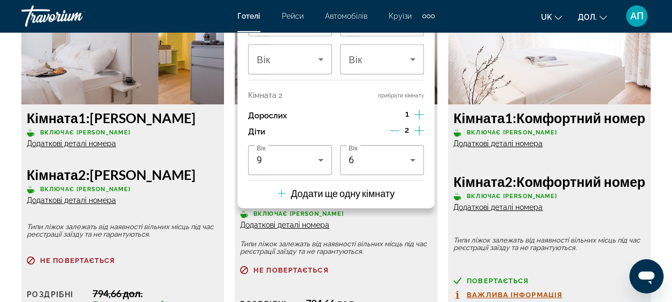
scroll to position [1715, 0]
click at [394, 130] on icon "Зменшення кількості дітей" at bounding box center [395, 130] width 10 height 1
click at [396, 126] on icon "Зменшення кількості дітей" at bounding box center [395, 131] width 10 height 10
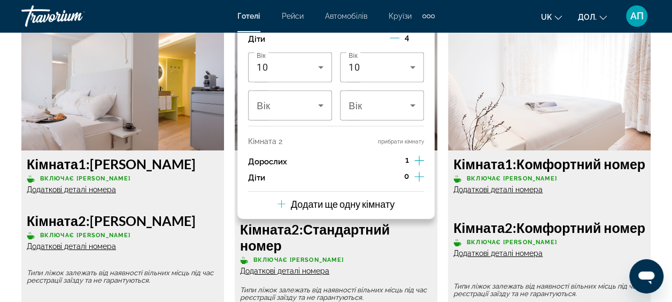
scroll to position [1669, 0]
click at [391, 138] on button "прибрати кімнату" at bounding box center [401, 141] width 46 height 7
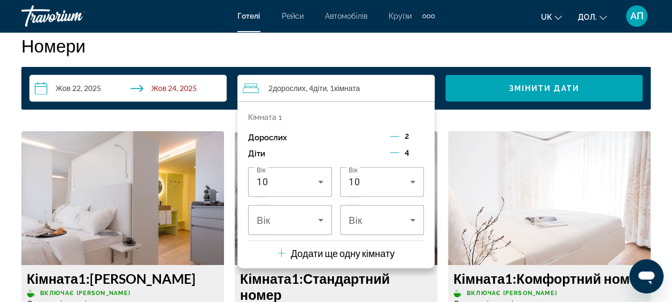
scroll to position [1559, 0]
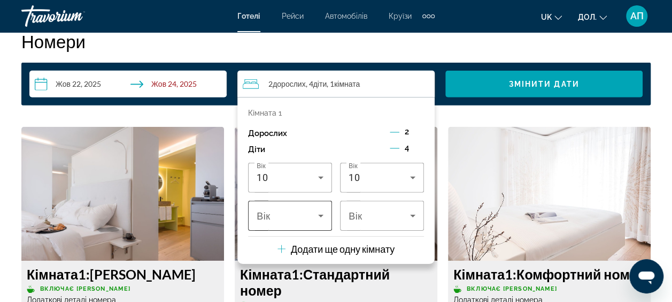
click at [321, 215] on icon "Мандрівники: 2 дорослих, 4 дітей" at bounding box center [320, 215] width 5 height 3
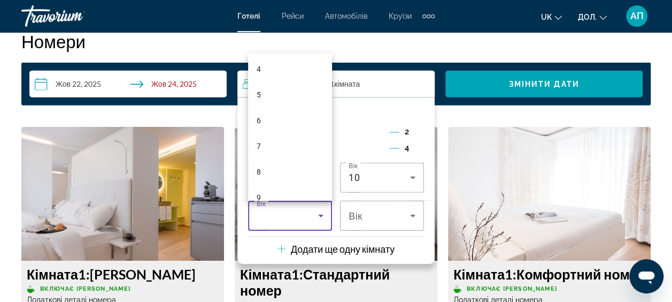
scroll to position [113, 0]
click at [272, 188] on mat-option "9" at bounding box center [290, 188] width 84 height 26
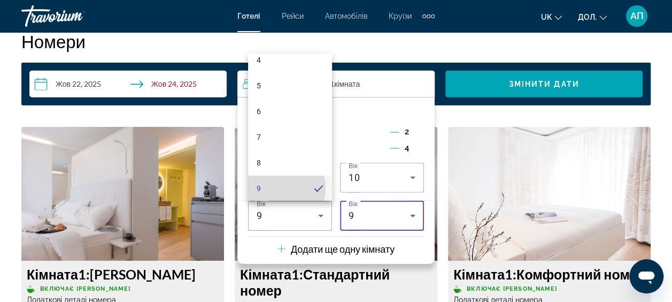
scroll to position [114, 0]
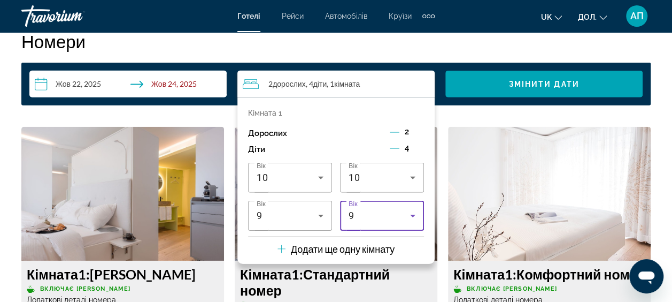
click at [395, 217] on div "9" at bounding box center [379, 215] width 61 height 13
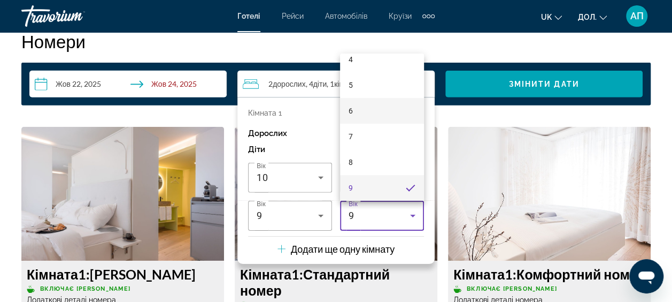
click at [368, 113] on mat-option "6" at bounding box center [382, 111] width 84 height 26
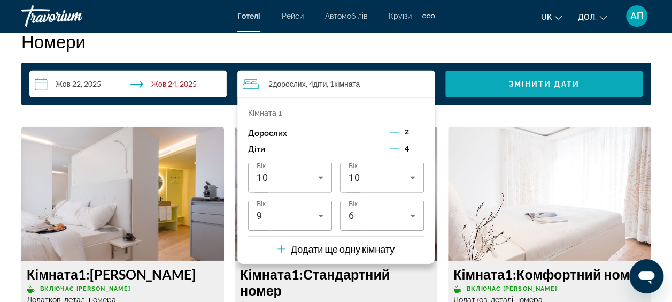
click at [551, 81] on span "Змінити дати" at bounding box center [544, 84] width 71 height 9
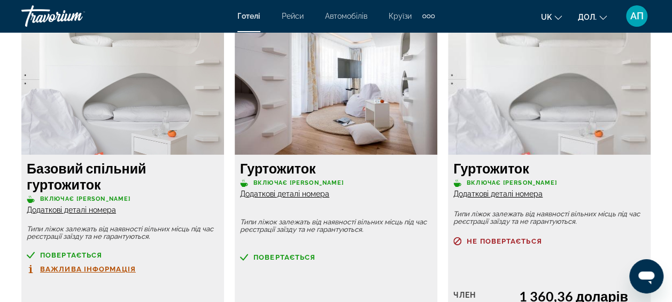
scroll to position [1667, 0]
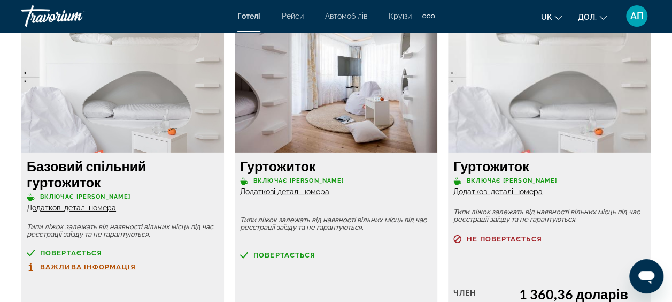
click at [341, 107] on img "Основний зміст" at bounding box center [336, 86] width 203 height 134
click at [337, 110] on img "Основний зміст" at bounding box center [336, 86] width 203 height 134
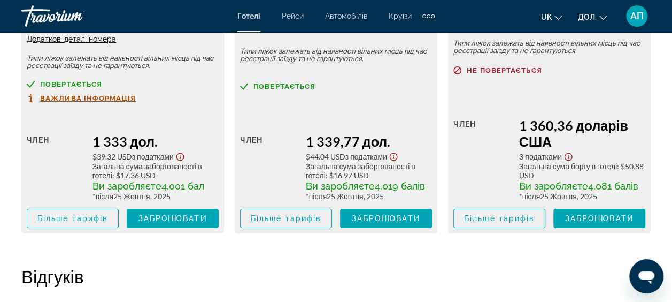
scroll to position [1842, 0]
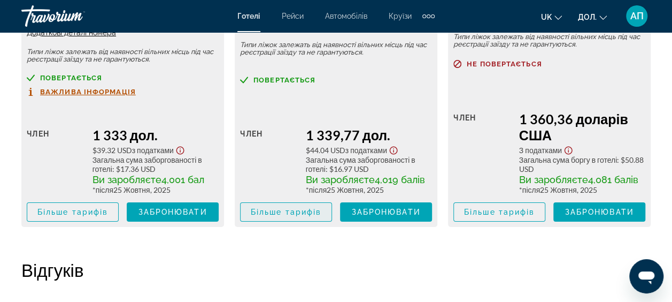
click at [283, 212] on span "Більше тарифів" at bounding box center [286, 211] width 71 height 9
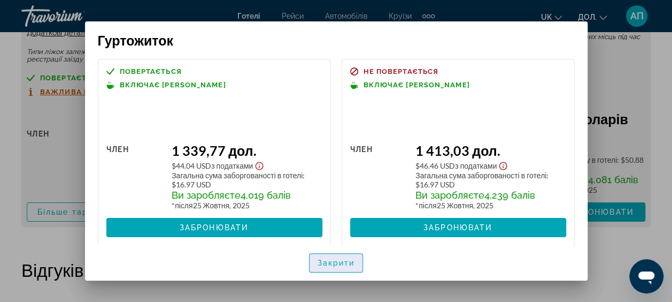
click at [335, 265] on span "Закрити" at bounding box center [336, 262] width 37 height 9
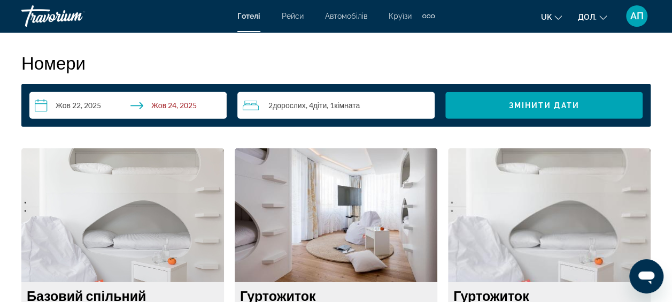
scroll to position [1538, 0]
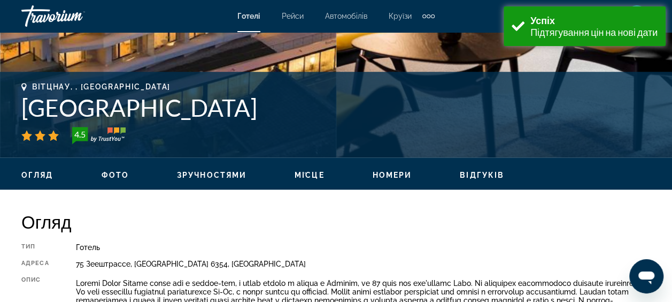
scroll to position [384, 0]
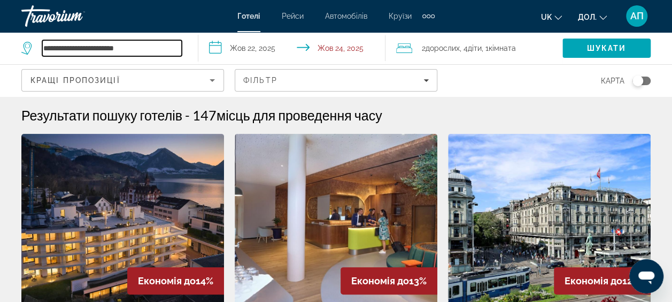
click at [143, 48] on input "**********" at bounding box center [112, 48] width 140 height 16
type input "*"
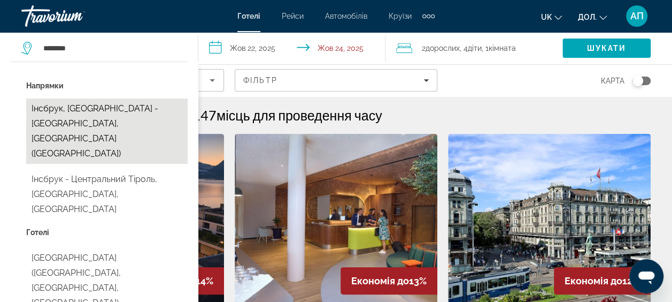
click at [95, 117] on button "Інсбрук, [GEOGRAPHIC_DATA] - [GEOGRAPHIC_DATA], [GEOGRAPHIC_DATA] ([GEOGRAPHIC_…" at bounding box center [106, 130] width 161 height 65
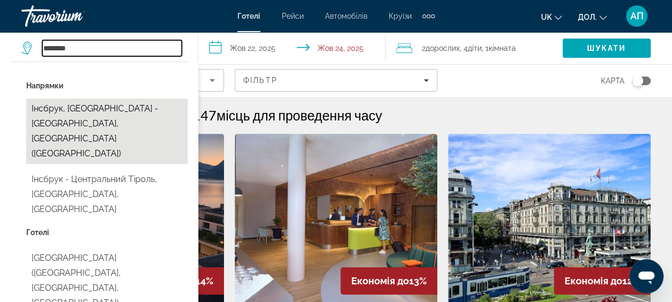
type input "**********"
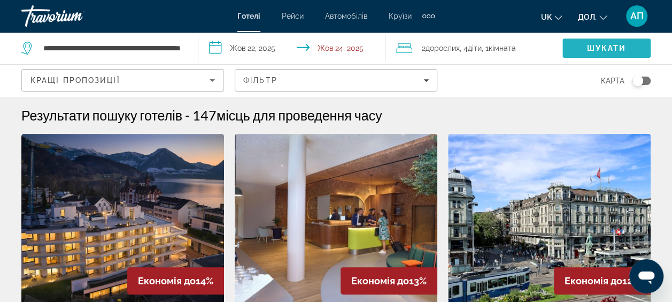
click at [591, 51] on span "Шукати" at bounding box center [607, 48] width 40 height 9
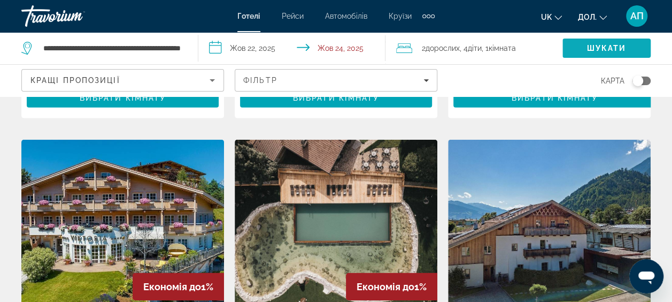
scroll to position [1479, 0]
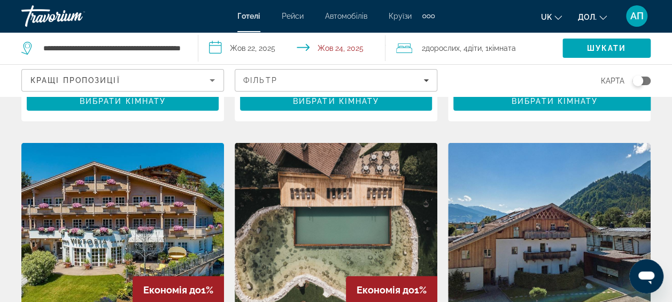
click at [378, 186] on img "Основний зміст" at bounding box center [336, 228] width 203 height 171
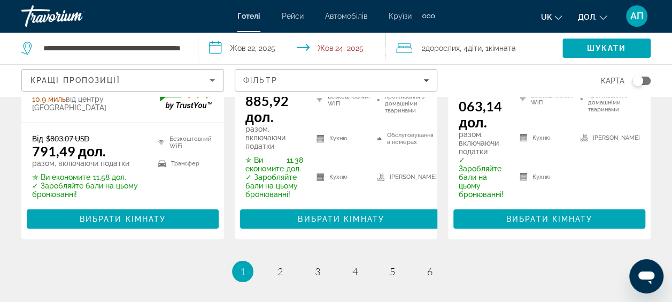
scroll to position [1837, 0]
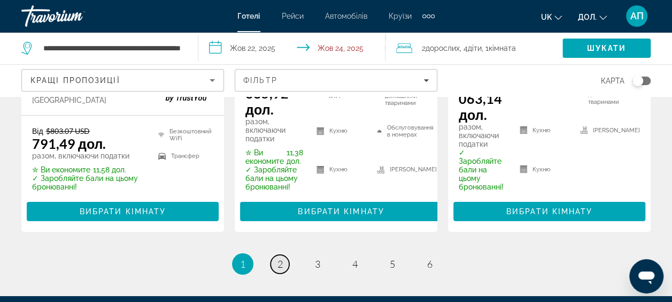
click at [278, 258] on span "2" at bounding box center [280, 264] width 5 height 12
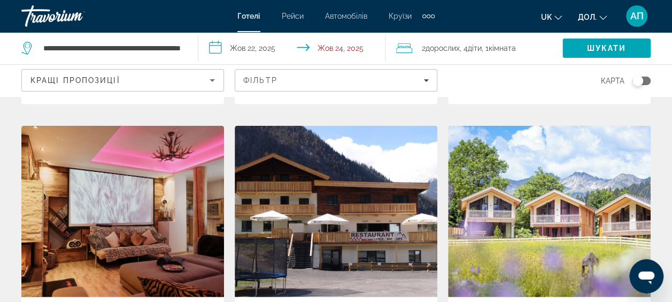
scroll to position [1412, 0]
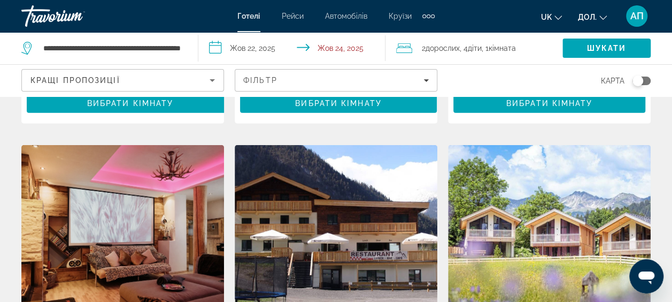
click at [550, 172] on img "Основний зміст" at bounding box center [549, 230] width 203 height 171
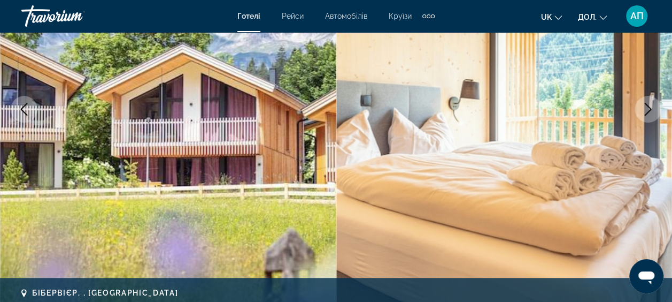
scroll to position [176, 0]
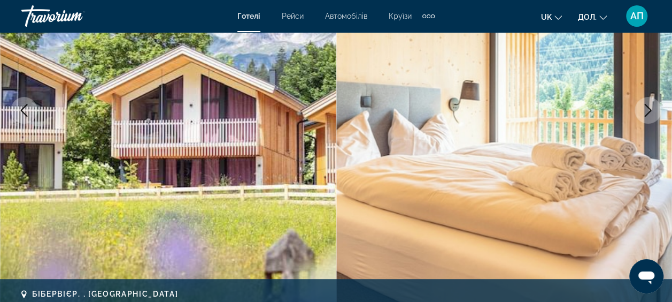
click at [648, 115] on icon "Наступне зображення" at bounding box center [648, 110] width 13 height 13
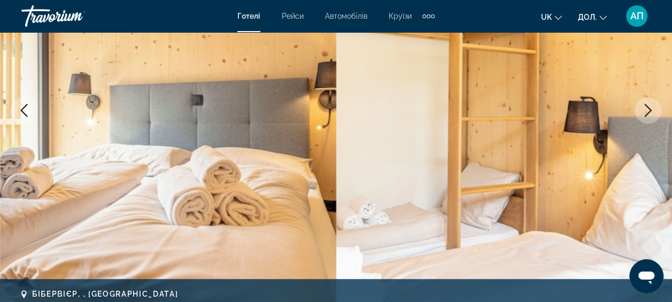
click at [647, 108] on icon "Наступне зображення" at bounding box center [648, 110] width 13 height 13
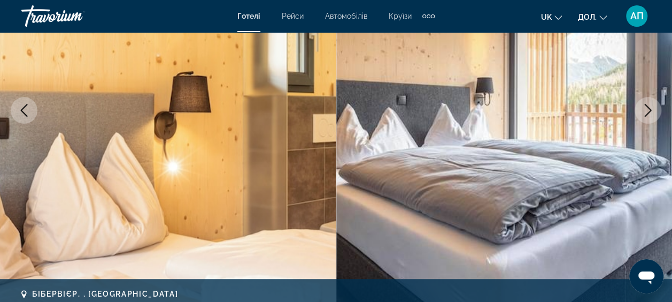
click at [648, 105] on icon "Наступне зображення" at bounding box center [648, 110] width 13 height 13
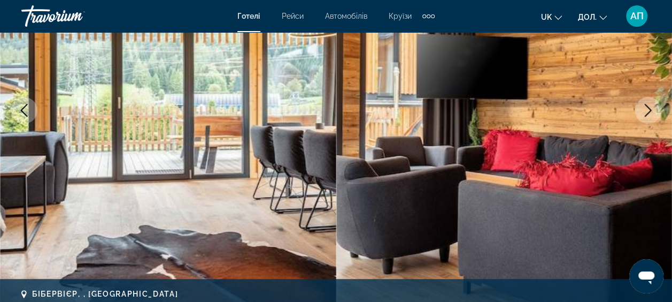
click at [649, 114] on icon "Наступне зображення" at bounding box center [648, 110] width 13 height 13
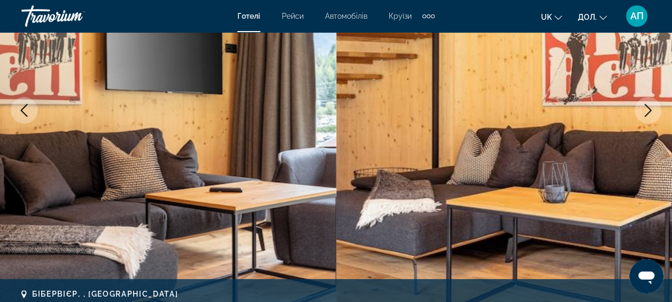
click at [649, 112] on icon "Наступне зображення" at bounding box center [648, 110] width 7 height 13
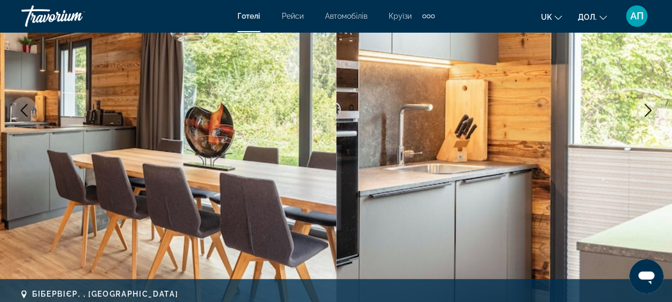
click at [650, 114] on icon "Наступне зображення" at bounding box center [648, 110] width 13 height 13
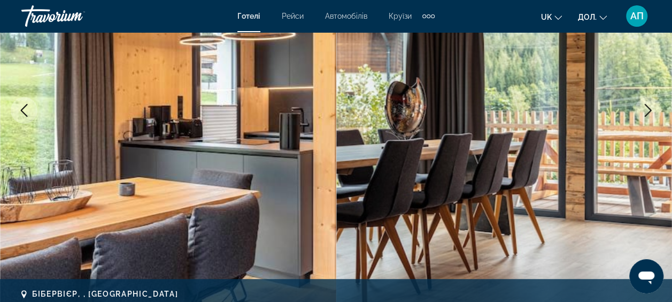
click at [651, 115] on icon "Наступне зображення" at bounding box center [648, 110] width 13 height 13
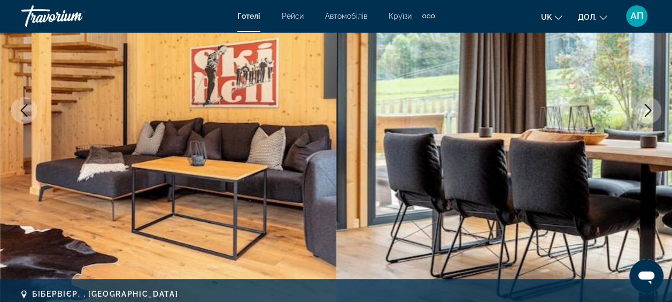
click at [650, 113] on icon "Наступне зображення" at bounding box center [648, 110] width 13 height 13
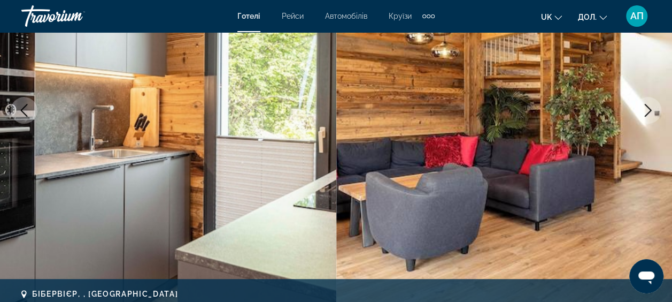
click at [645, 112] on icon "Наступне зображення" at bounding box center [648, 110] width 13 height 13
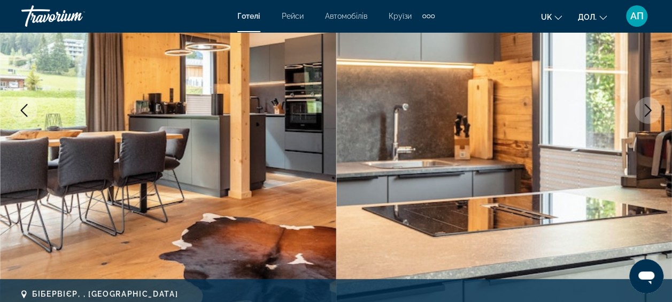
click at [645, 118] on button "Наступне зображення" at bounding box center [648, 110] width 27 height 27
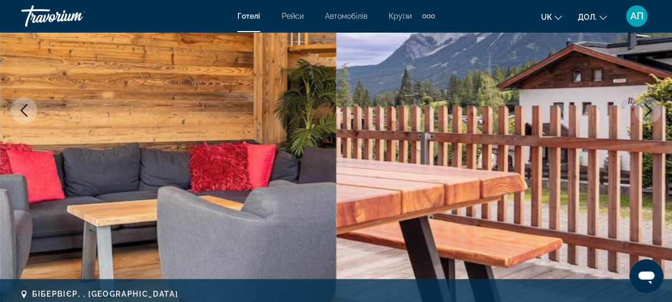
click at [643, 116] on icon "Наступне зображення" at bounding box center [648, 110] width 13 height 13
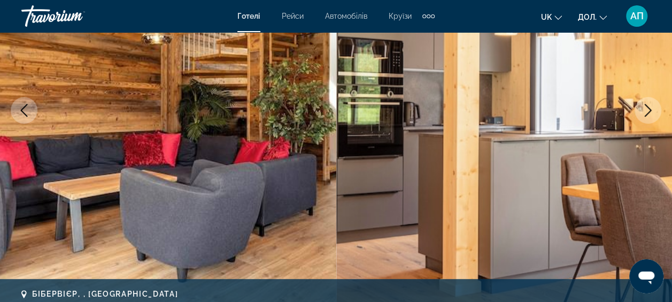
click at [648, 116] on icon "Наступне зображення" at bounding box center [648, 110] width 13 height 13
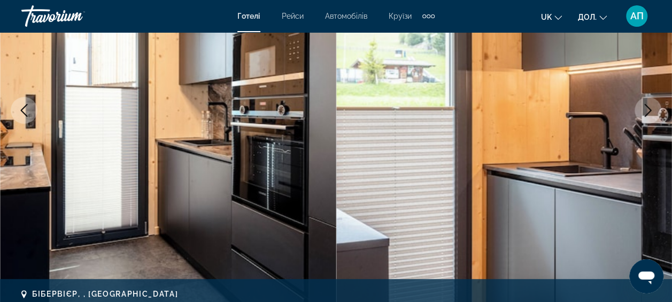
click at [650, 111] on icon "Наступне зображення" at bounding box center [648, 110] width 13 height 13
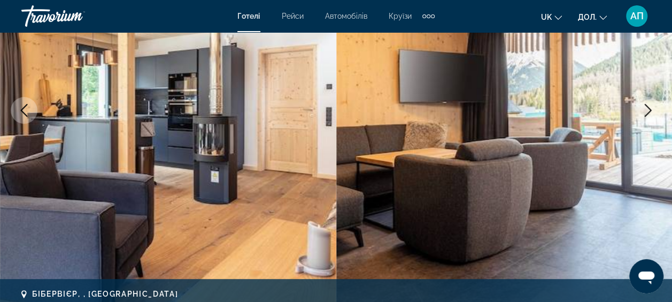
click at [644, 116] on icon "Наступне зображення" at bounding box center [648, 110] width 13 height 13
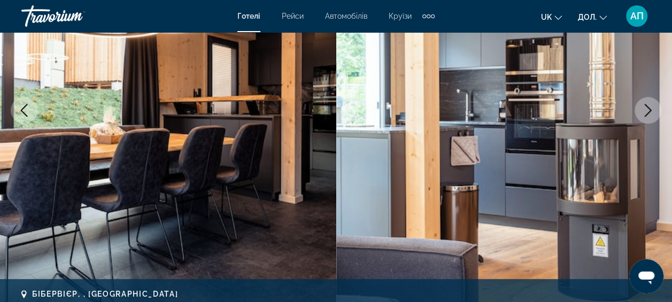
click at [640, 116] on button "Наступне зображення" at bounding box center [648, 110] width 27 height 27
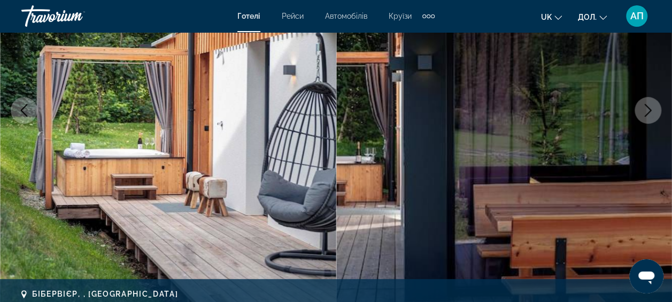
click at [649, 117] on button "Наступне зображення" at bounding box center [648, 110] width 27 height 27
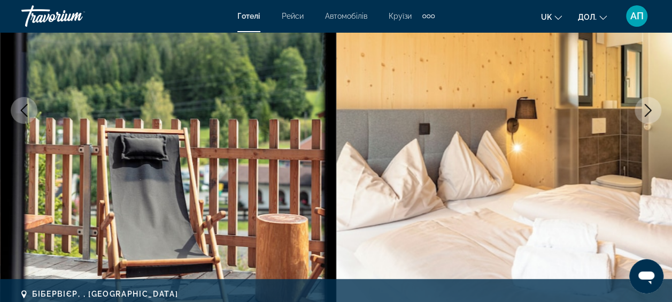
click at [24, 107] on icon "Попереднє зображення" at bounding box center [24, 110] width 7 height 13
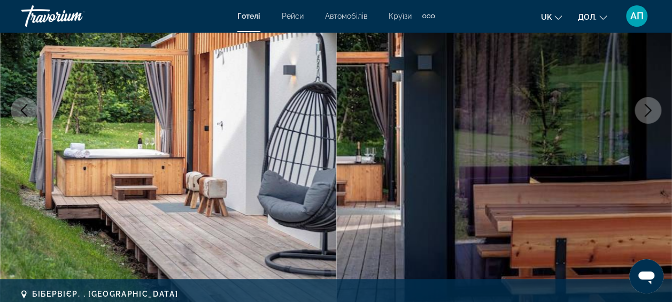
click at [649, 114] on icon "Наступне зображення" at bounding box center [648, 110] width 13 height 13
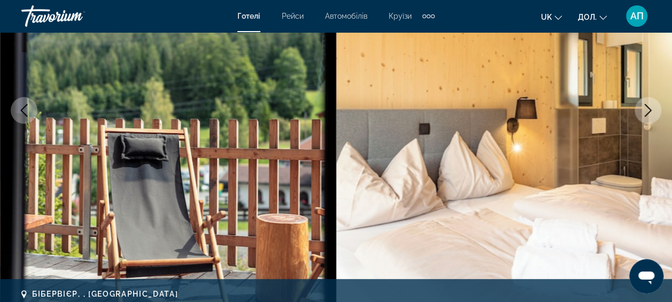
click at [644, 114] on icon "Наступне зображення" at bounding box center [648, 110] width 13 height 13
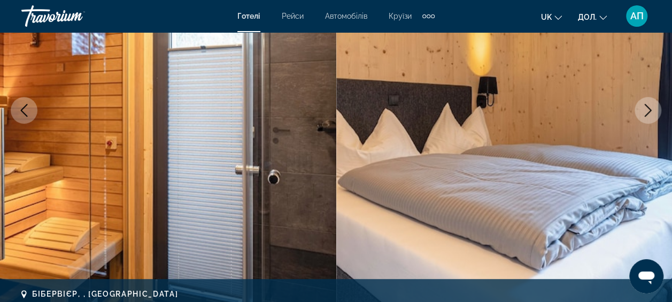
click at [646, 110] on icon "Наступне зображення" at bounding box center [648, 110] width 13 height 13
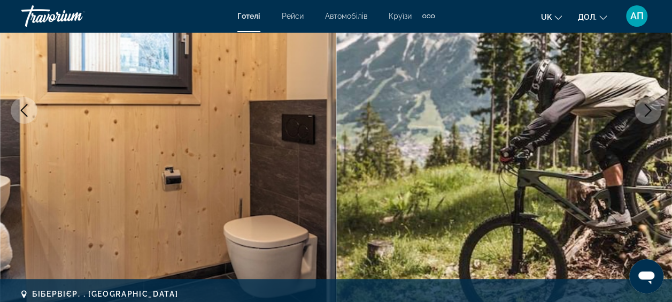
click at [648, 114] on icon "Наступне зображення" at bounding box center [648, 110] width 13 height 13
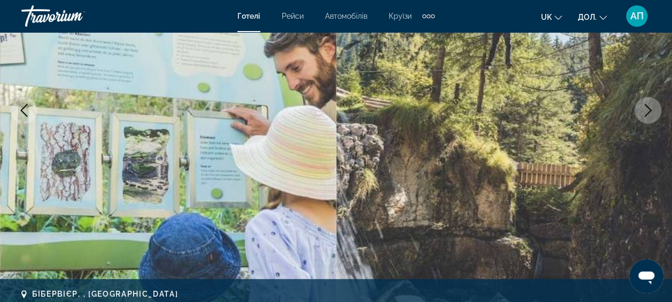
click at [643, 115] on icon "Наступне зображення" at bounding box center [648, 110] width 13 height 13
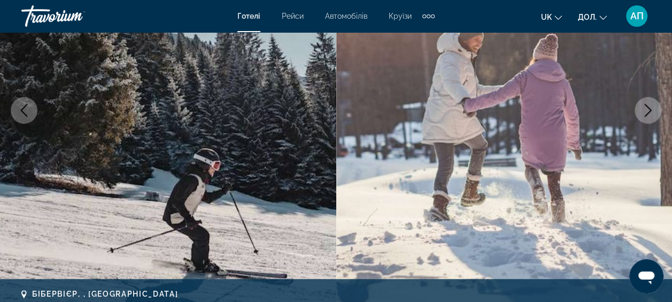
click at [646, 117] on button "Наступне зображення" at bounding box center [648, 110] width 27 height 27
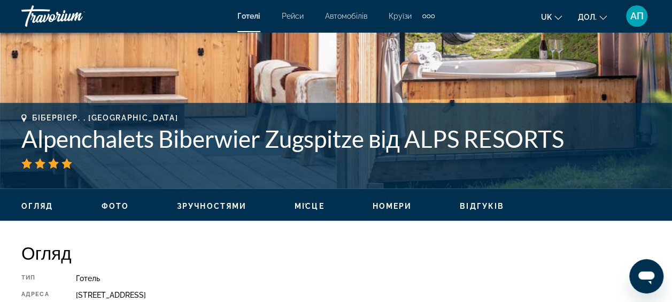
scroll to position [367, 0]
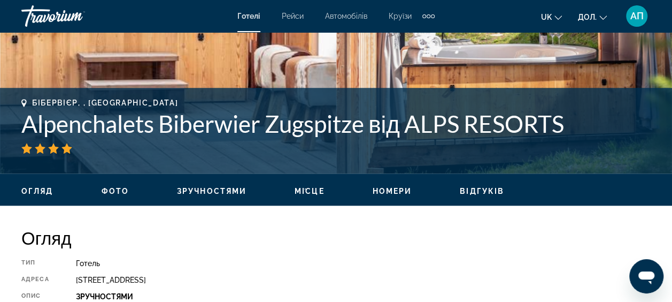
click at [480, 195] on span "Відгуків" at bounding box center [482, 191] width 44 height 9
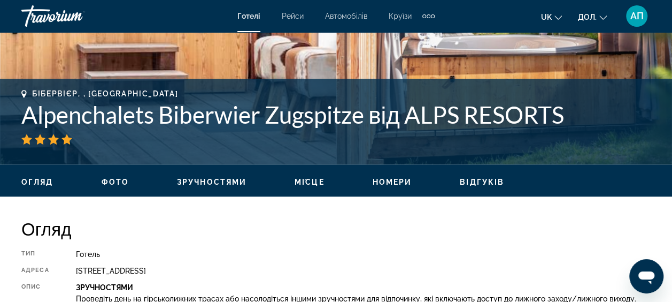
scroll to position [355, 0]
